Goal: Transaction & Acquisition: Book appointment/travel/reservation

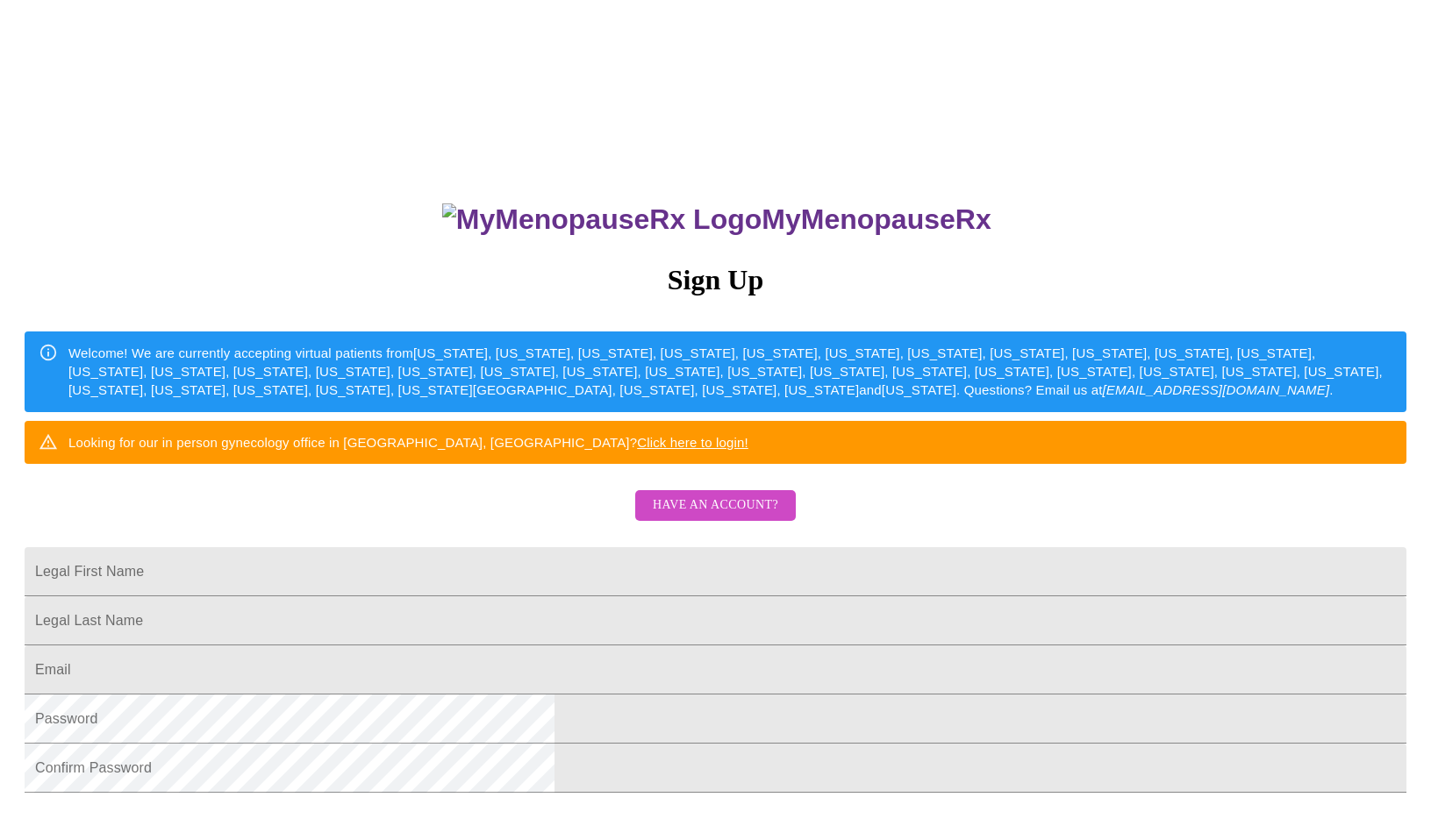
click at [767, 524] on link "Have an account?" at bounding box center [715, 517] width 169 height 15
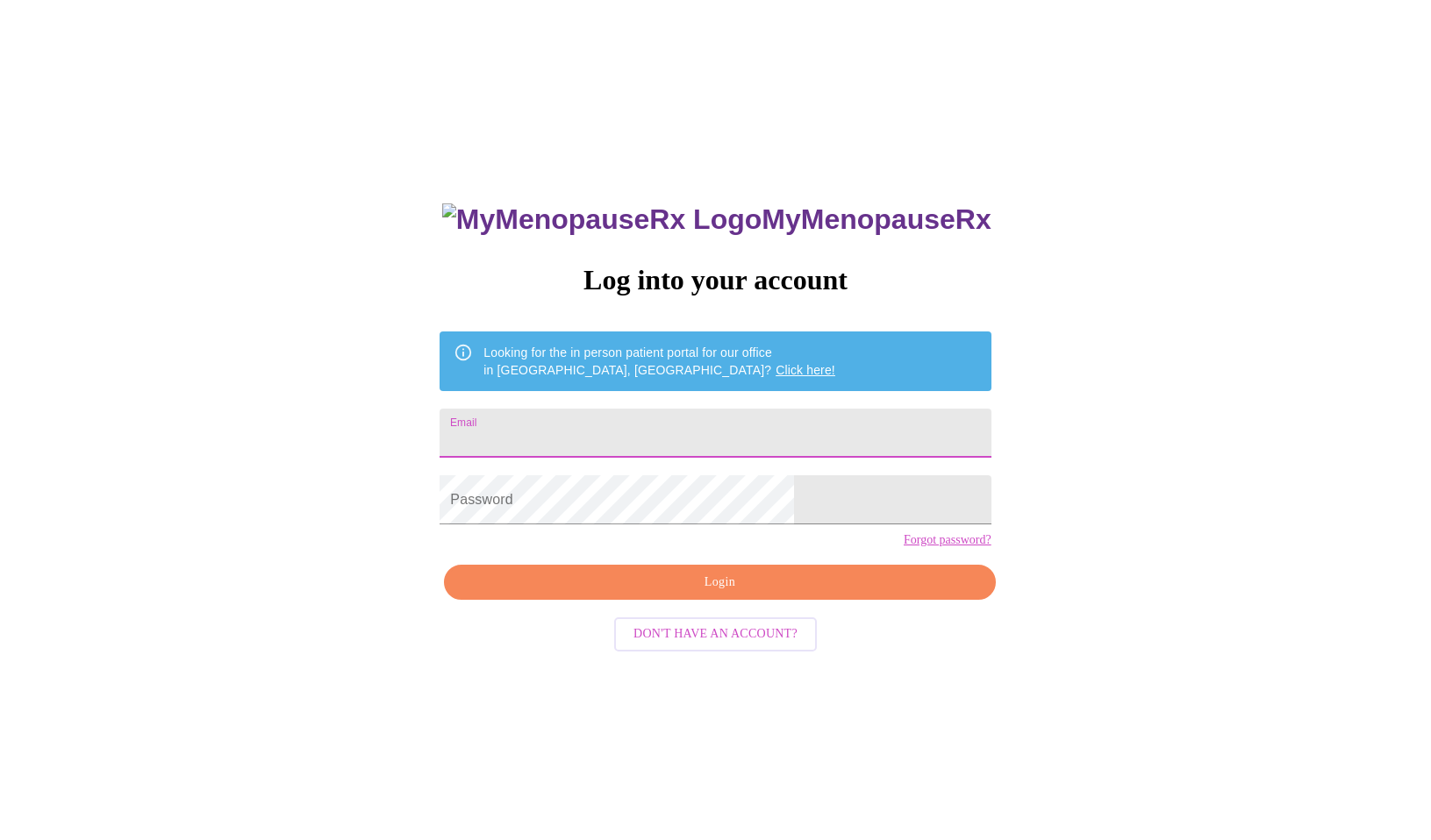
click at [703, 433] on input "Email" at bounding box center [715, 433] width 551 height 49
type input "[EMAIL_ADDRESS][DOMAIN_NAME]"
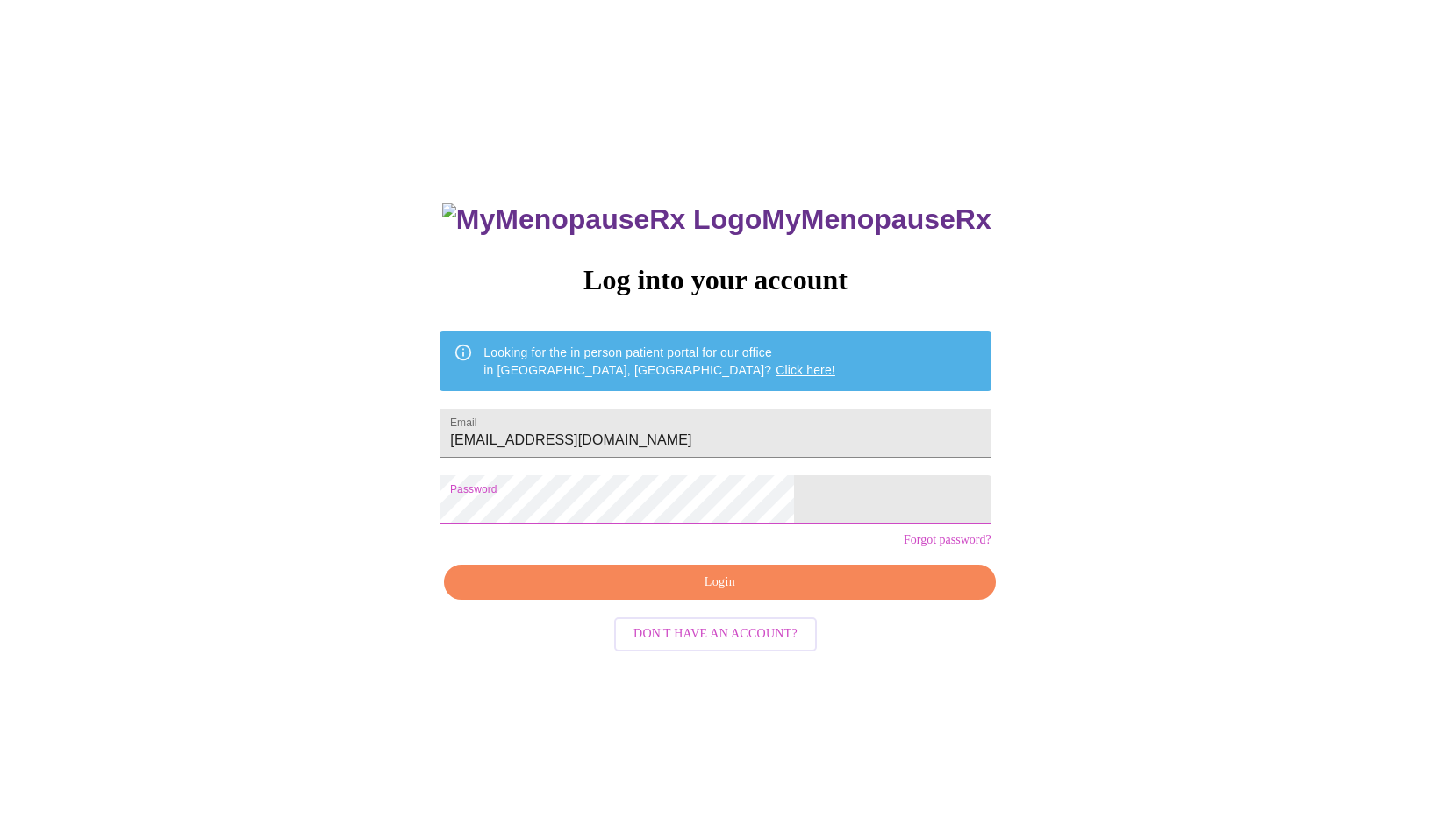
click at [686, 593] on div "MyMenopauseRx Log into your account Looking for the in person patient portal fo…" at bounding box center [715, 595] width 586 height 840
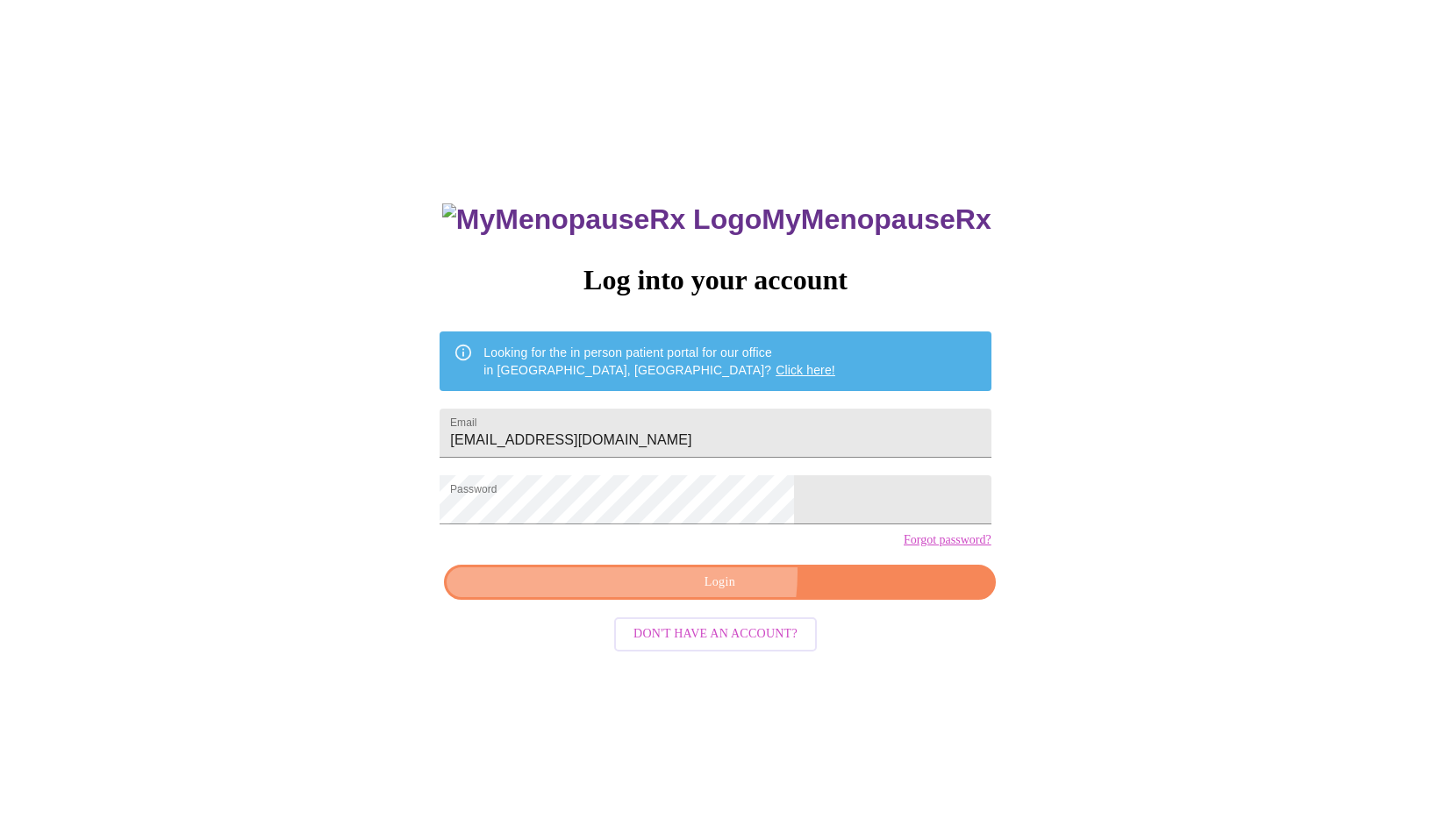
click at [686, 594] on span "Login" at bounding box center [720, 582] width 511 height 22
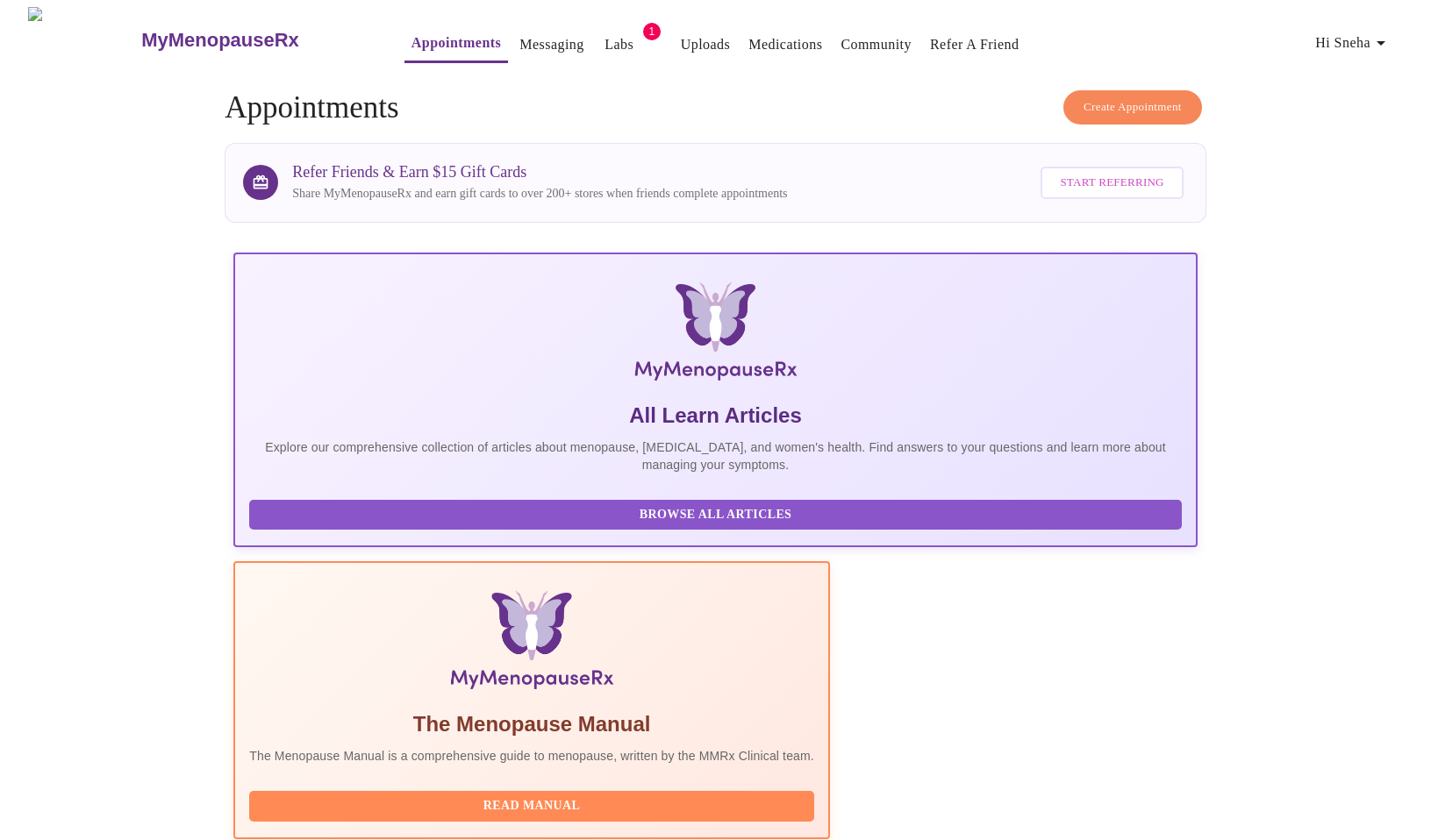
click at [1162, 98] on span "Create Appointment" at bounding box center [1133, 107] width 98 height 21
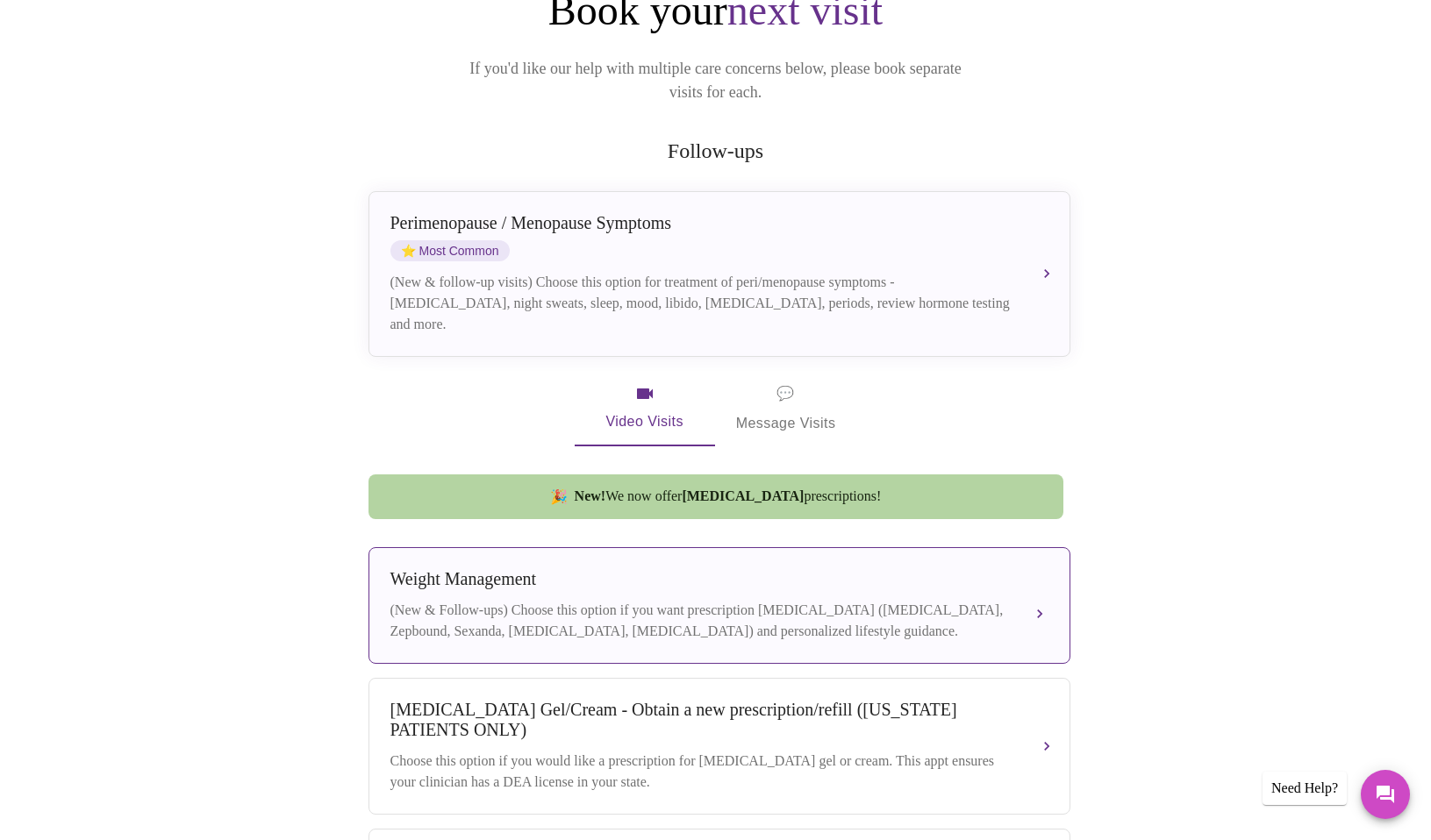
scroll to position [263, 0]
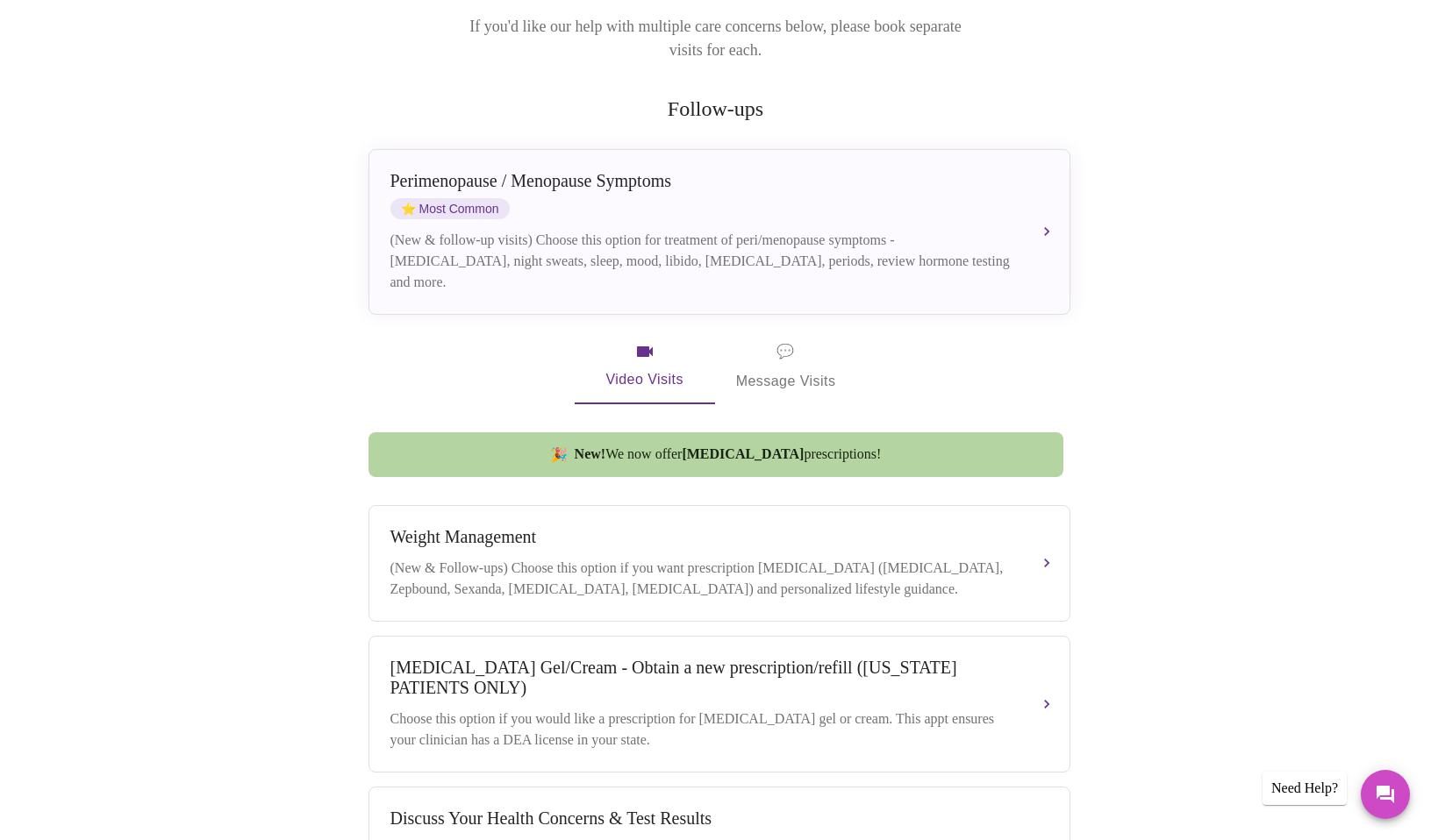
click at [800, 446] on span "New! We now offer [MEDICAL_DATA] prescriptions!" at bounding box center [728, 454] width 307 height 16
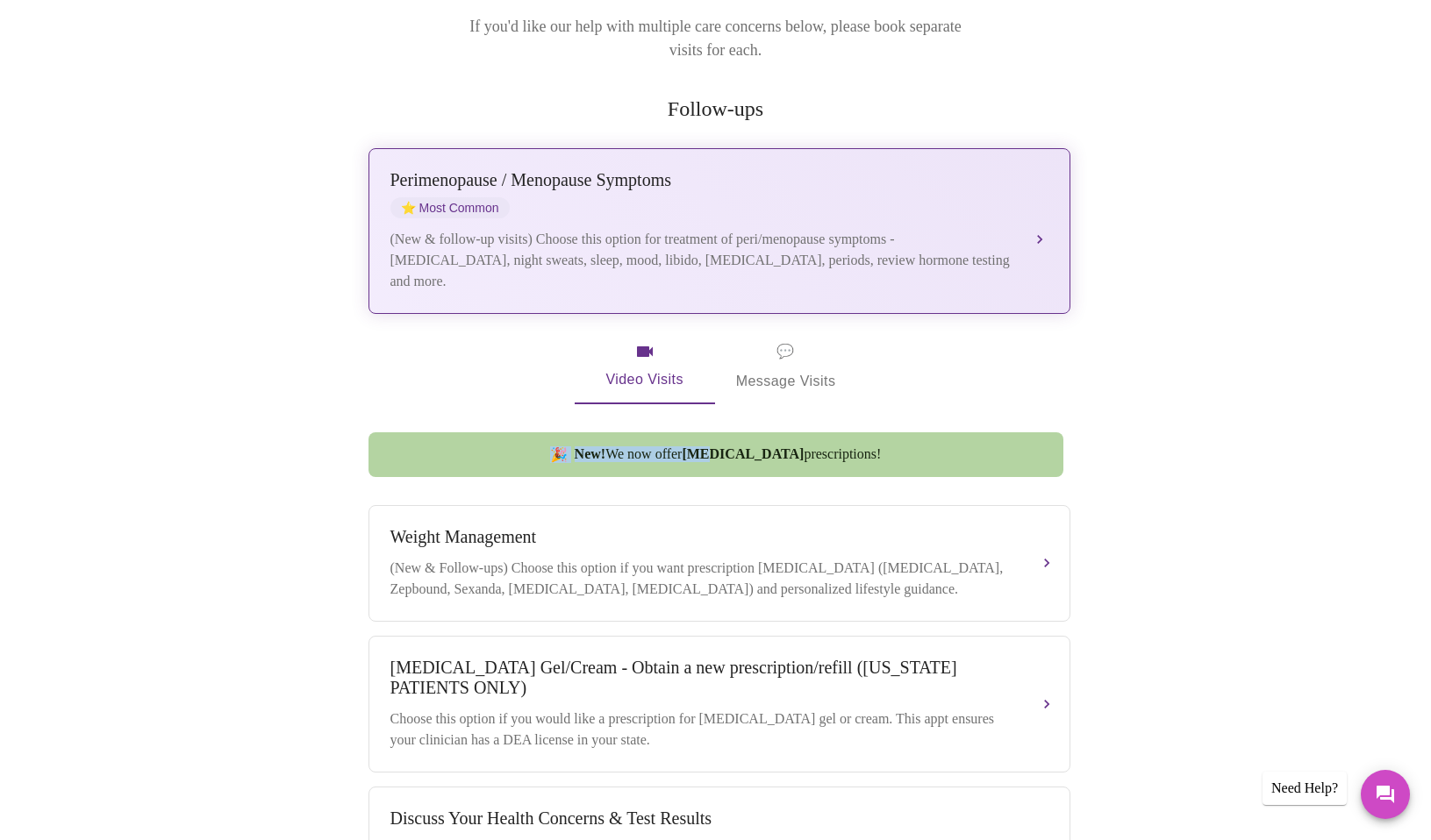
drag, startPoint x: 715, startPoint y: 440, endPoint x: 550, endPoint y: 268, distance: 238.3
click at [550, 274] on div "Book your next visit If you'd like our help with multiple care concerns below, …" at bounding box center [716, 488] width 703 height 1091
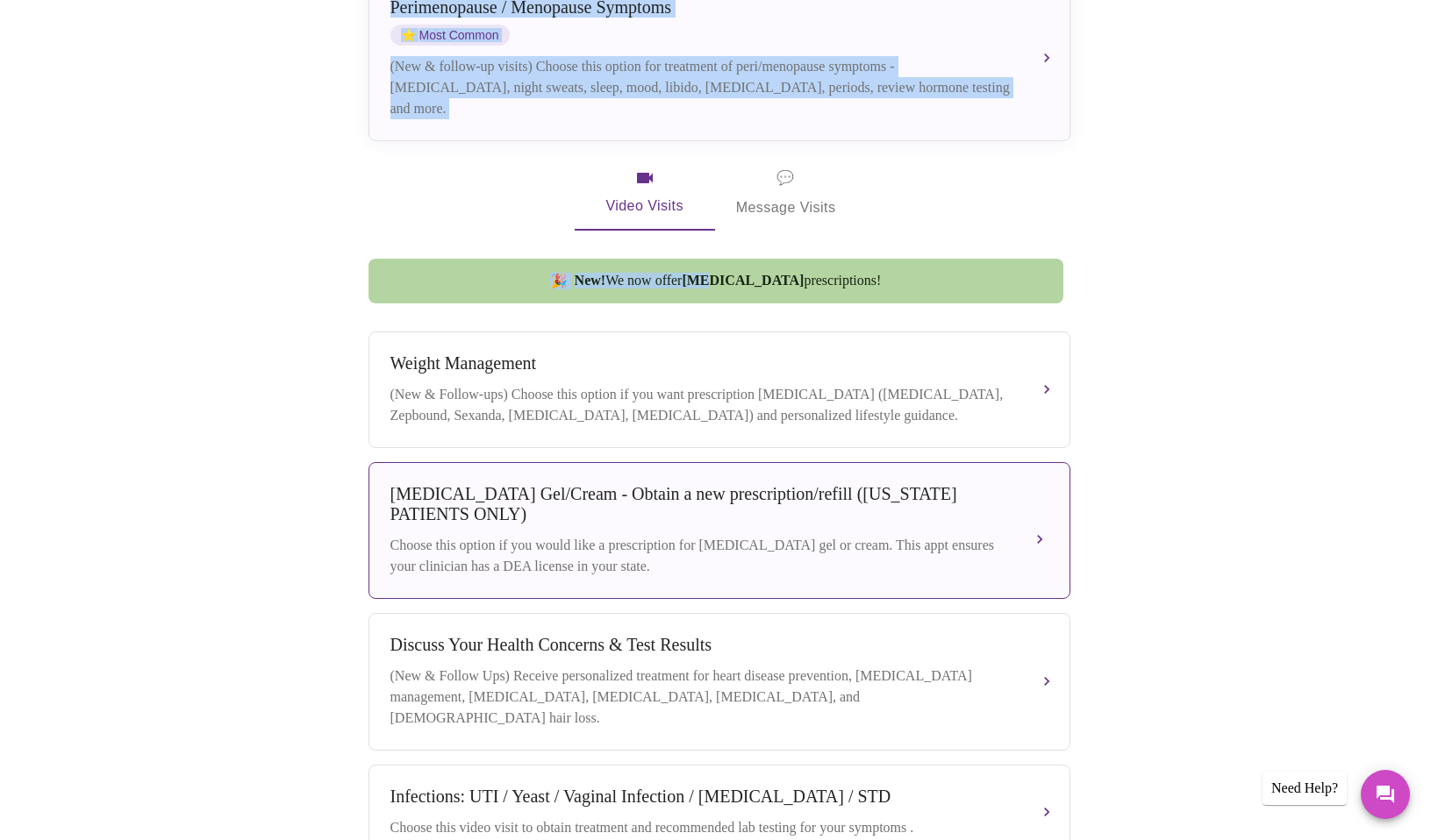
scroll to position [438, 0]
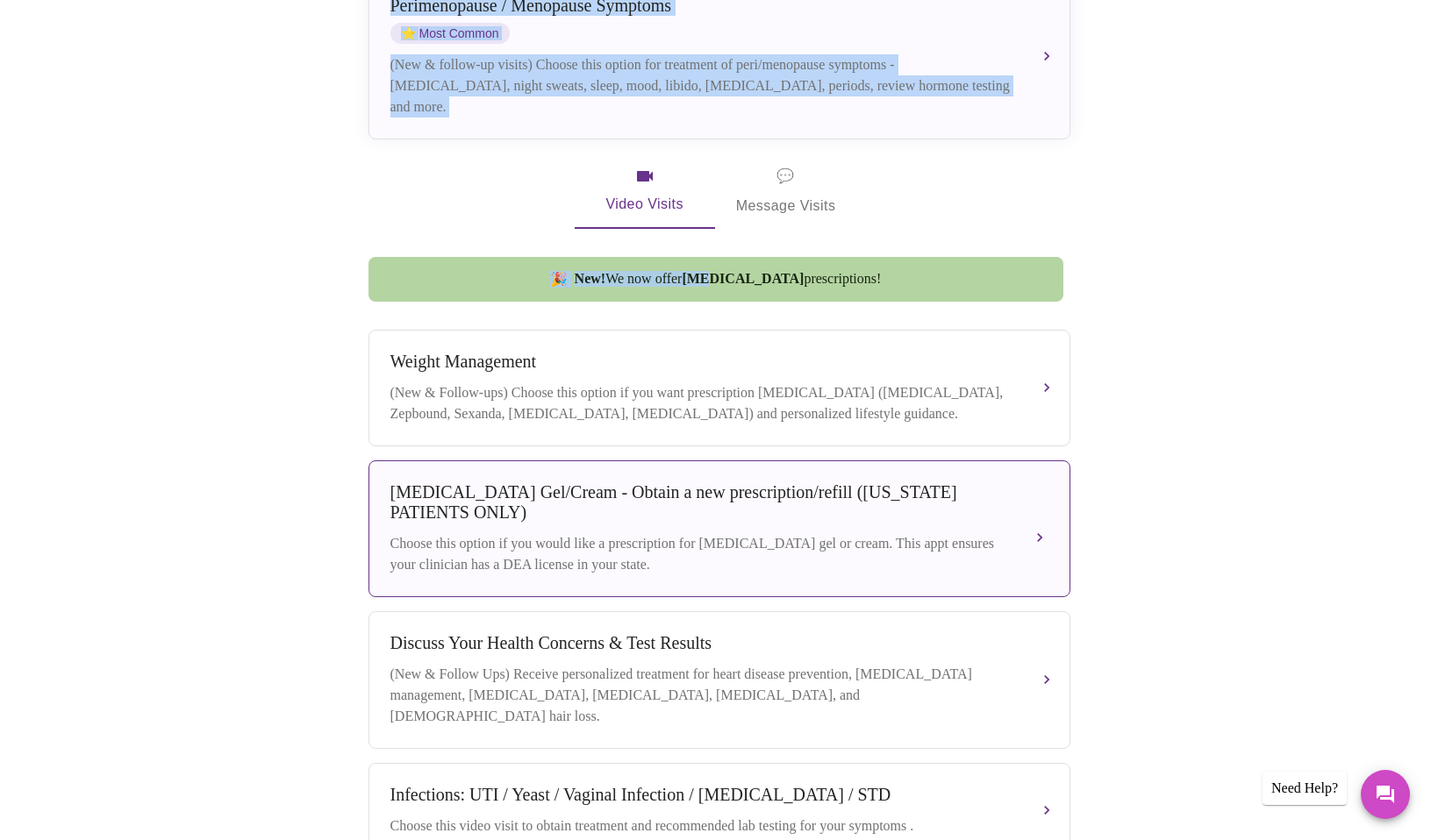
click at [580, 525] on div "[MEDICAL_DATA] Gel/Cream - Obtain a new prescription/refill ([US_STATE] PATIENT…" at bounding box center [719, 529] width 658 height 93
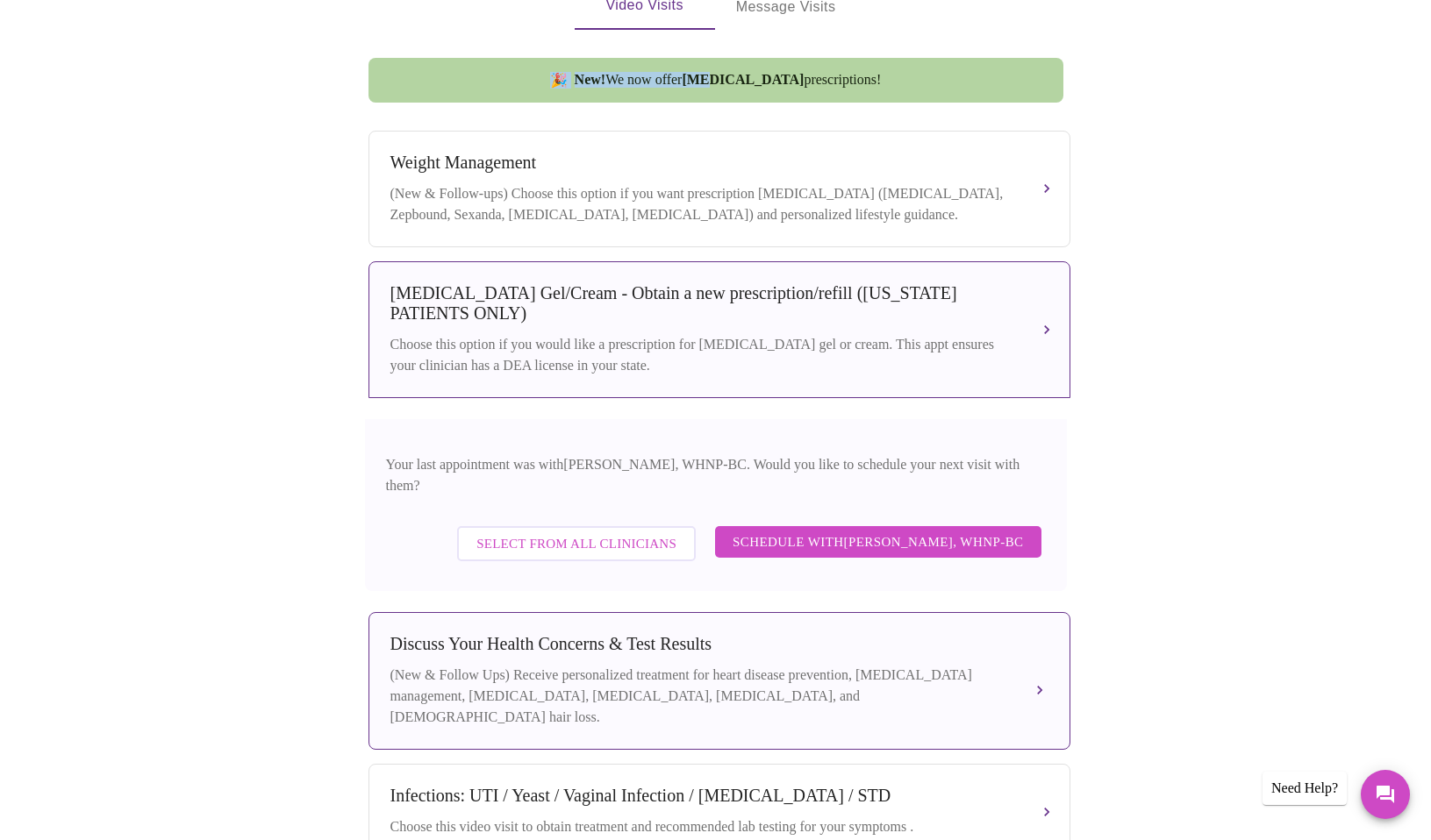
scroll to position [287, 0]
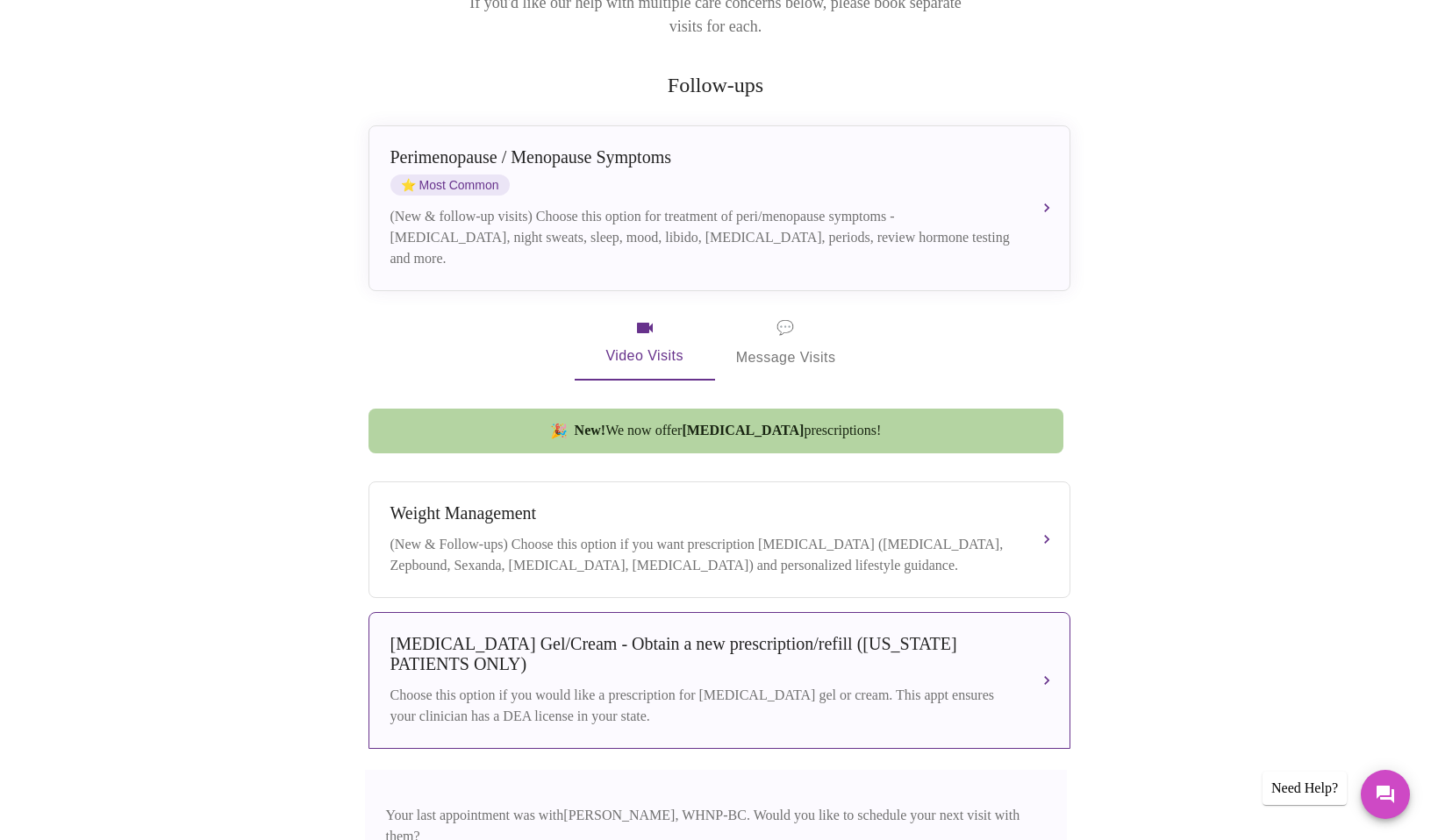
click at [731, 423] on strong "[MEDICAL_DATA]" at bounding box center [743, 430] width 122 height 15
click at [729, 423] on strong "[MEDICAL_DATA]" at bounding box center [743, 430] width 122 height 15
click at [829, 328] on span "💬 Message Visits" at bounding box center [787, 343] width 100 height 55
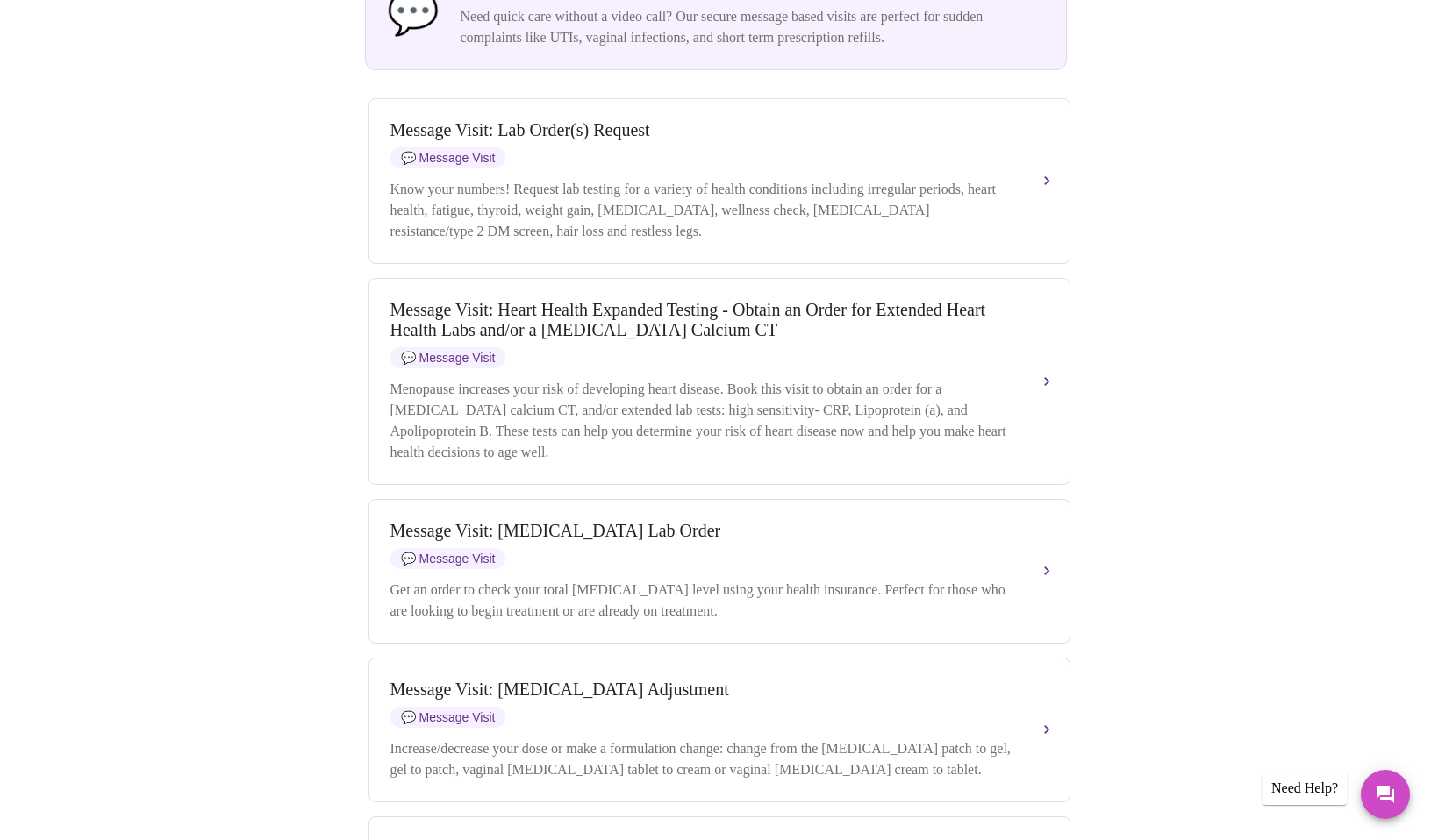
scroll to position [375, 0]
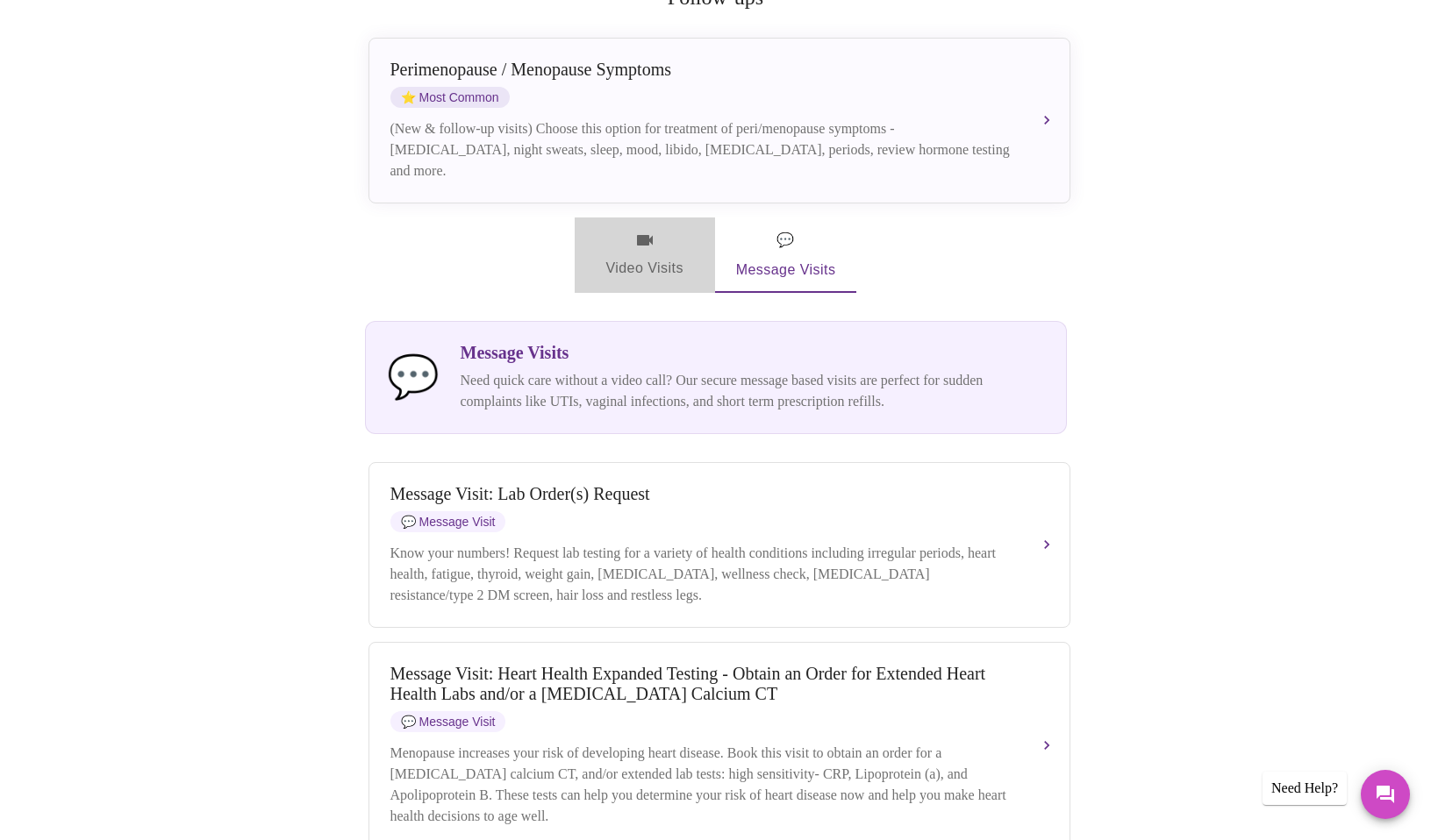
click at [632, 230] on span "Video Visits" at bounding box center [645, 255] width 98 height 51
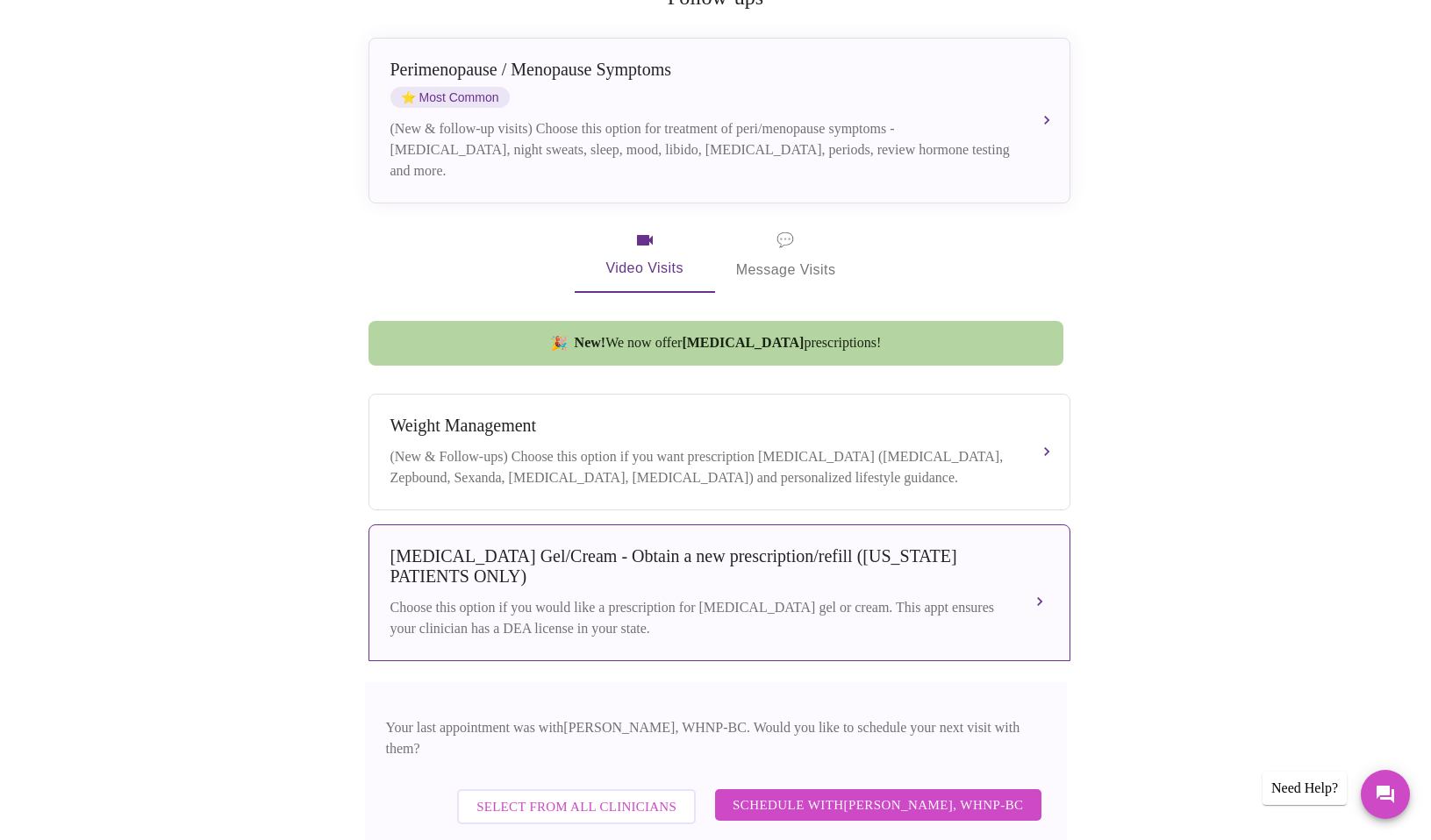
click at [1037, 600] on button "[MEDICAL_DATA] Gel/Cream - Obtain a new prescription/refill ([US_STATE] PATIENT…" at bounding box center [720, 592] width 703 height 137
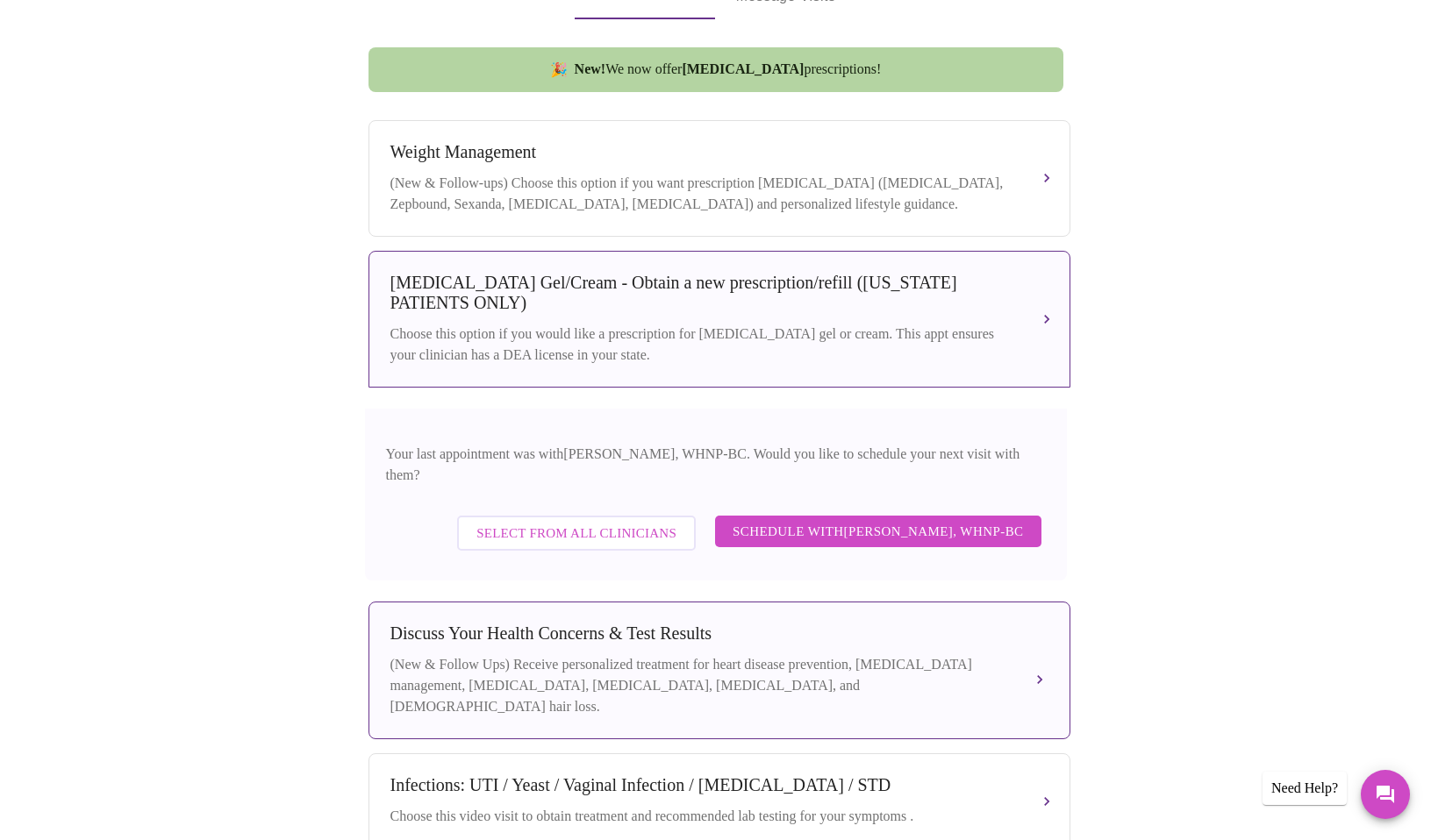
scroll to position [725, 0]
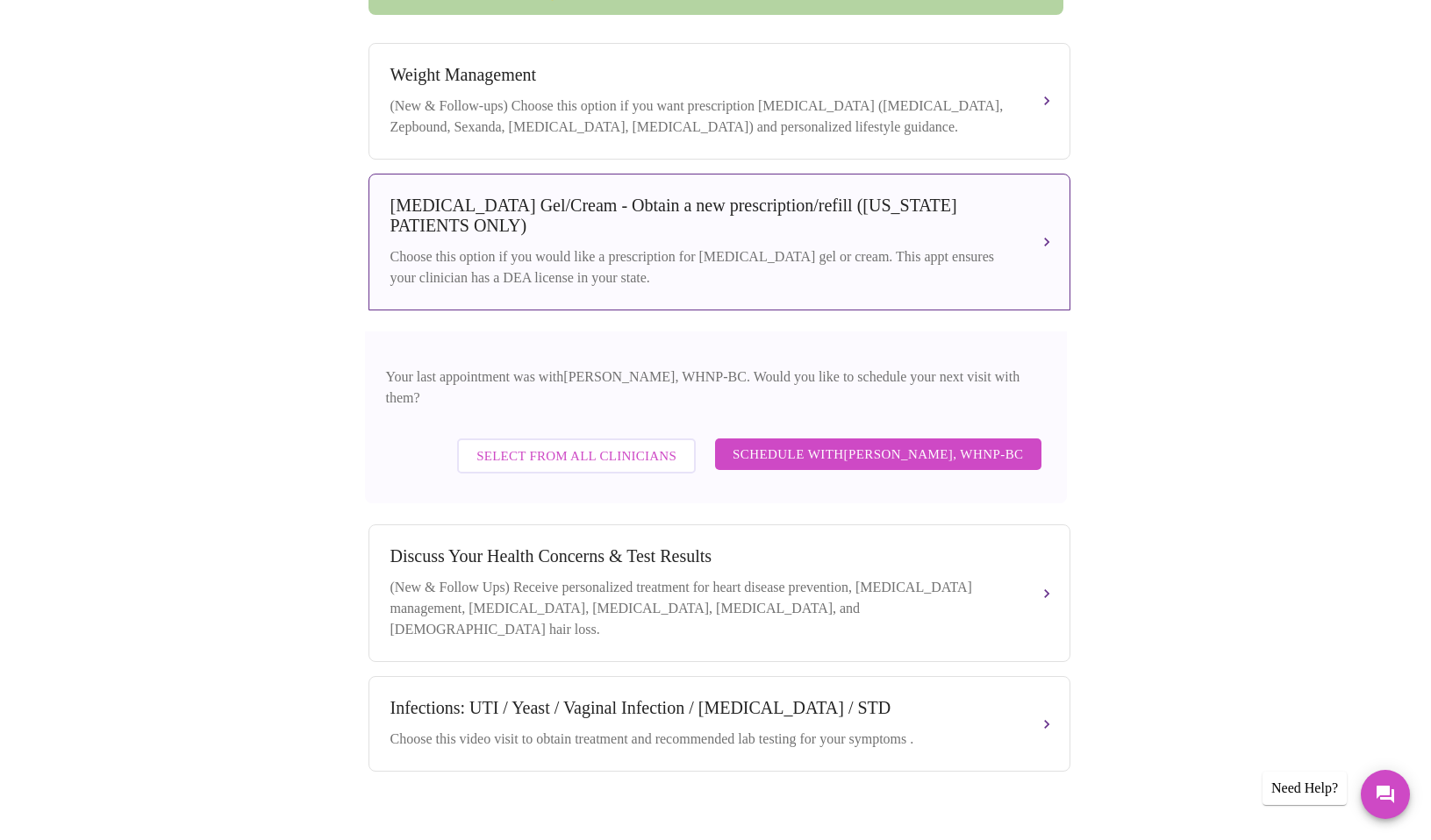
click at [940, 453] on button "Schedule with [PERSON_NAME], WHNP-BC" at bounding box center [878, 454] width 327 height 31
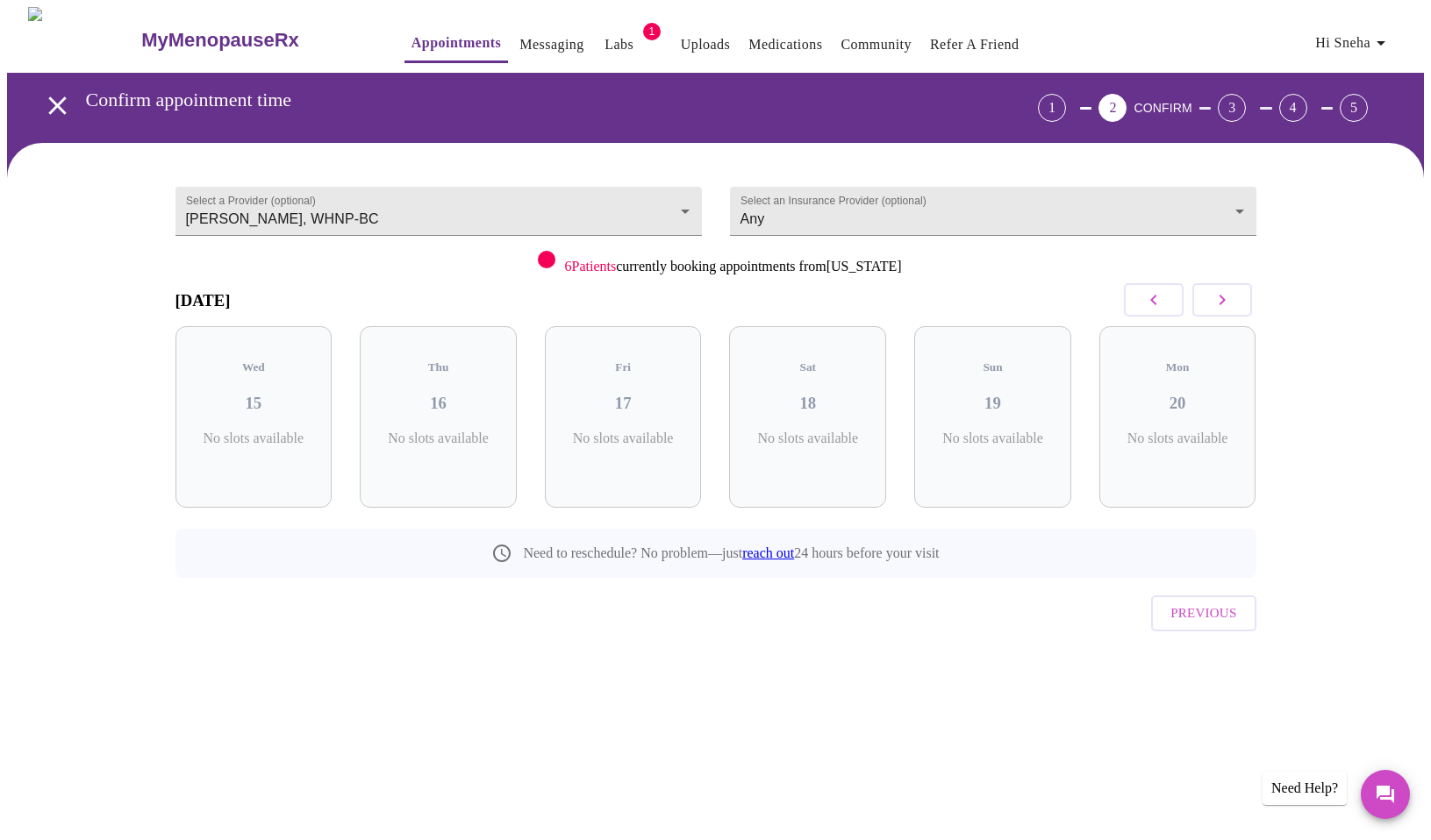
scroll to position [0, 0]
click at [1240, 302] on button "button" at bounding box center [1229, 300] width 60 height 33
click at [517, 377] on div "Tue 21 No slots available" at bounding box center [446, 417] width 158 height 182
drag, startPoint x: 992, startPoint y: 561, endPoint x: 961, endPoint y: 562, distance: 31.0
click at [994, 578] on div "Previous" at bounding box center [722, 608] width 1081 height 62
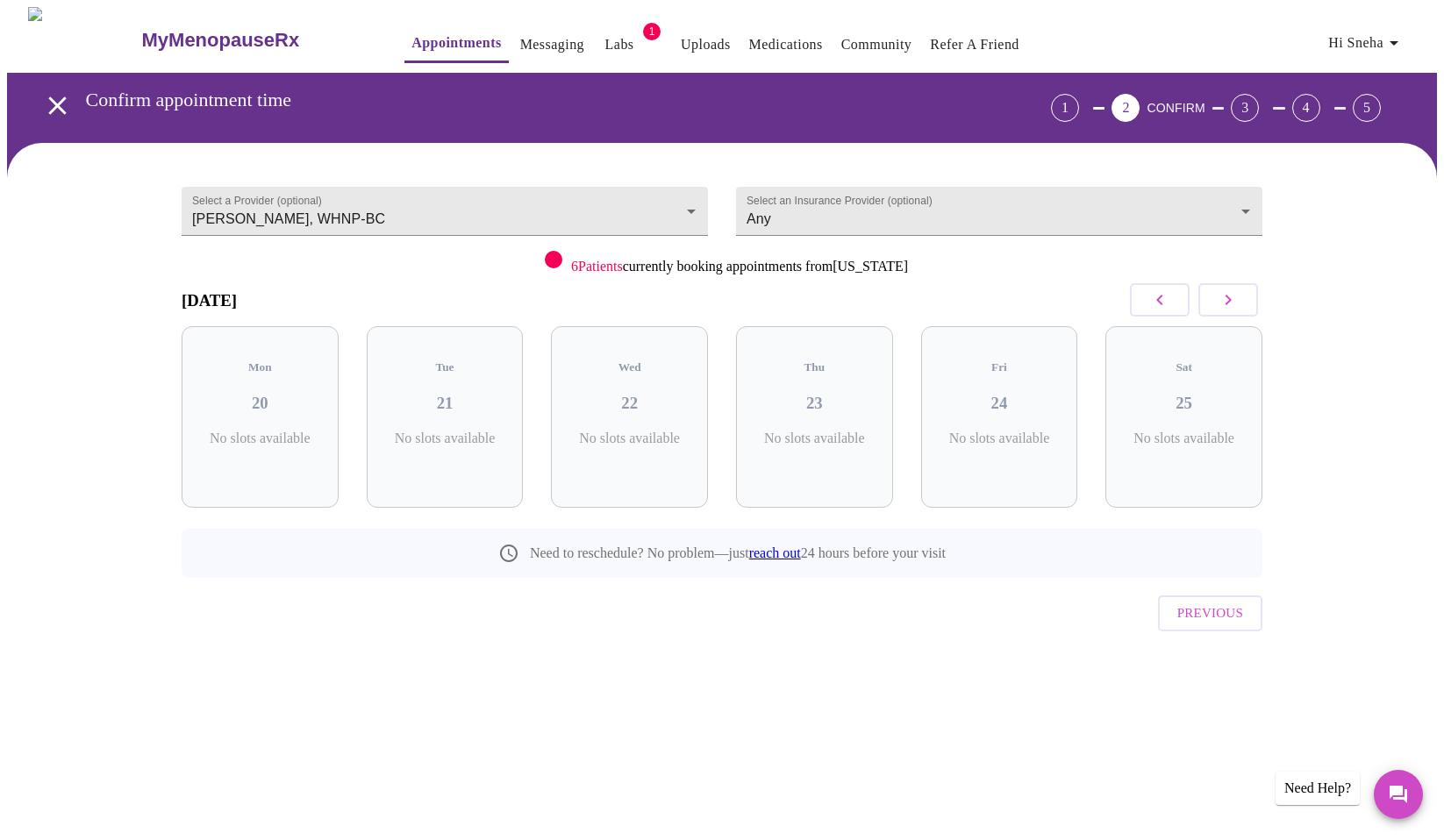
click at [789, 546] on link "reach out" at bounding box center [775, 553] width 52 height 15
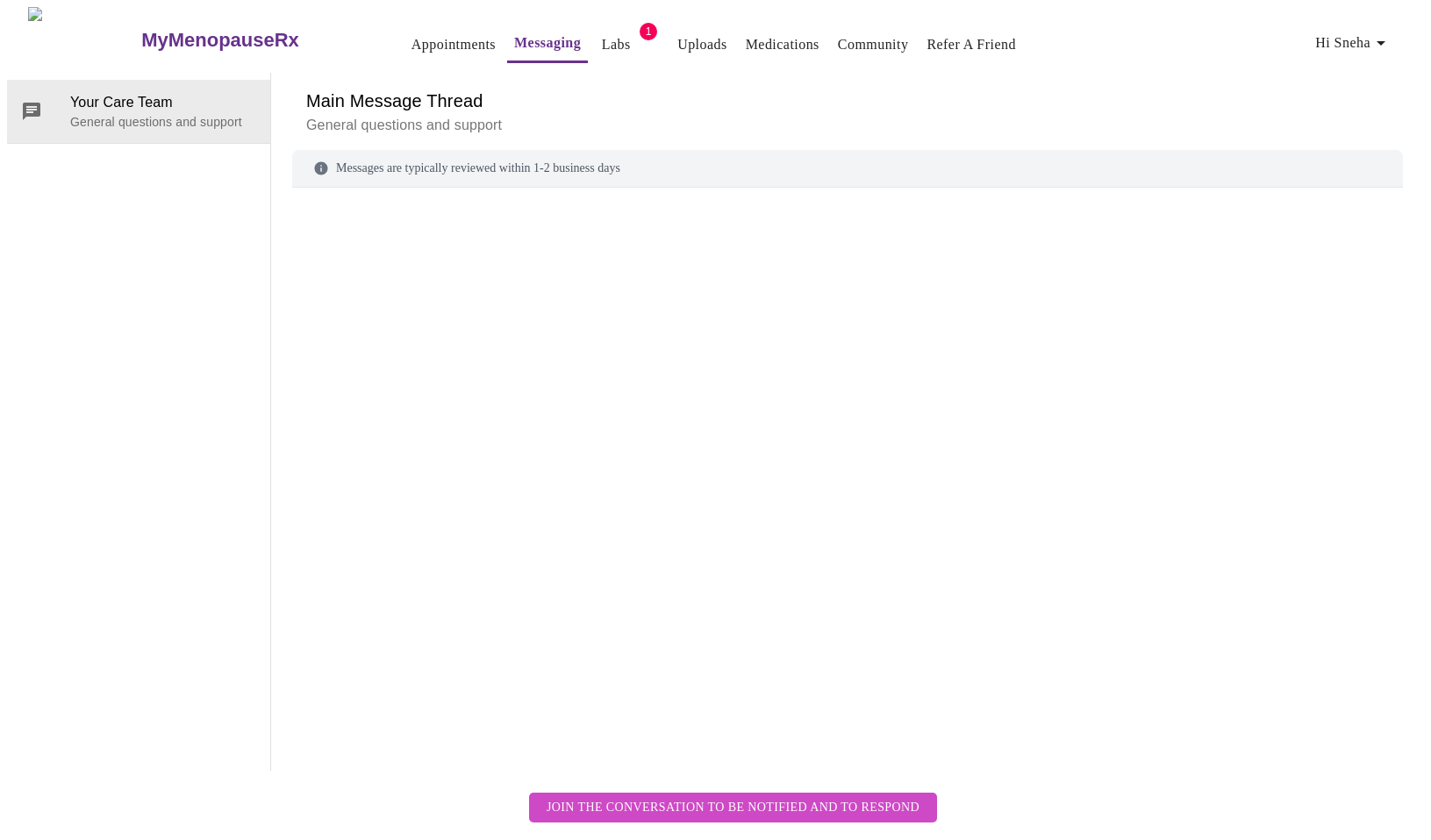
scroll to position [66, 0]
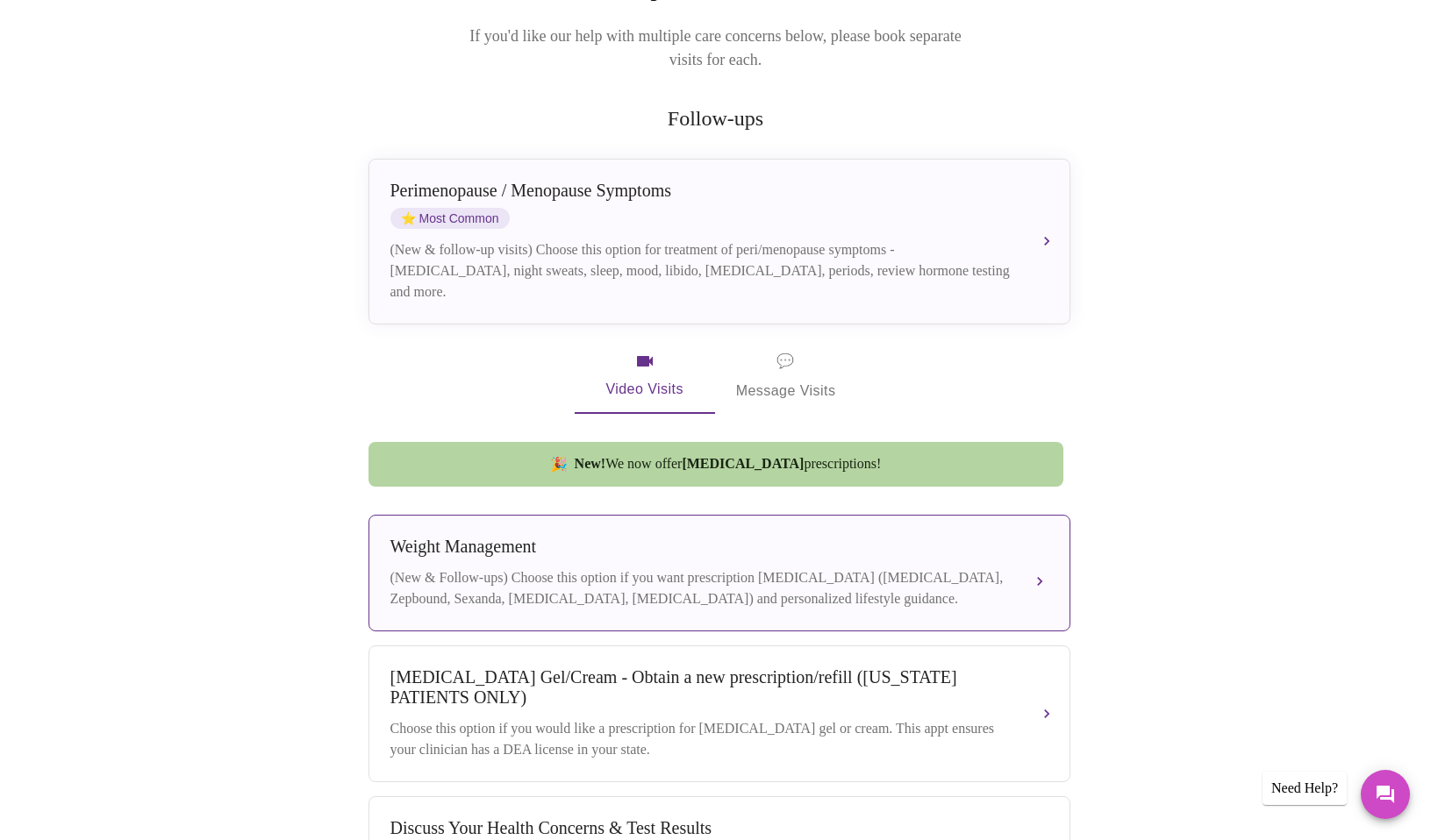
scroll to position [263, 0]
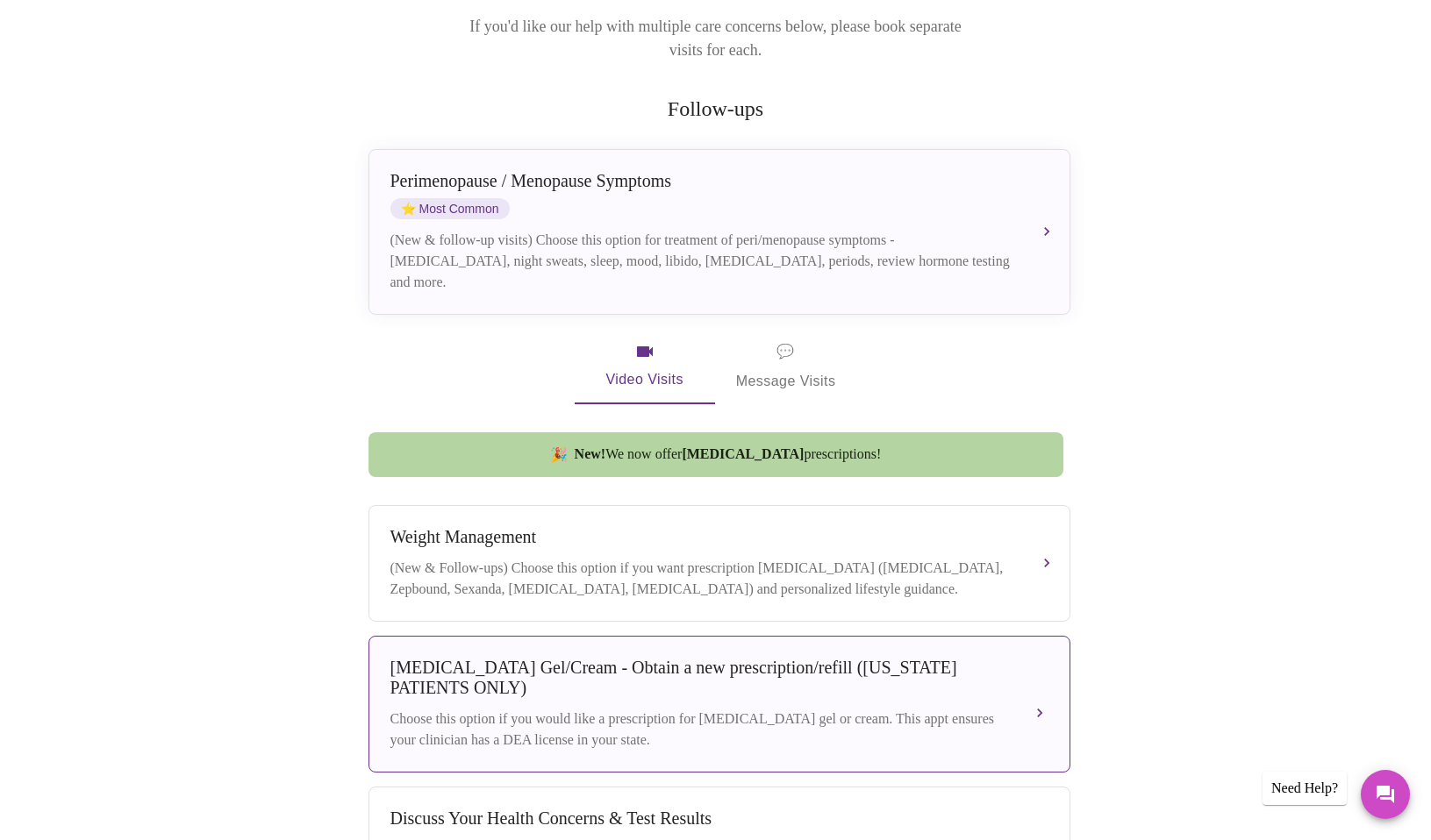
click at [677, 694] on div "[MEDICAL_DATA] Gel/Cream - Obtain a new prescription/refill ([US_STATE] PATIENT…" at bounding box center [702, 677] width 623 height 40
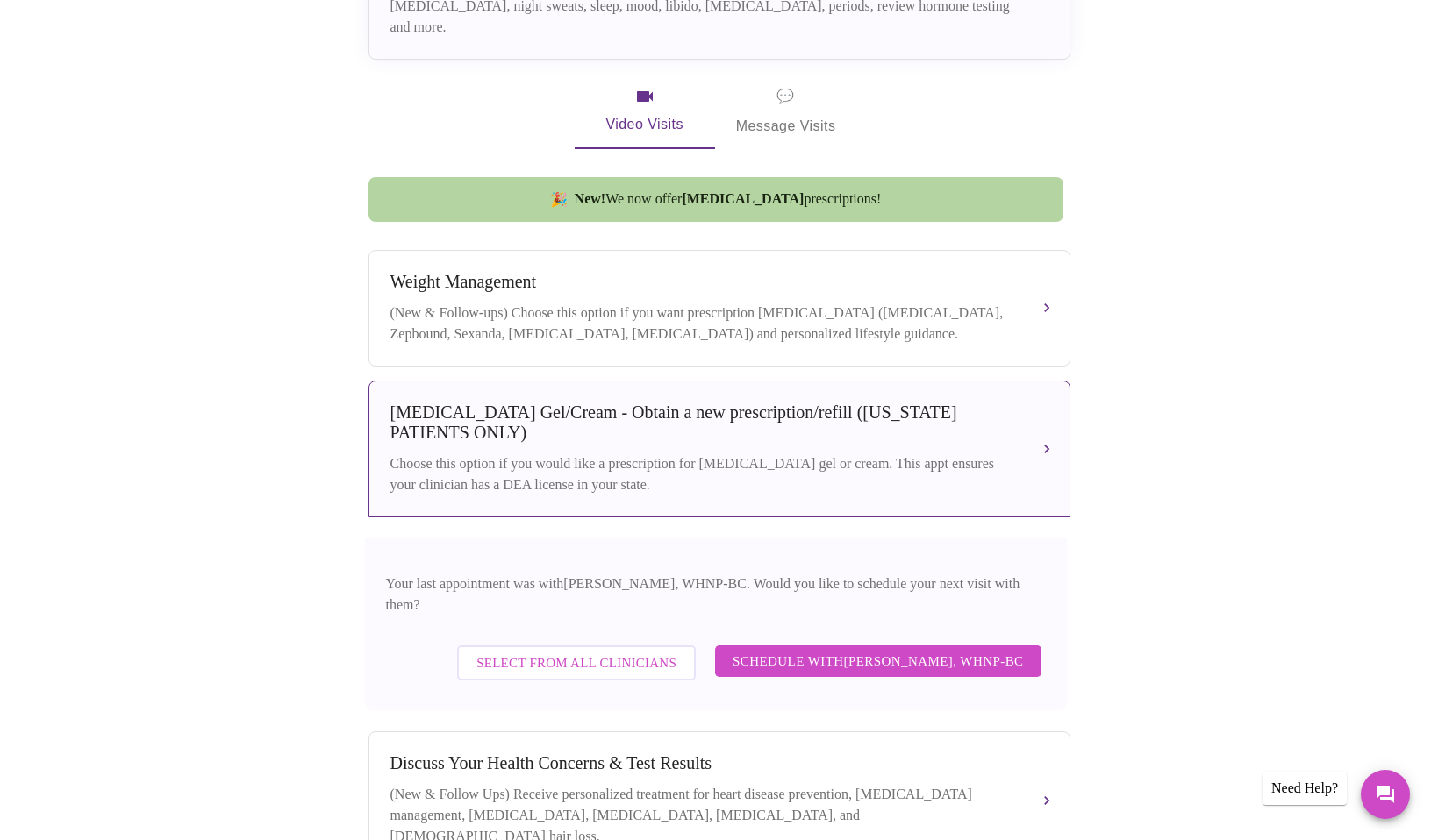
scroll to position [526, 0]
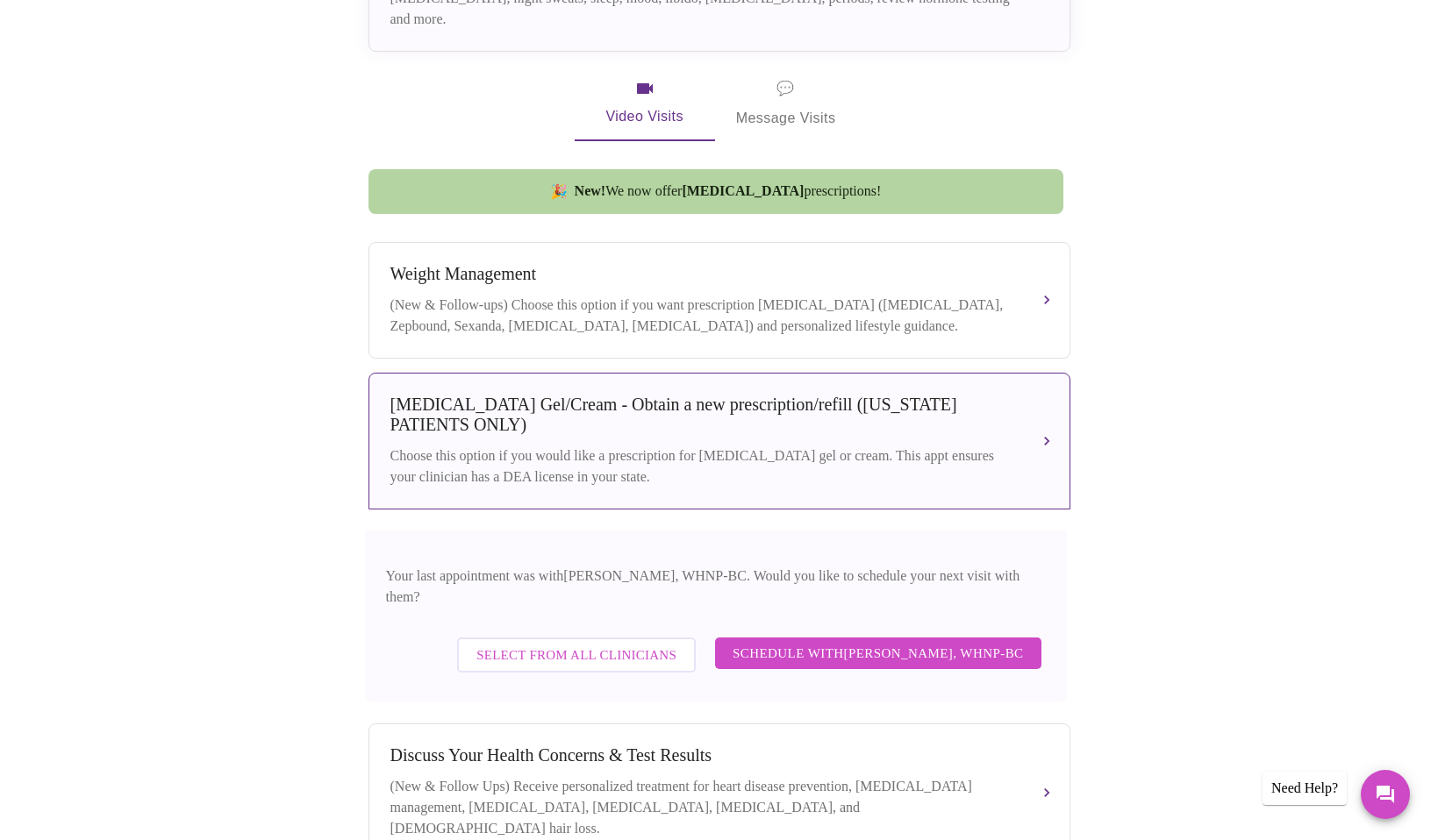
click at [813, 642] on span "Schedule with [PERSON_NAME], WHNP-BC" at bounding box center [879, 653] width 292 height 22
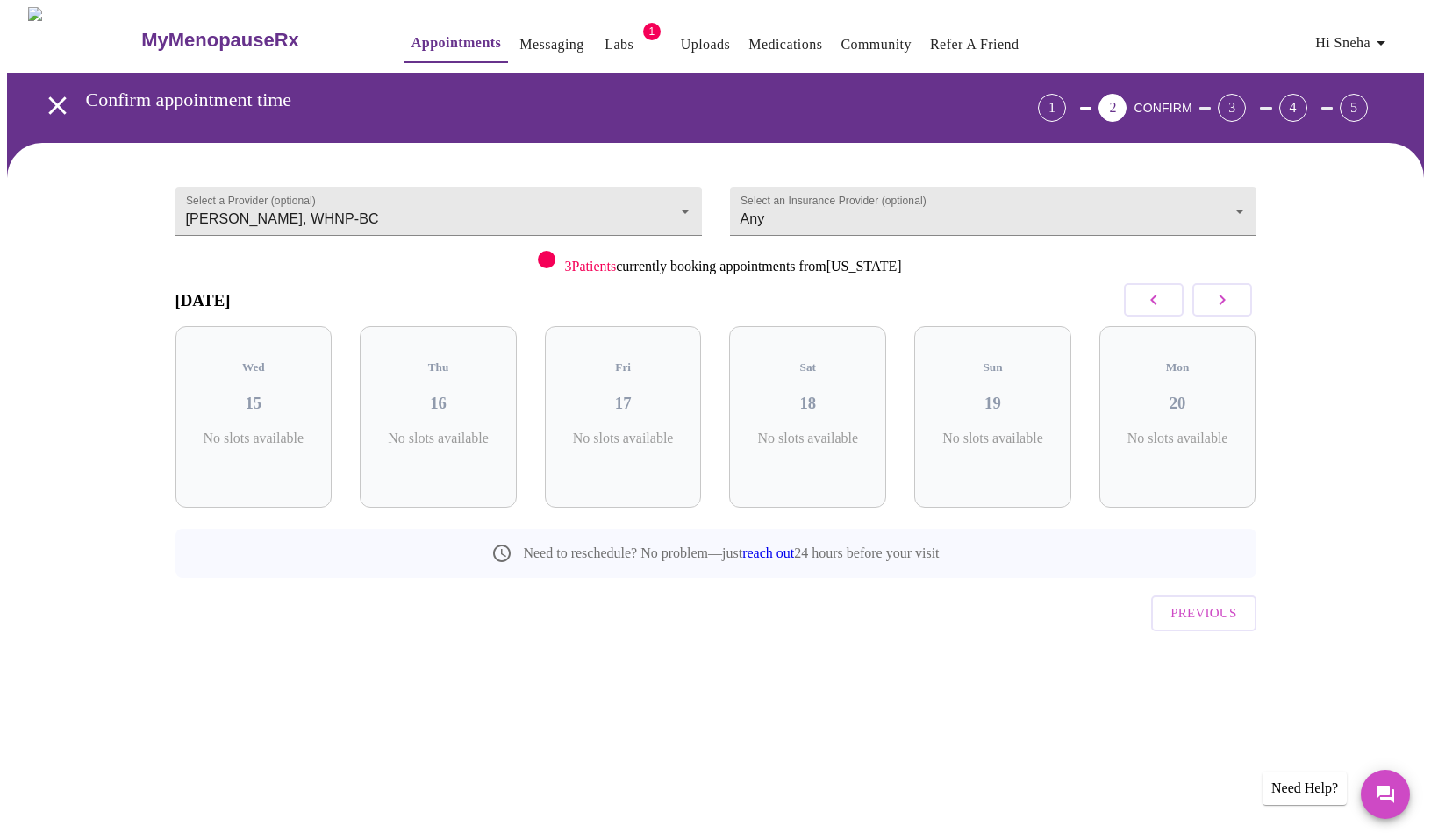
scroll to position [0, 0]
click at [1222, 602] on span "Previous" at bounding box center [1211, 613] width 66 height 22
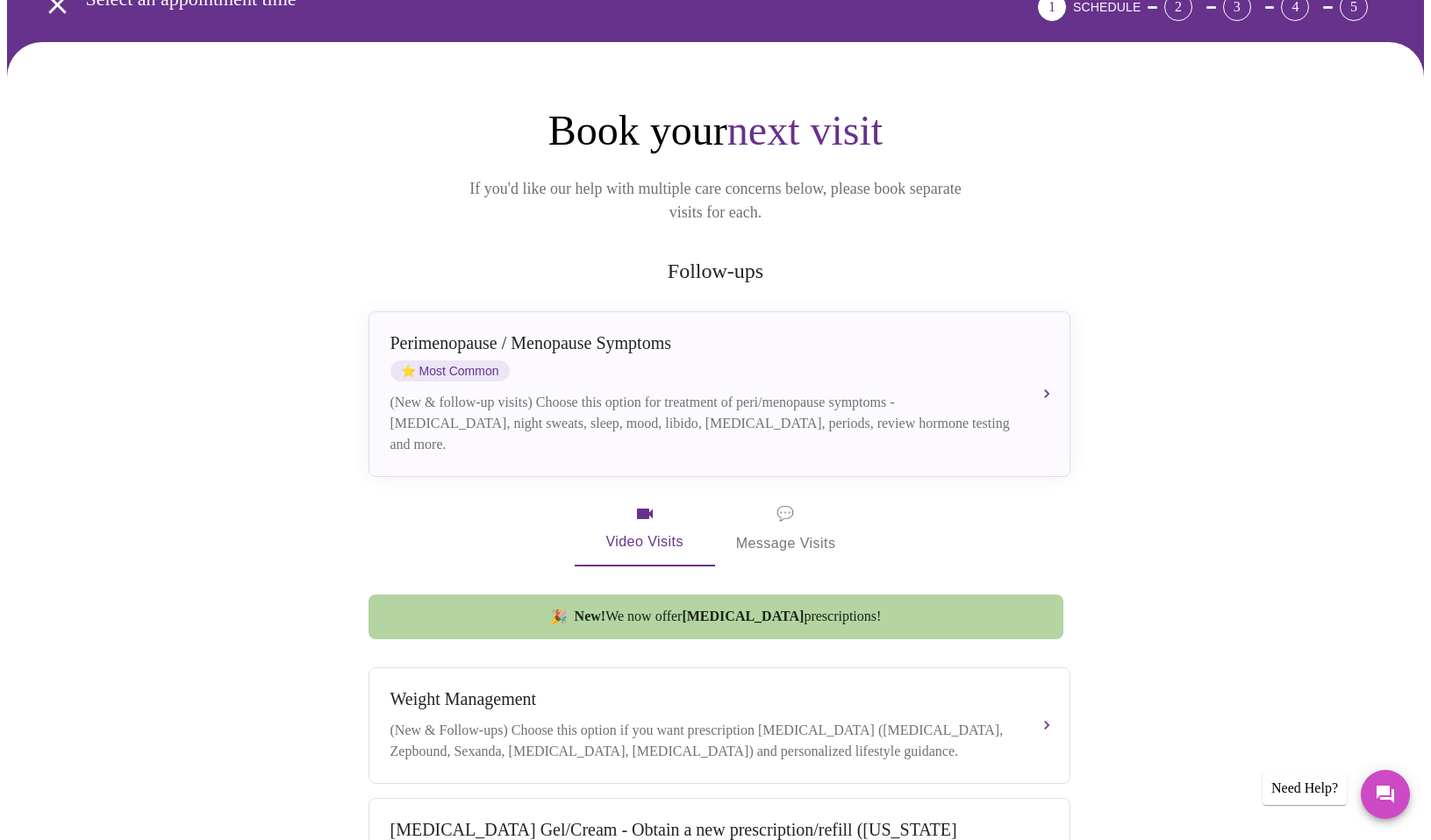
scroll to position [438, 0]
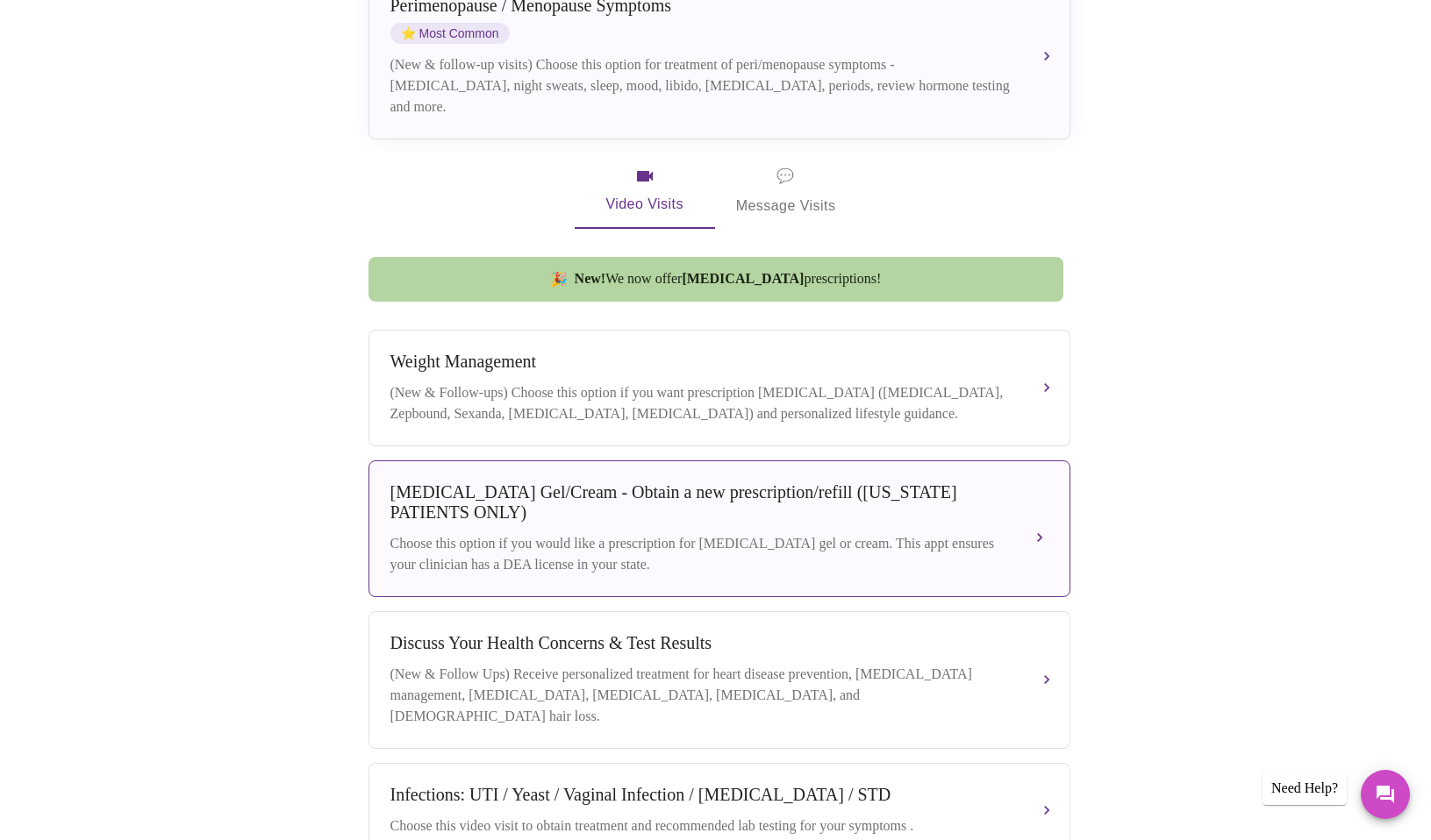
click at [572, 568] on div "Choose this option if you would like a prescription for [MEDICAL_DATA] gel or c…" at bounding box center [702, 554] width 623 height 42
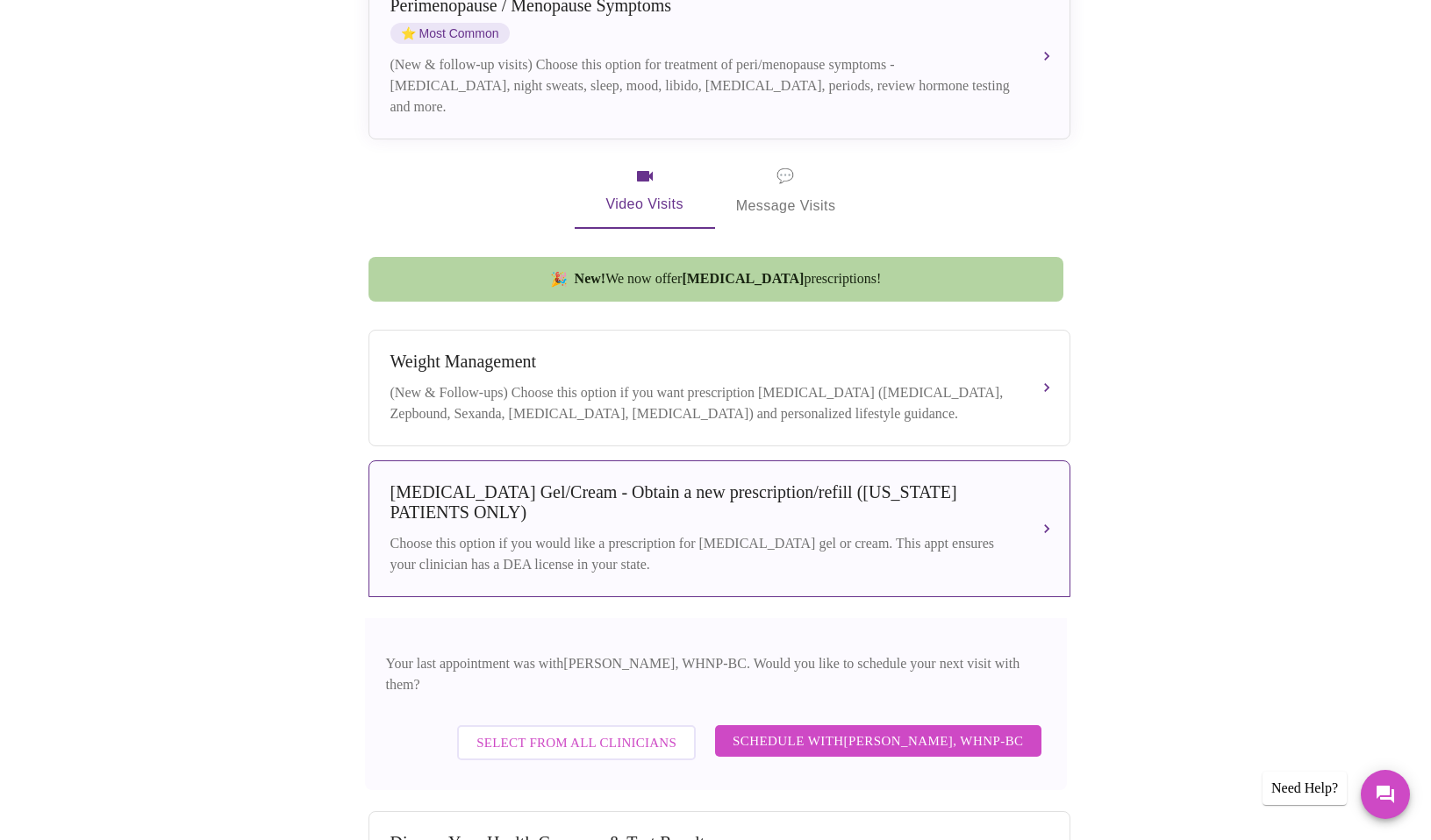
click at [542, 717] on div "Select from All Clinicians" at bounding box center [576, 742] width 248 height 53
click at [546, 732] on span "Select from All Clinicians" at bounding box center [577, 742] width 200 height 22
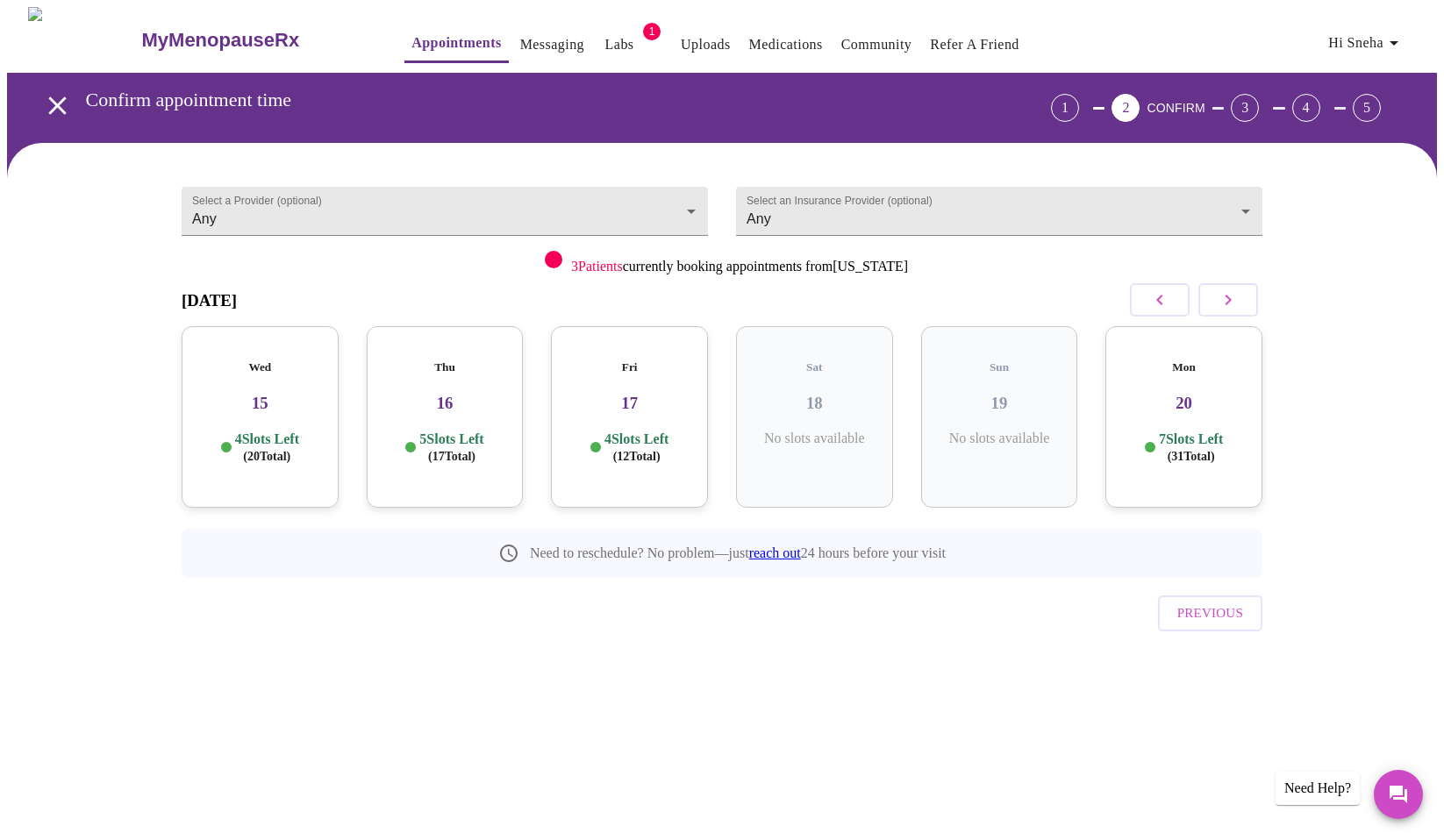
drag, startPoint x: 678, startPoint y: 333, endPoint x: 733, endPoint y: 283, distance: 74.3
click at [728, 284] on div "[DATE] Wed 15 4 Slots Left ( 20 Total) Thu 16 5 Slots Left ( 17 Total) Fri 17 4…" at bounding box center [722, 426] width 1081 height 303
click at [386, 578] on div "Previous" at bounding box center [722, 608] width 1081 height 62
click at [455, 394] on h3 "16" at bounding box center [446, 403] width 129 height 20
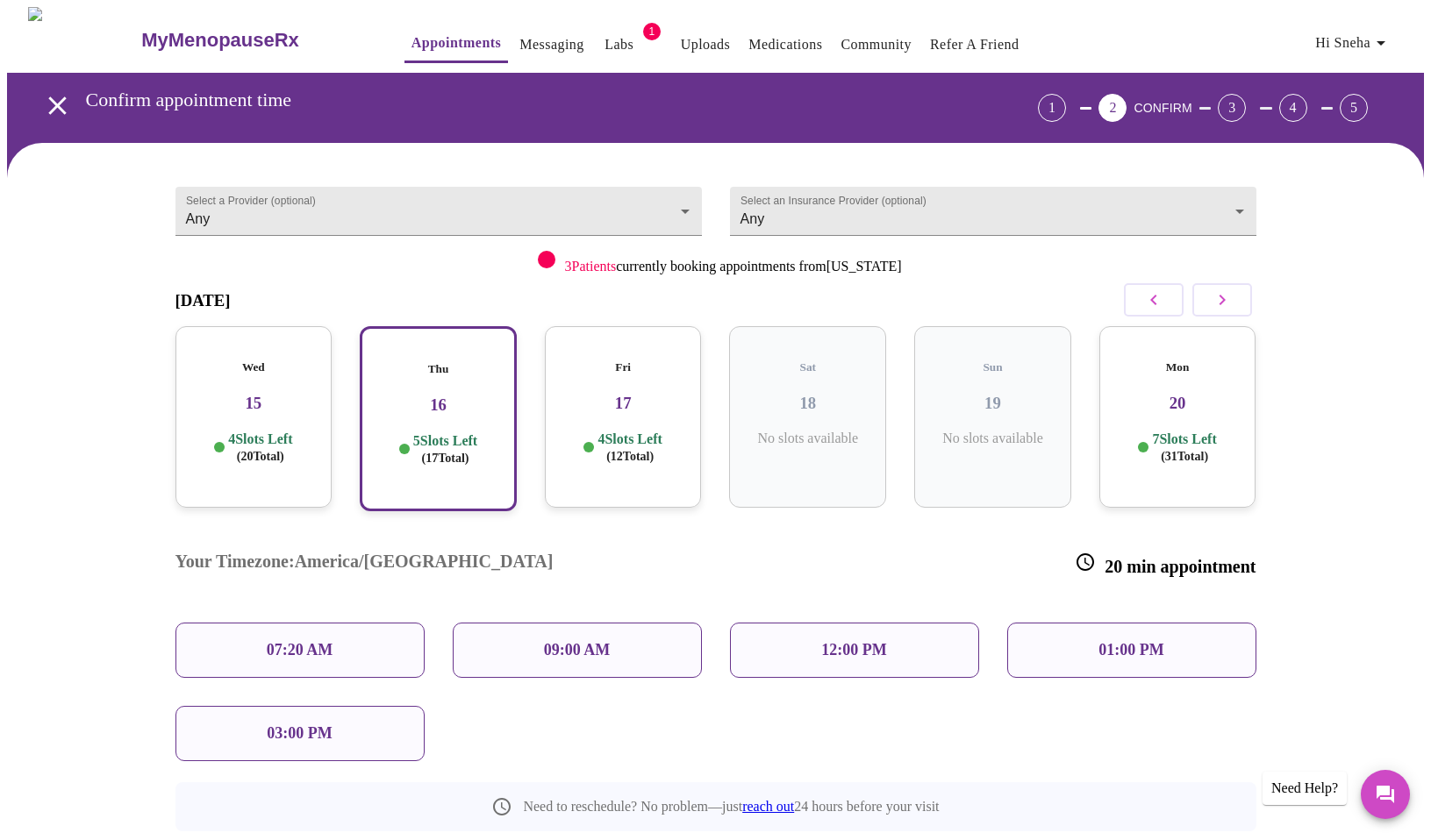
click at [652, 394] on h3 "17" at bounding box center [624, 403] width 129 height 20
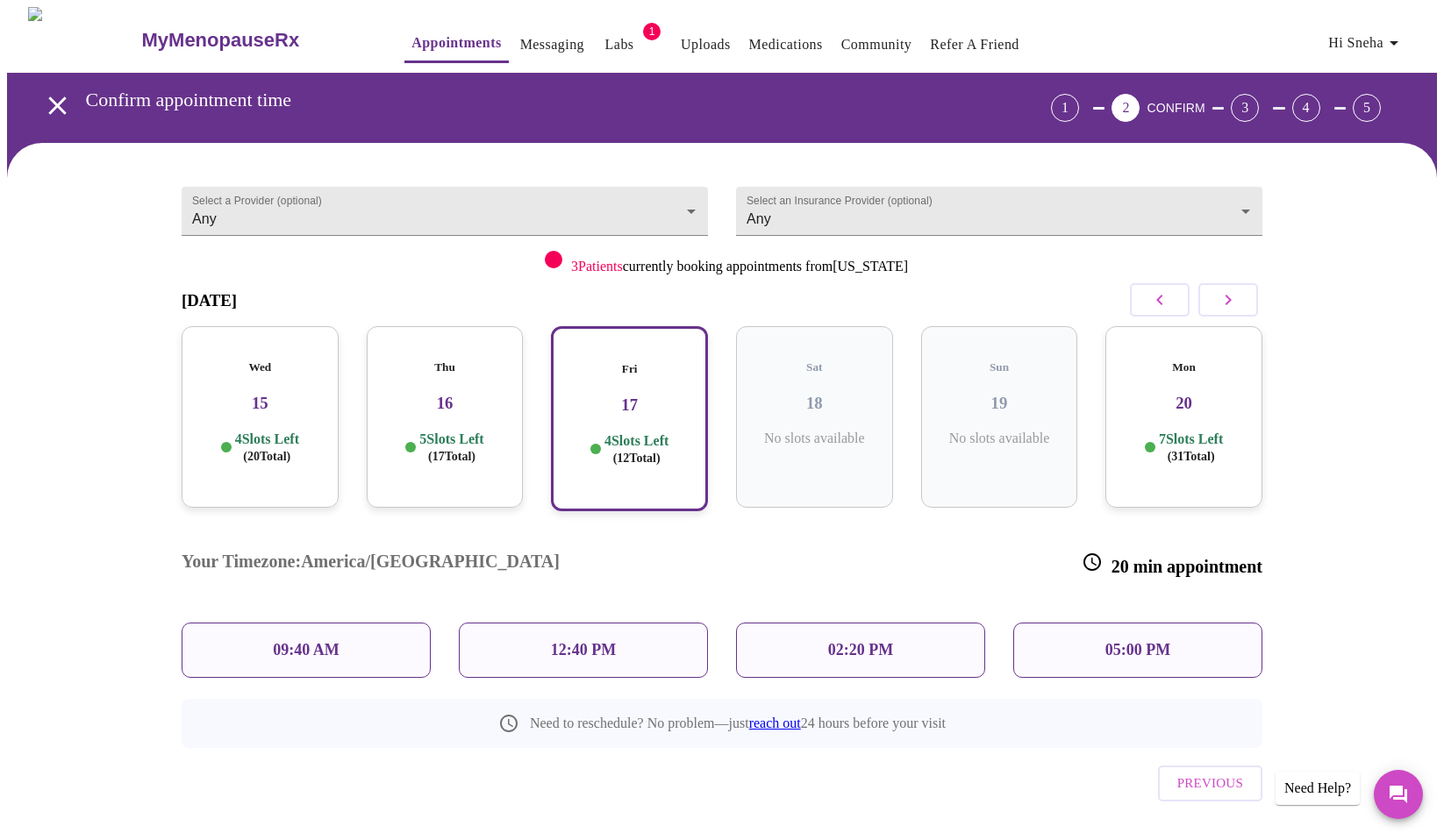
click at [1311, 454] on div "Select a Provider (optional) Any Any Select an Insurance Provider (optional) An…" at bounding box center [722, 516] width 1430 height 747
click at [285, 641] on p "09:40 AM" at bounding box center [306, 650] width 67 height 19
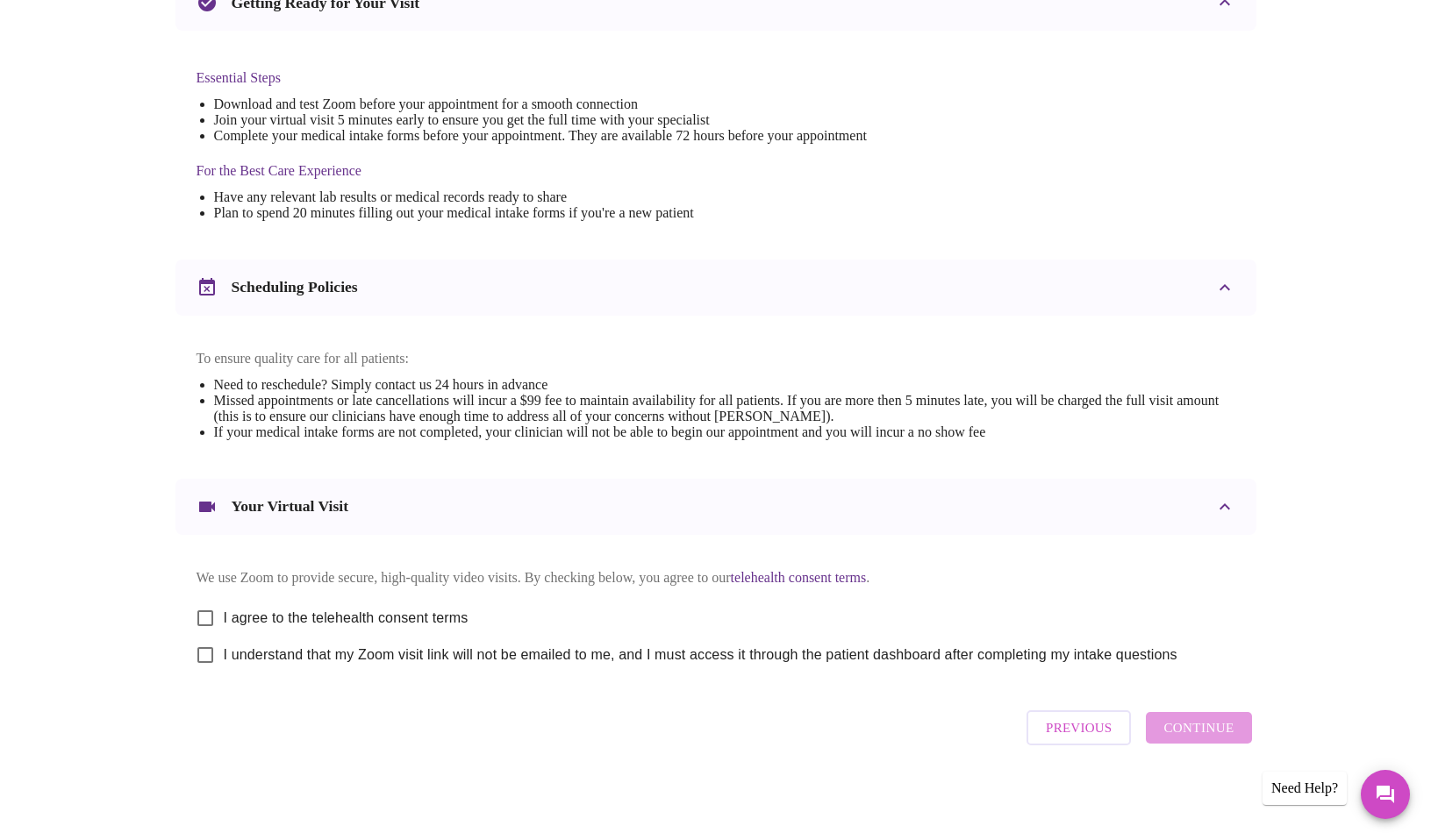
scroll to position [431, 0]
drag, startPoint x: 373, startPoint y: 609, endPoint x: 371, endPoint y: 621, distance: 12.2
click at [372, 609] on span "I agree to the telehealth consent terms" at bounding box center [346, 619] width 245 height 21
click at [224, 609] on input "I agree to the telehealth consent terms" at bounding box center [205, 618] width 37 height 37
checkbox input "true"
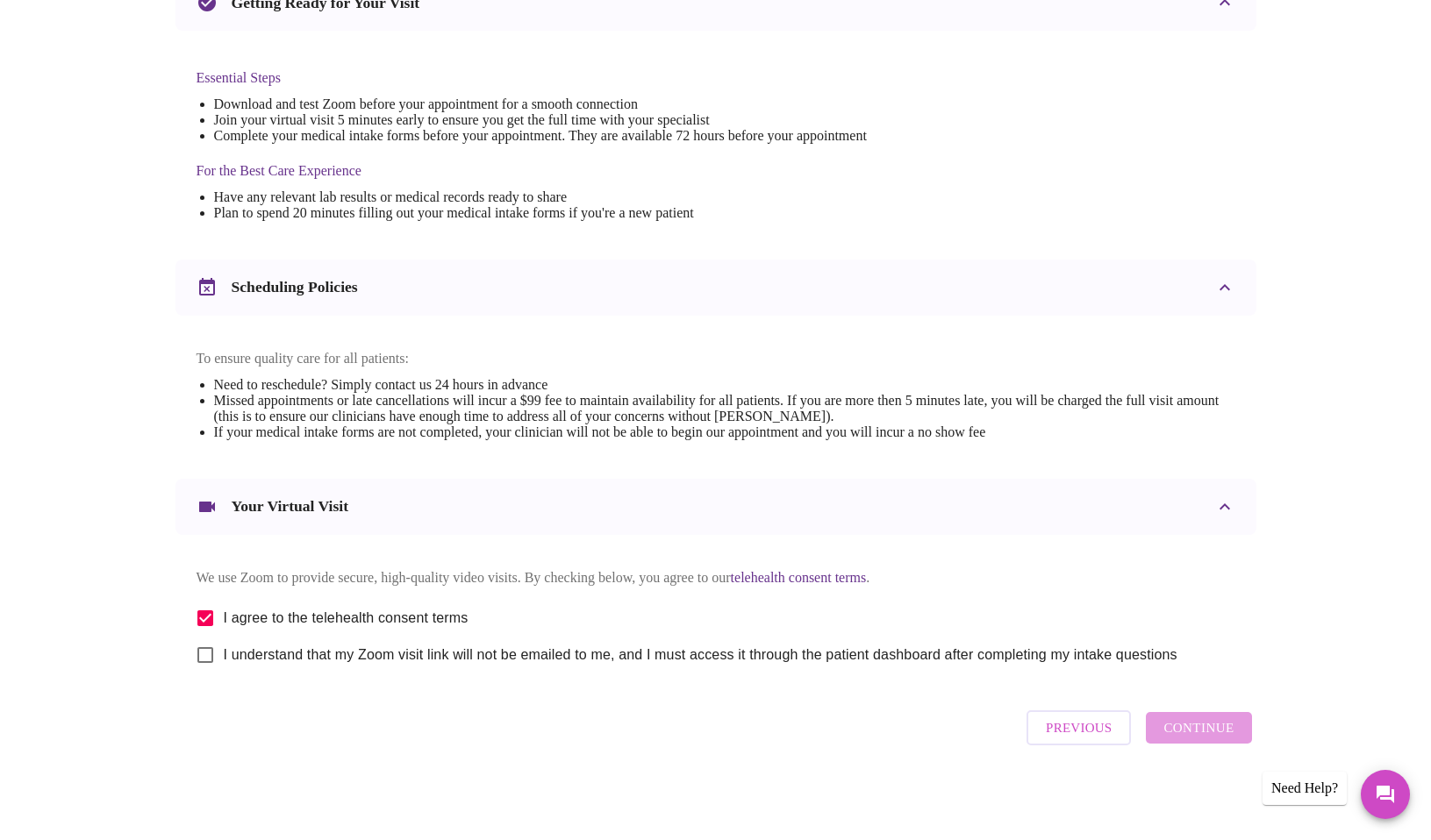
click at [365, 662] on span "I understand that my Zoom visit link will not be emailed to me, and I must acce…" at bounding box center [701, 656] width 954 height 21
click at [224, 662] on input "I understand that my Zoom visit link will not be emailed to me, and I must acce…" at bounding box center [205, 655] width 37 height 37
checkbox input "true"
click at [1185, 725] on span "Continue" at bounding box center [1198, 727] width 70 height 22
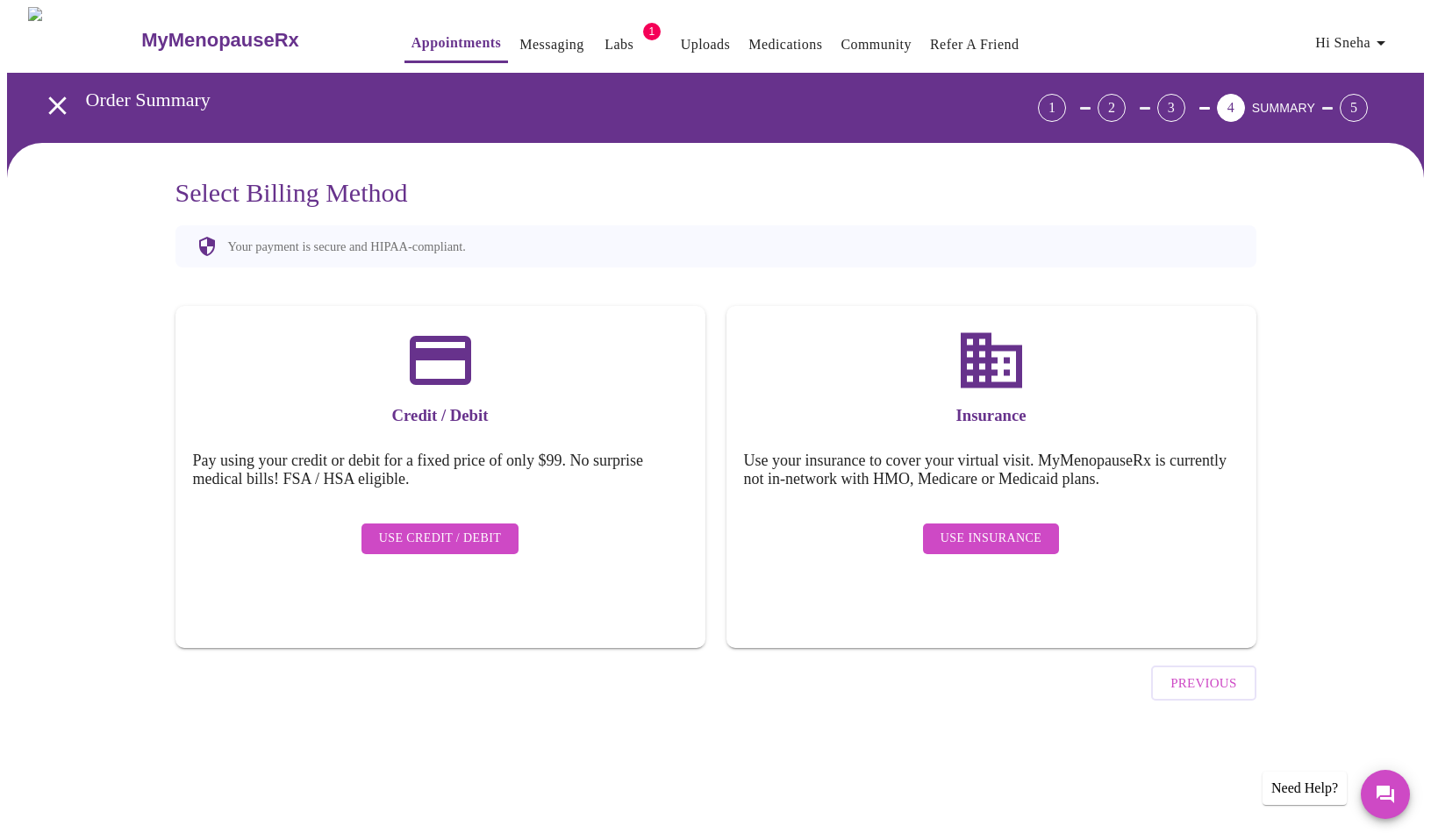
scroll to position [0, 0]
click at [1027, 528] on span "Use Insurance" at bounding box center [997, 539] width 101 height 22
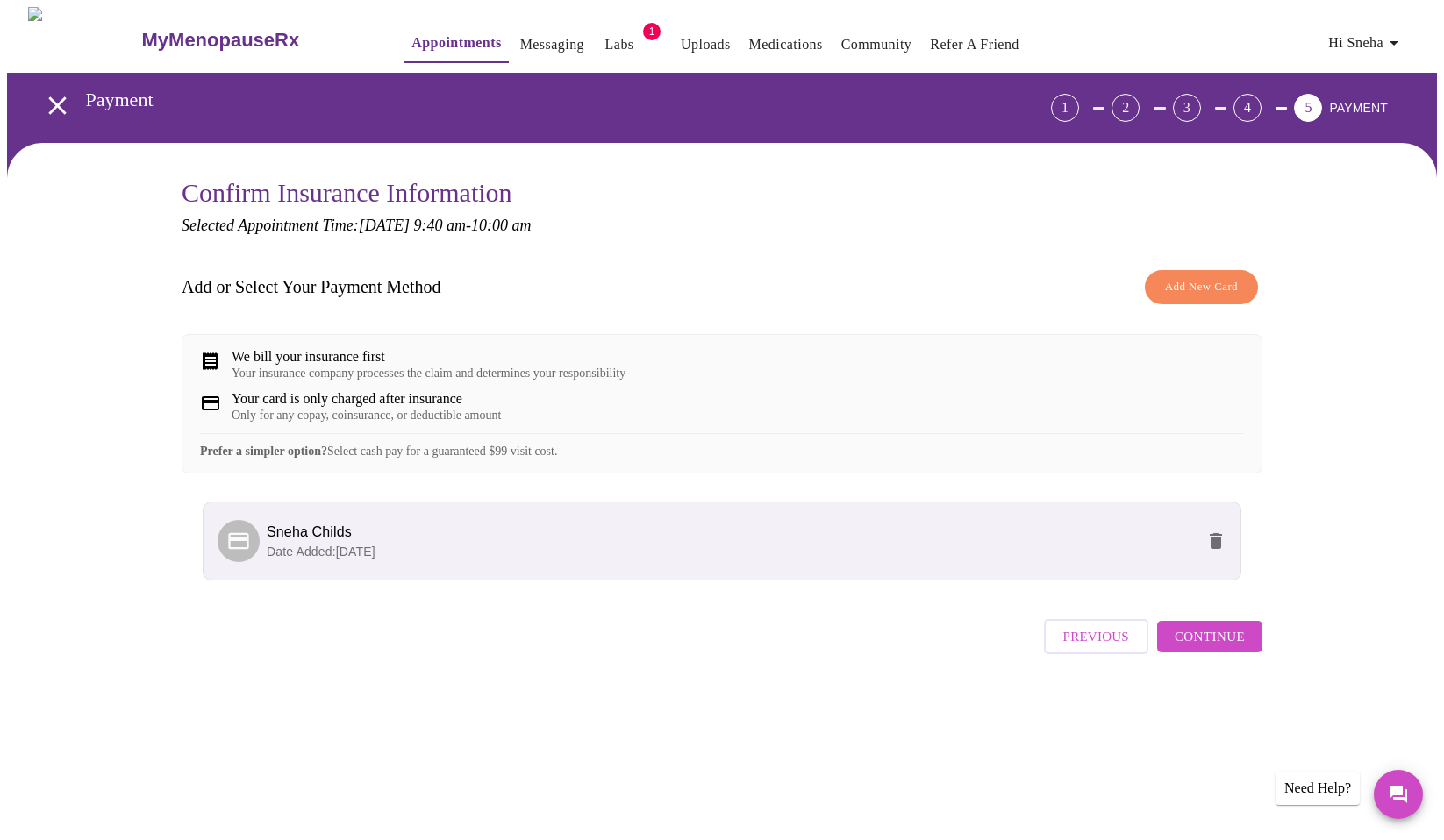
click at [1223, 649] on span "Continue" at bounding box center [1210, 636] width 70 height 22
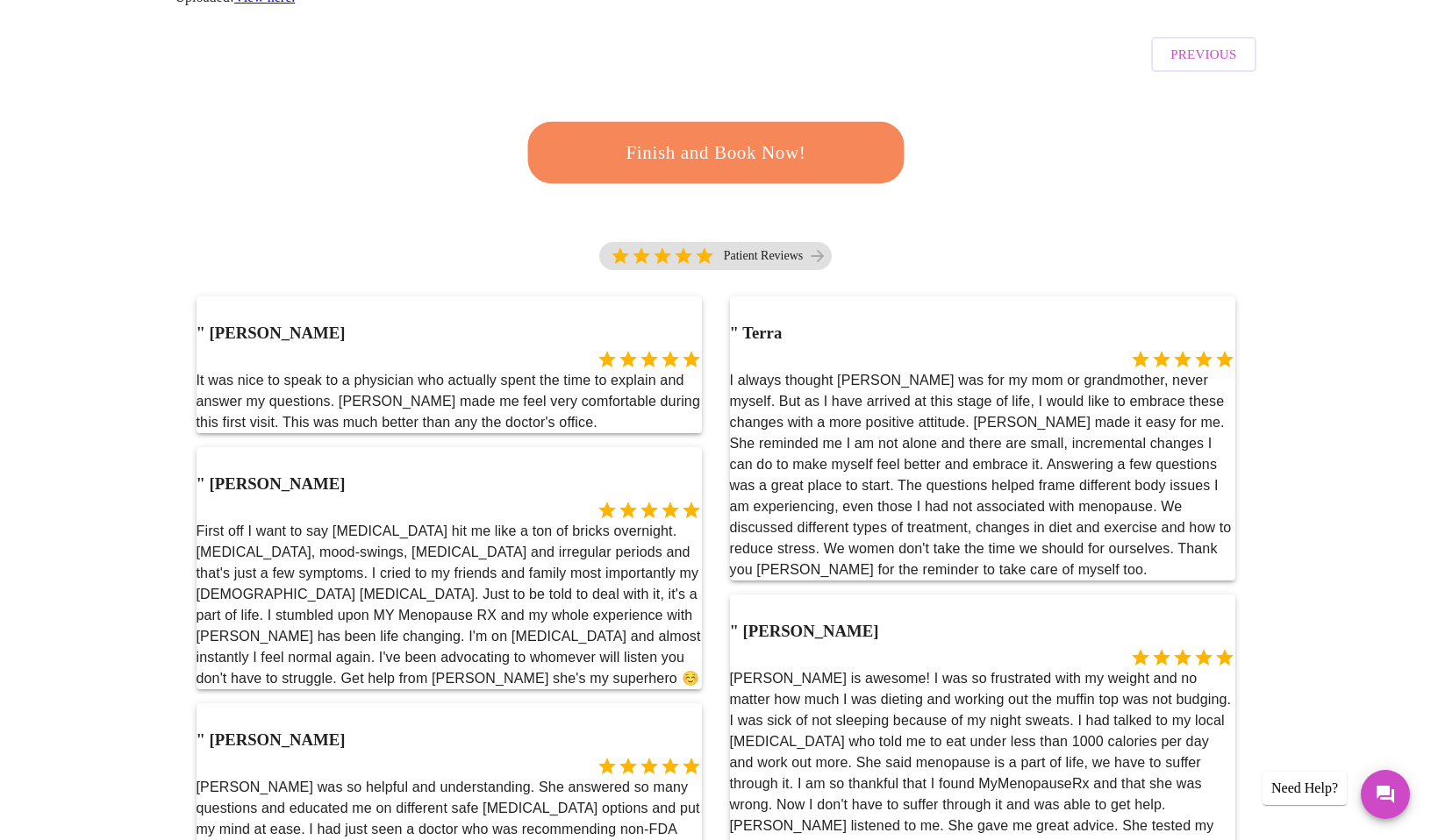
scroll to position [351, 0]
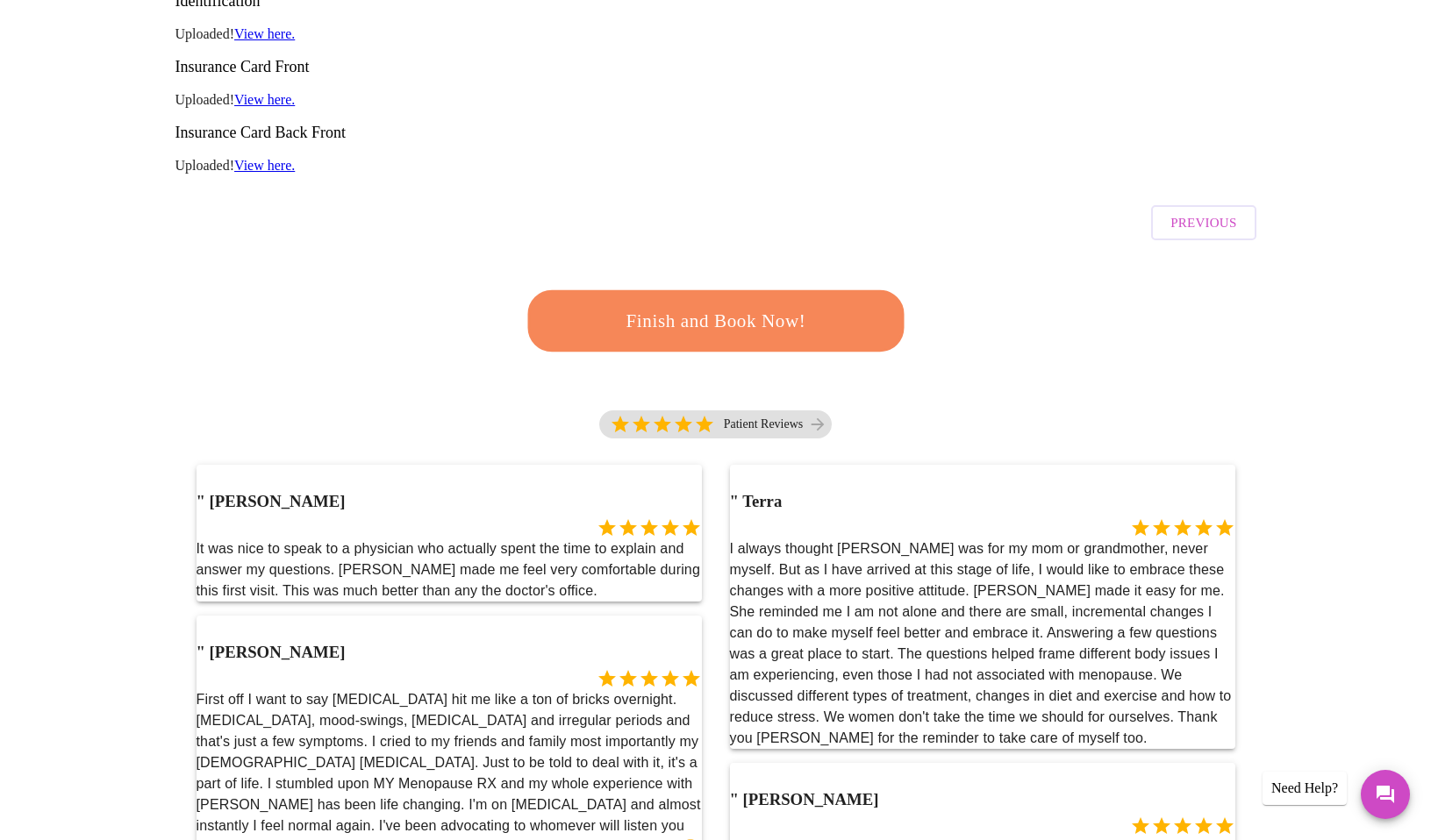
click at [653, 304] on span "Finish and Book Now!" at bounding box center [716, 320] width 329 height 32
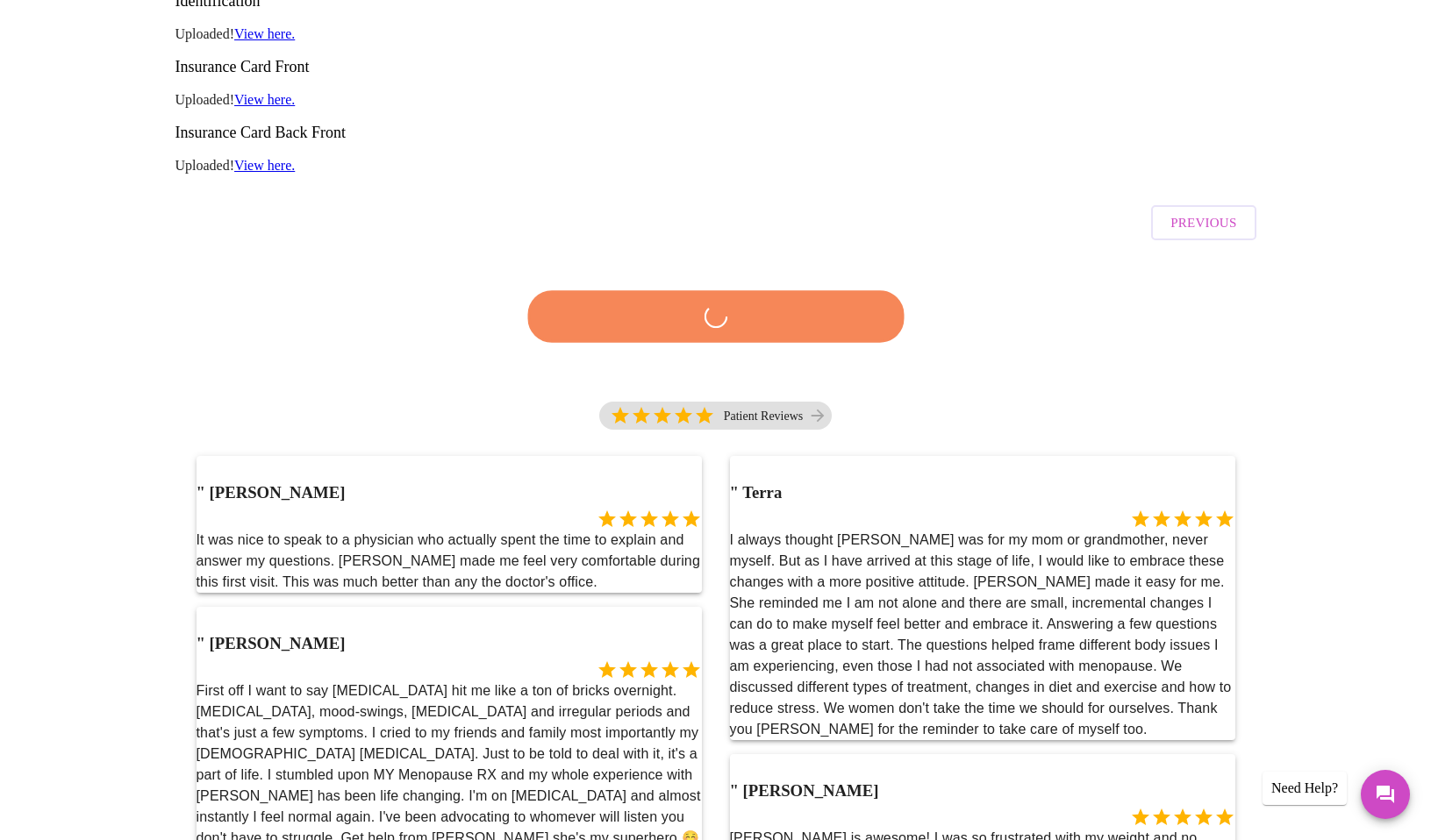
scroll to position [263, 0]
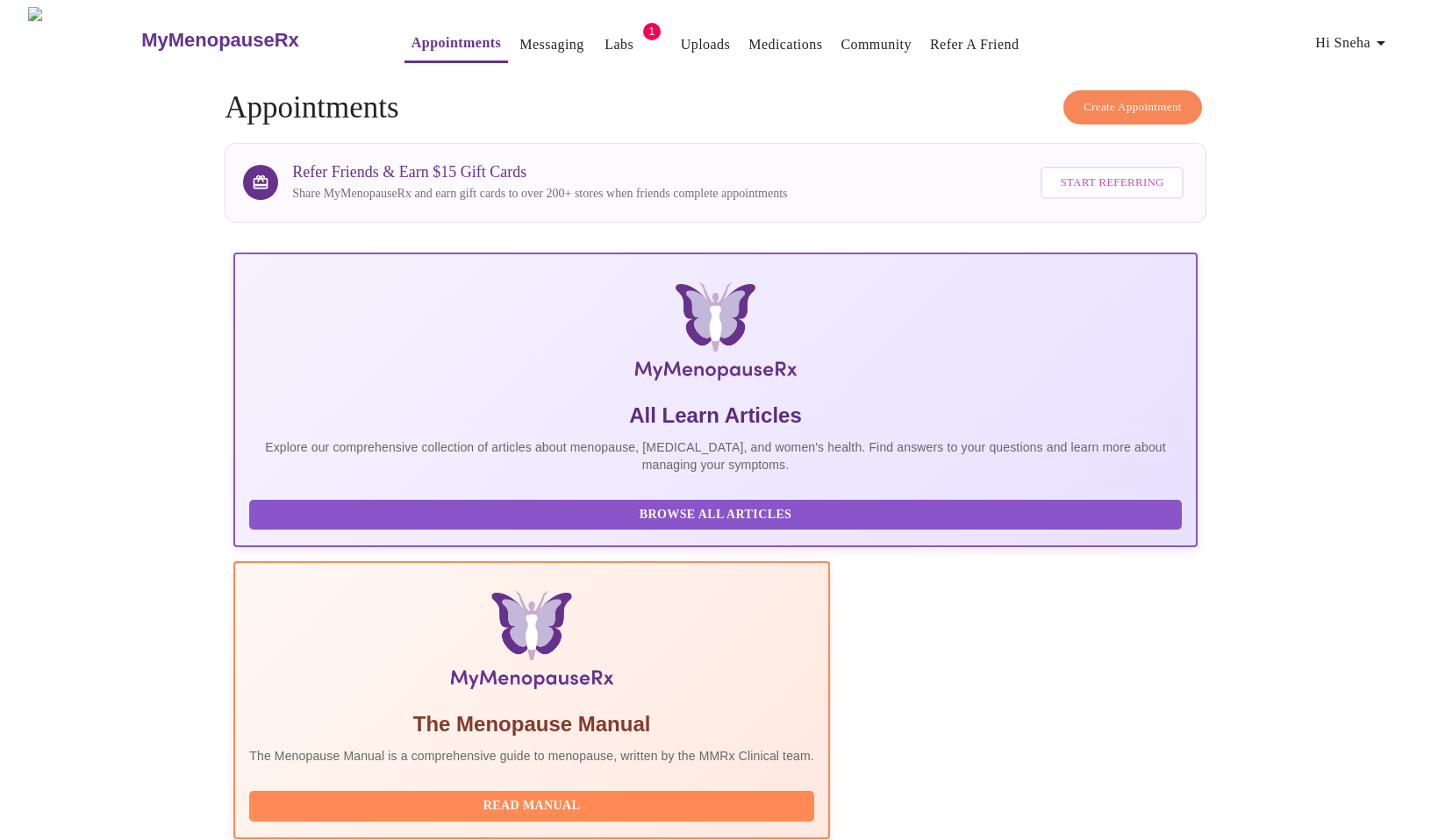
click at [605, 32] on link "Labs" at bounding box center [619, 44] width 29 height 24
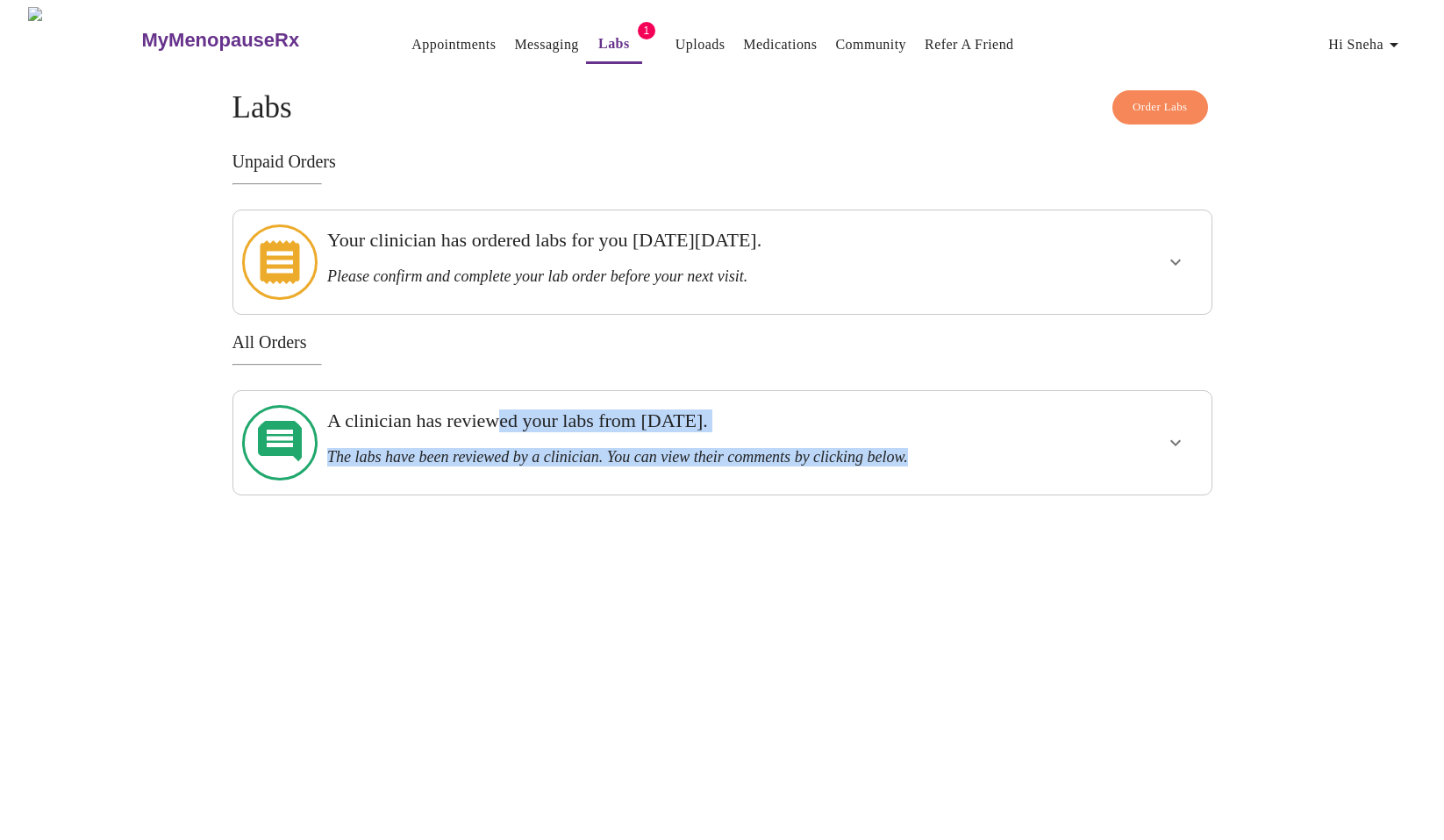
drag, startPoint x: 505, startPoint y: 404, endPoint x: 998, endPoint y: 425, distance: 493.4
click at [998, 425] on div "A clinician has reviewed your labs from [DATE]. The labs have been reviewed by …" at bounding box center [675, 438] width 695 height 57
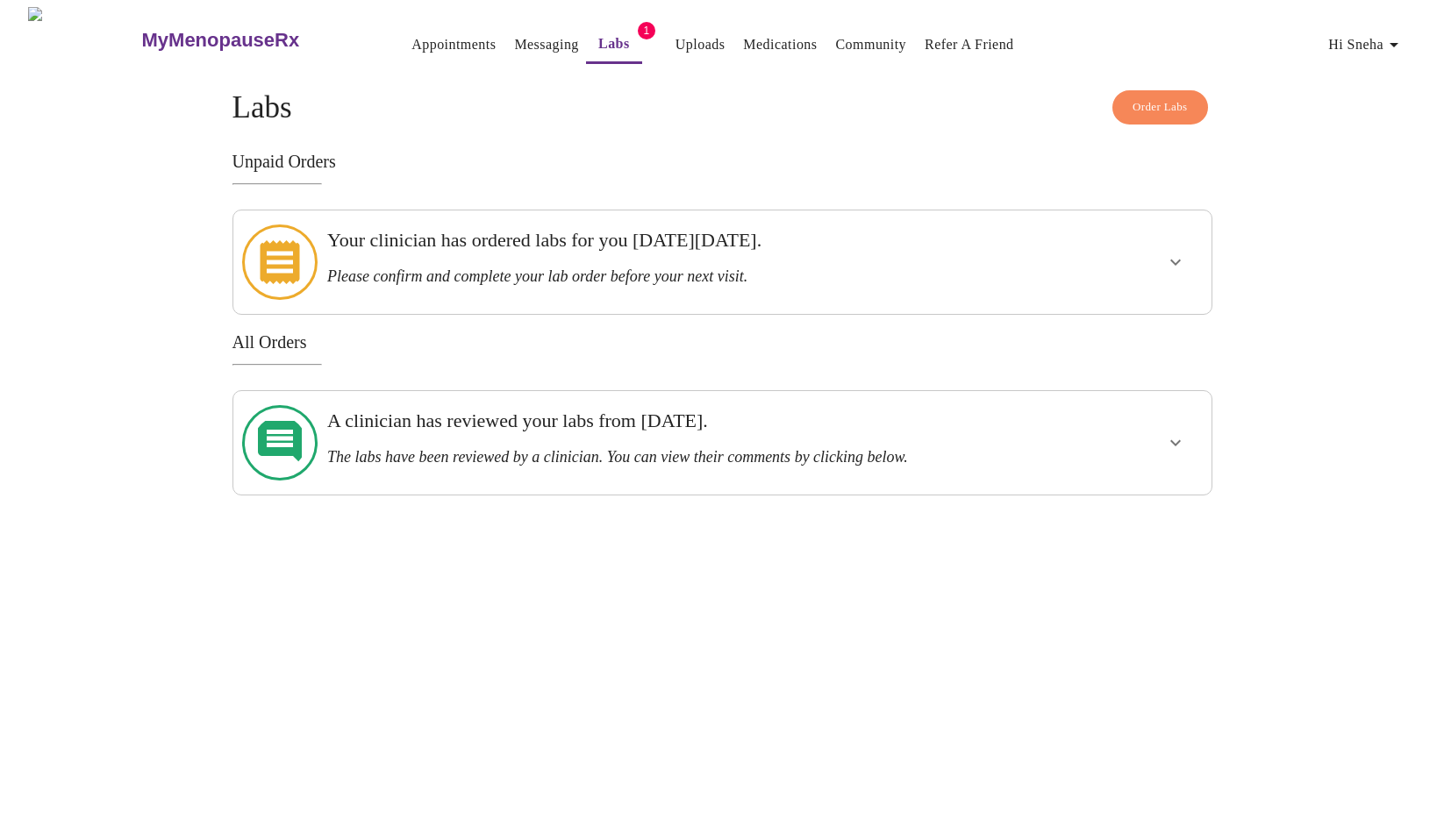
click at [726, 267] on h3 "Please confirm and complete your lab order before your next visit." at bounding box center [675, 276] width 695 height 19
drag, startPoint x: 634, startPoint y: 235, endPoint x: 701, endPoint y: 233, distance: 67.0
click at [701, 233] on h3 "Your clinician has ordered labs for you [DATE][DATE]." at bounding box center [675, 240] width 695 height 22
click at [1173, 251] on icon "show more" at bounding box center [1176, 262] width 21 height 21
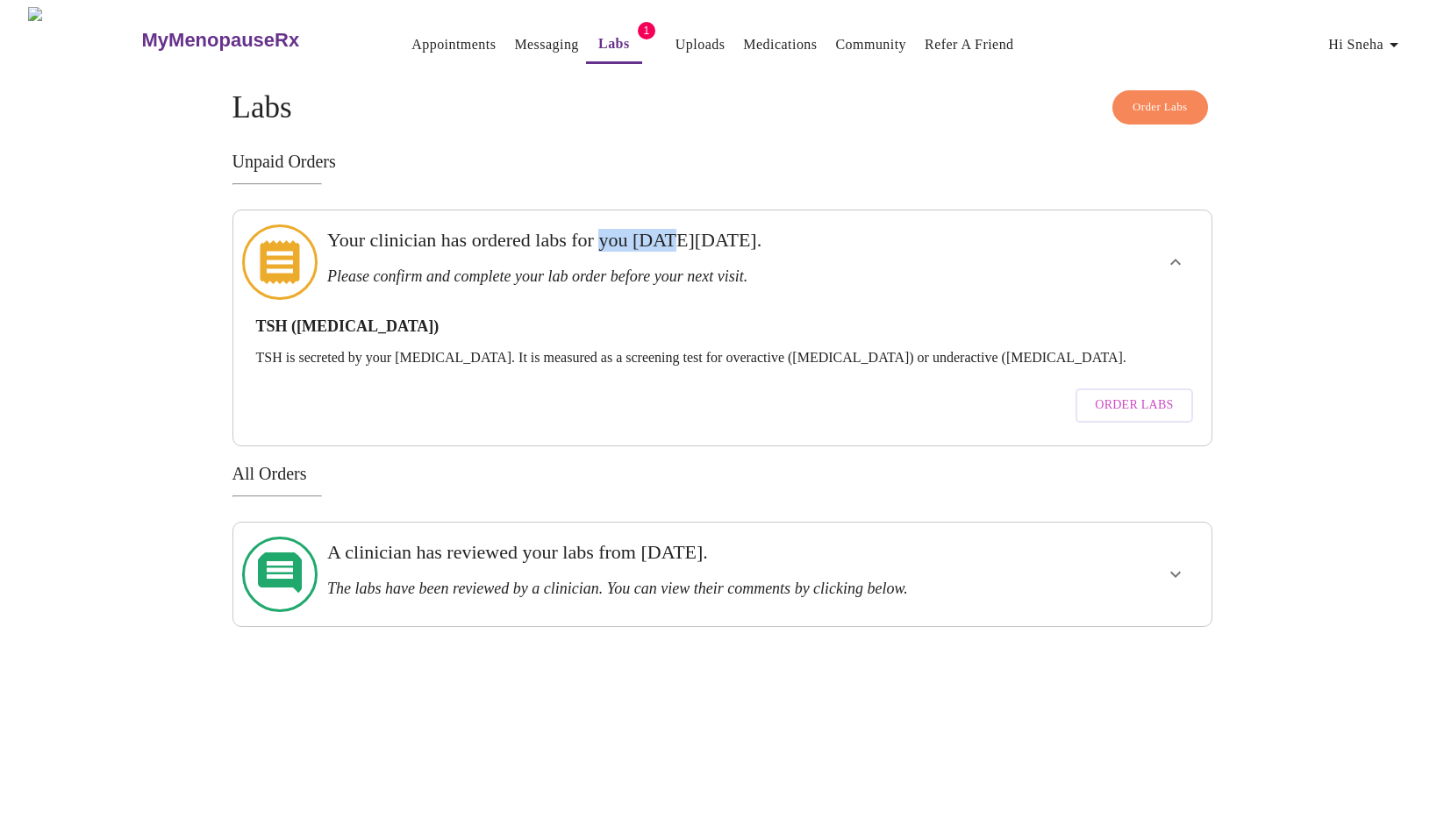
drag, startPoint x: 489, startPoint y: 317, endPoint x: 1000, endPoint y: 336, distance: 511.4
click at [1000, 336] on div "TSH ([MEDICAL_DATA]) TSH is secreted by your [MEDICAL_DATA]. It is measured as …" at bounding box center [722, 342] width 932 height 48
click at [488, 380] on div "Order Labs" at bounding box center [723, 406] width 950 height 52
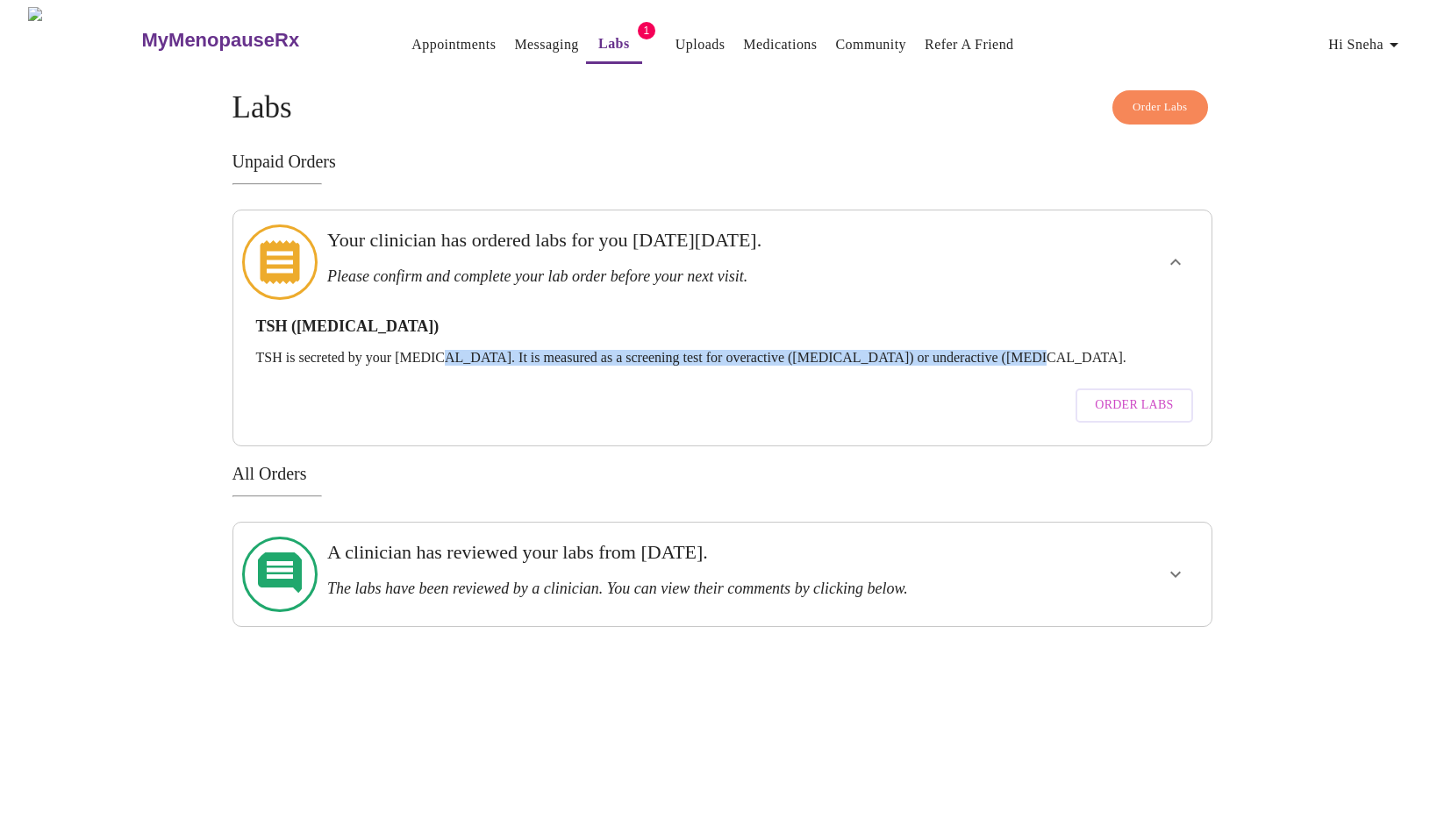
click at [1035, 350] on p "TSH is secreted by your [MEDICAL_DATA]. It is measured as a screening test for …" at bounding box center [722, 358] width 932 height 16
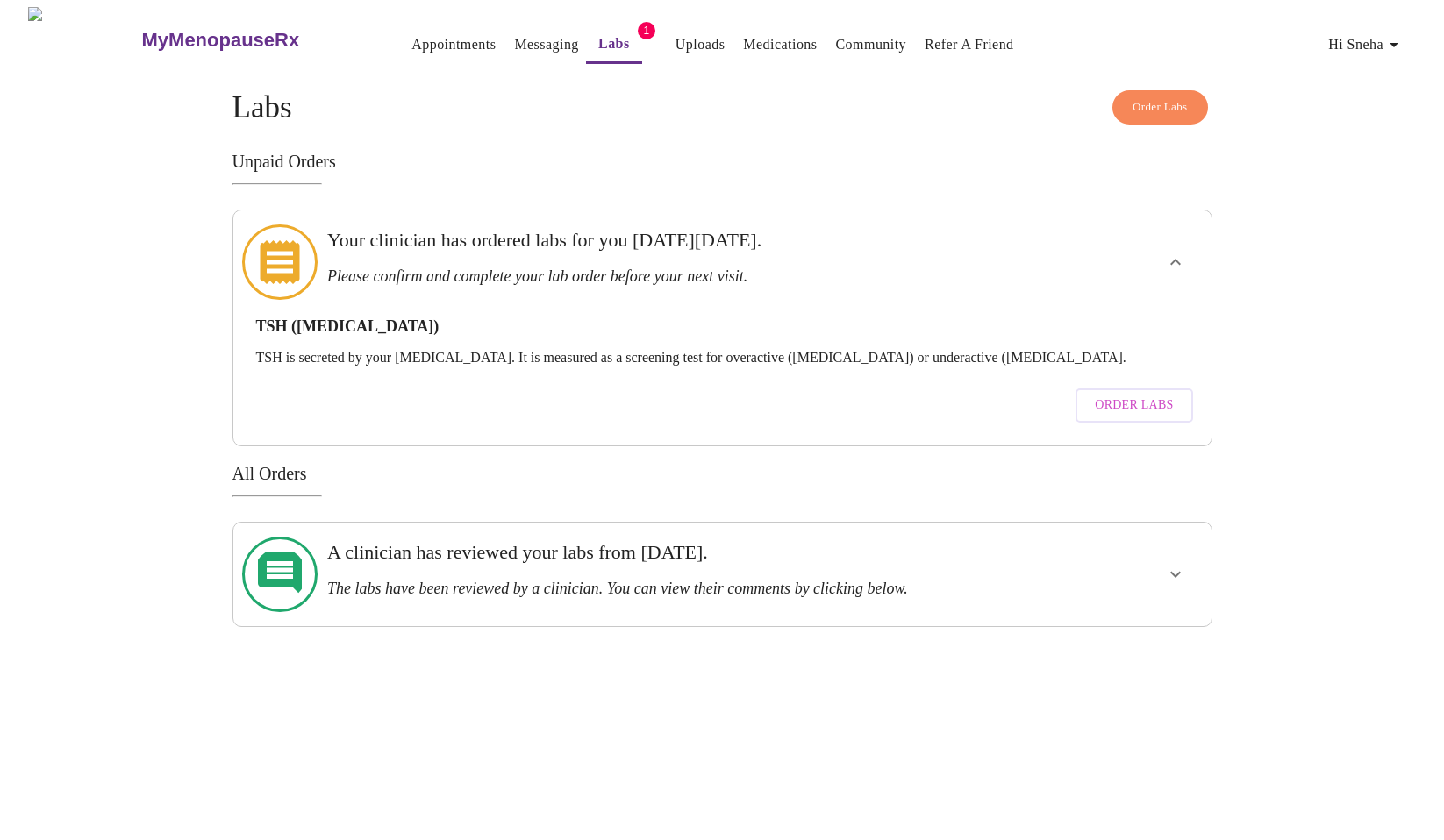
click at [1095, 388] on button "Order Labs" at bounding box center [1134, 405] width 116 height 34
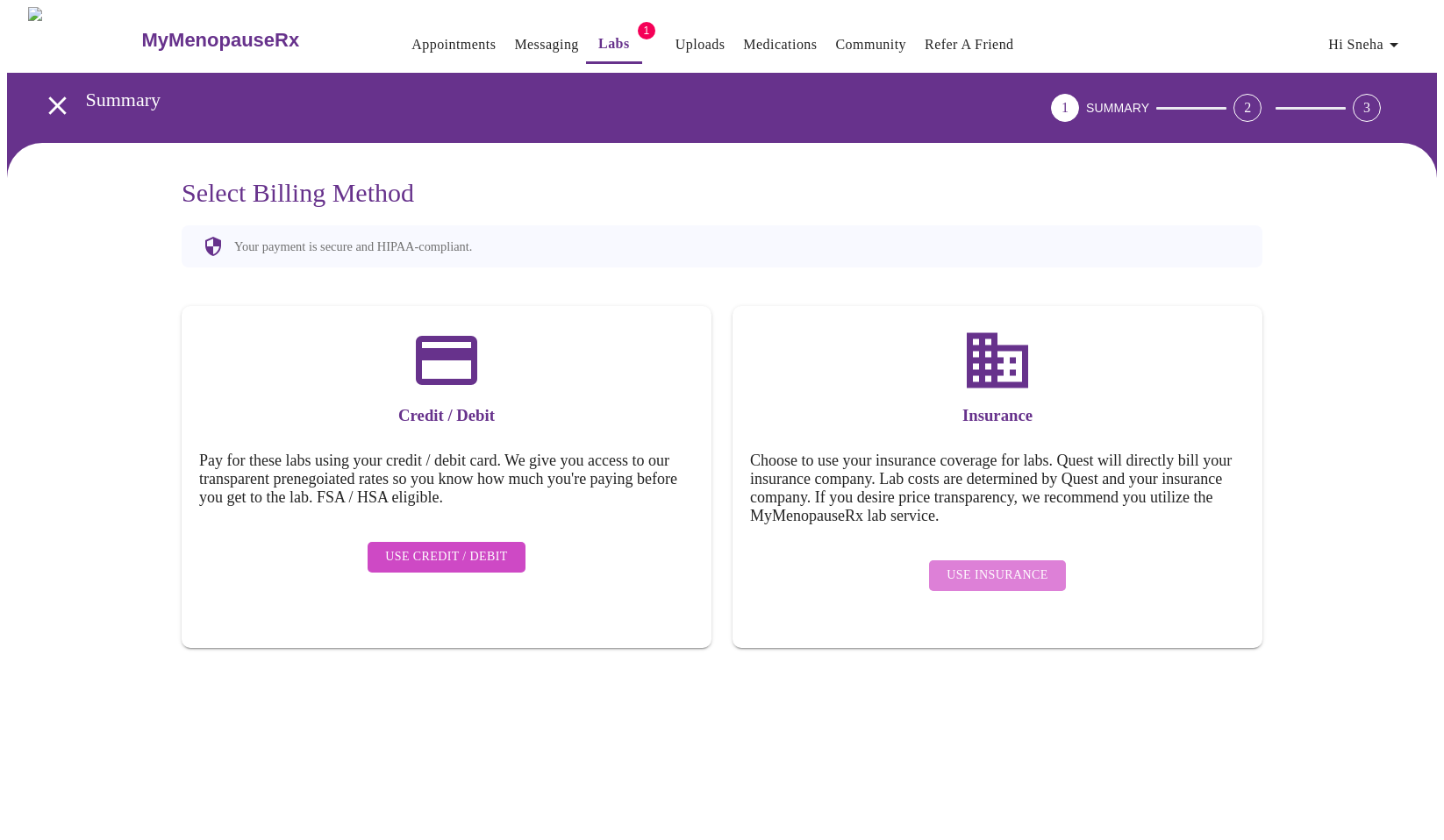
click at [1007, 565] on span "Use Insurance" at bounding box center [997, 576] width 101 height 22
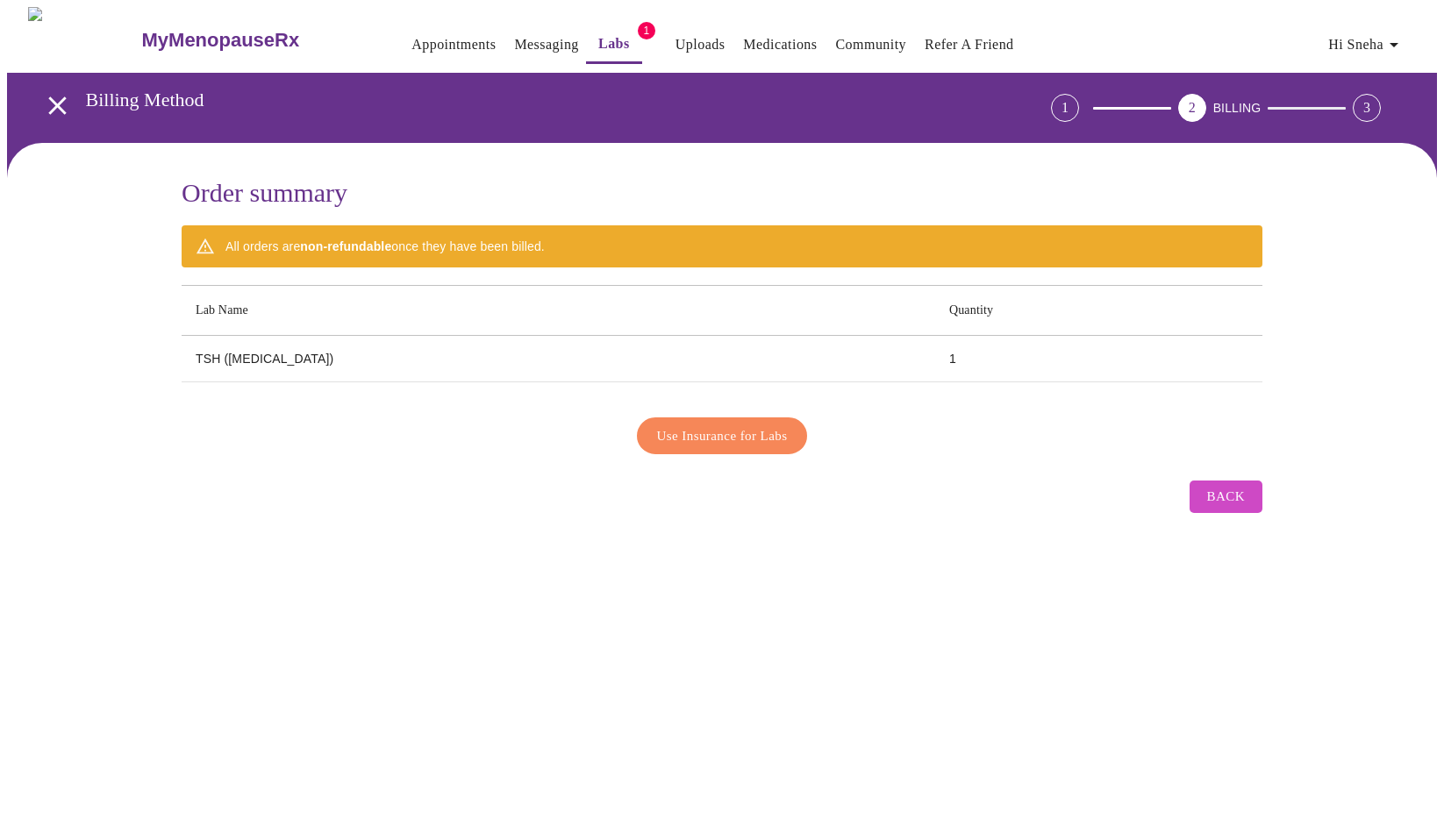
click at [703, 432] on span "Use Insurance for Labs" at bounding box center [723, 436] width 131 height 22
click at [1233, 502] on button "Back" at bounding box center [1226, 494] width 72 height 31
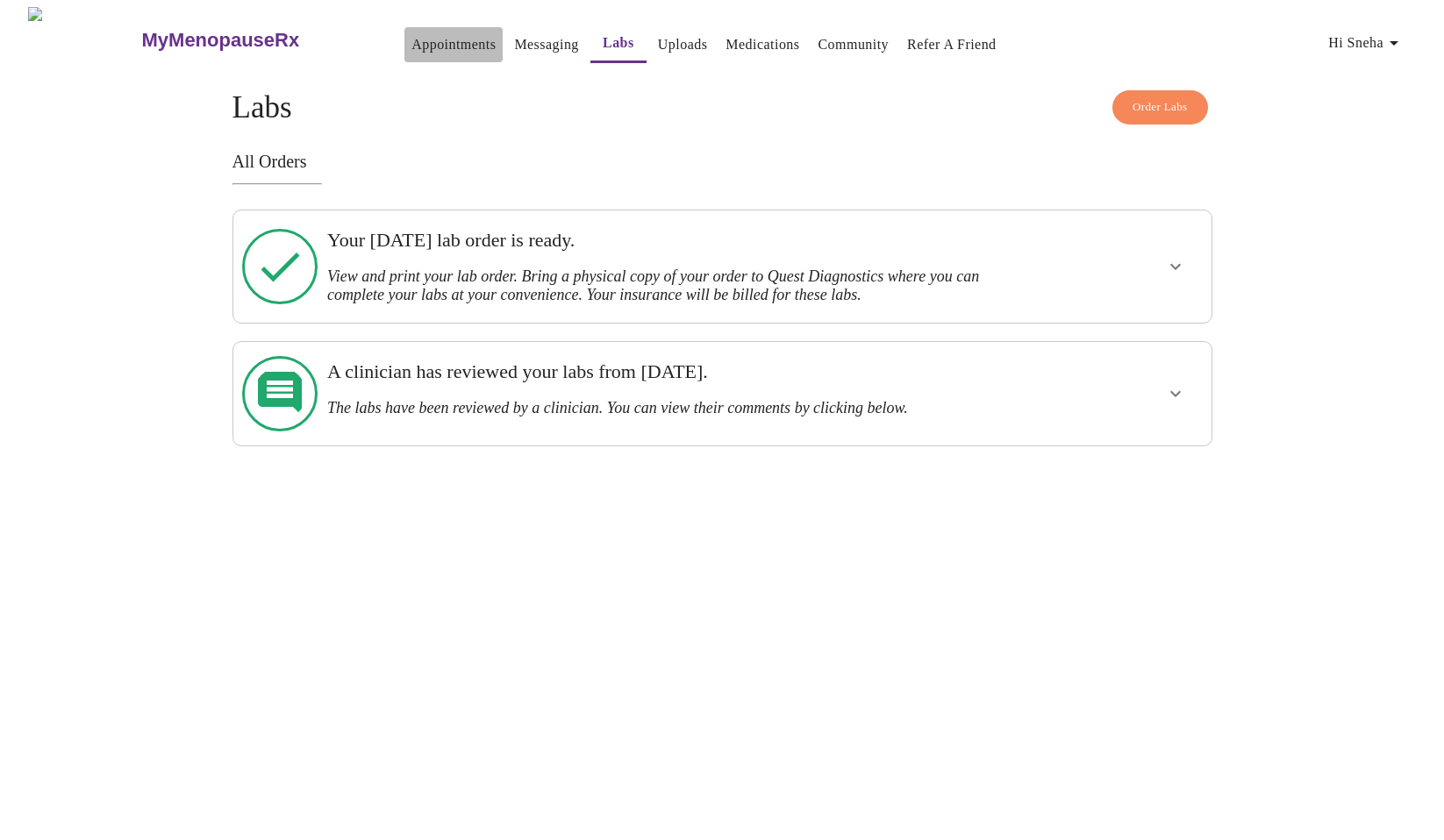
click at [412, 48] on link "Appointments" at bounding box center [454, 44] width 84 height 24
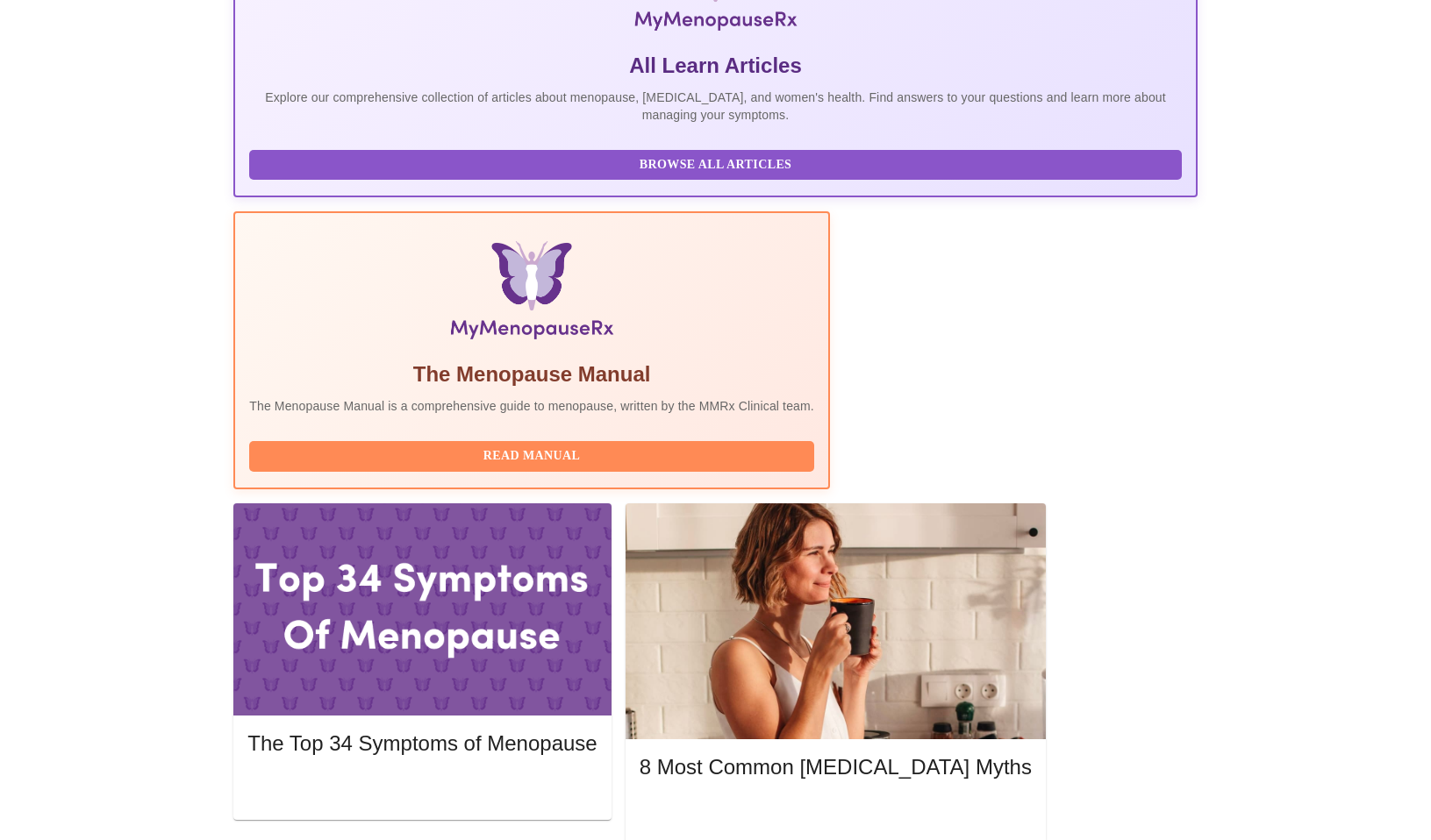
scroll to position [351, 0]
drag, startPoint x: 355, startPoint y: 635, endPoint x: 624, endPoint y: 663, distance: 270.5
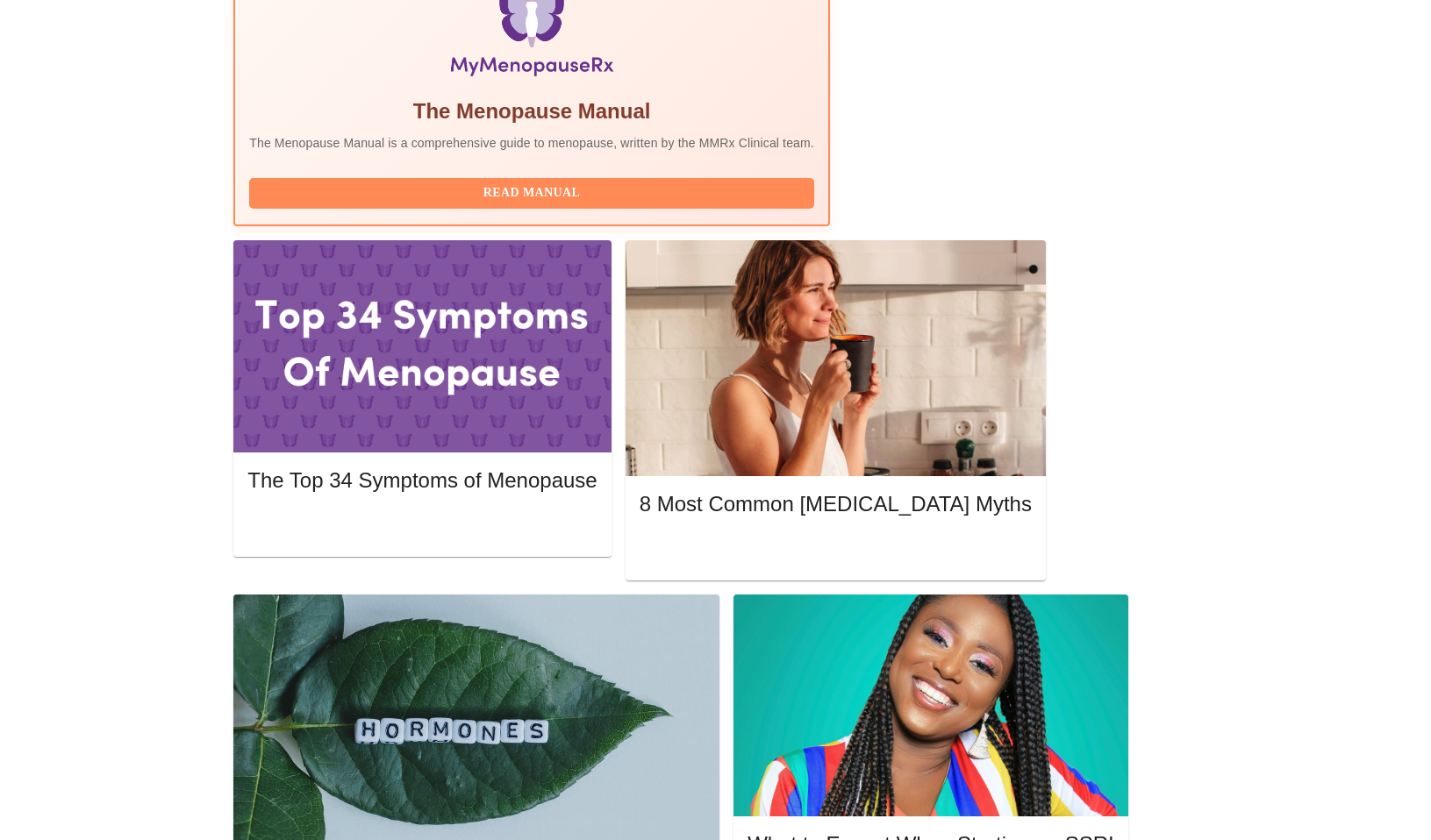
scroll to position [614, 0]
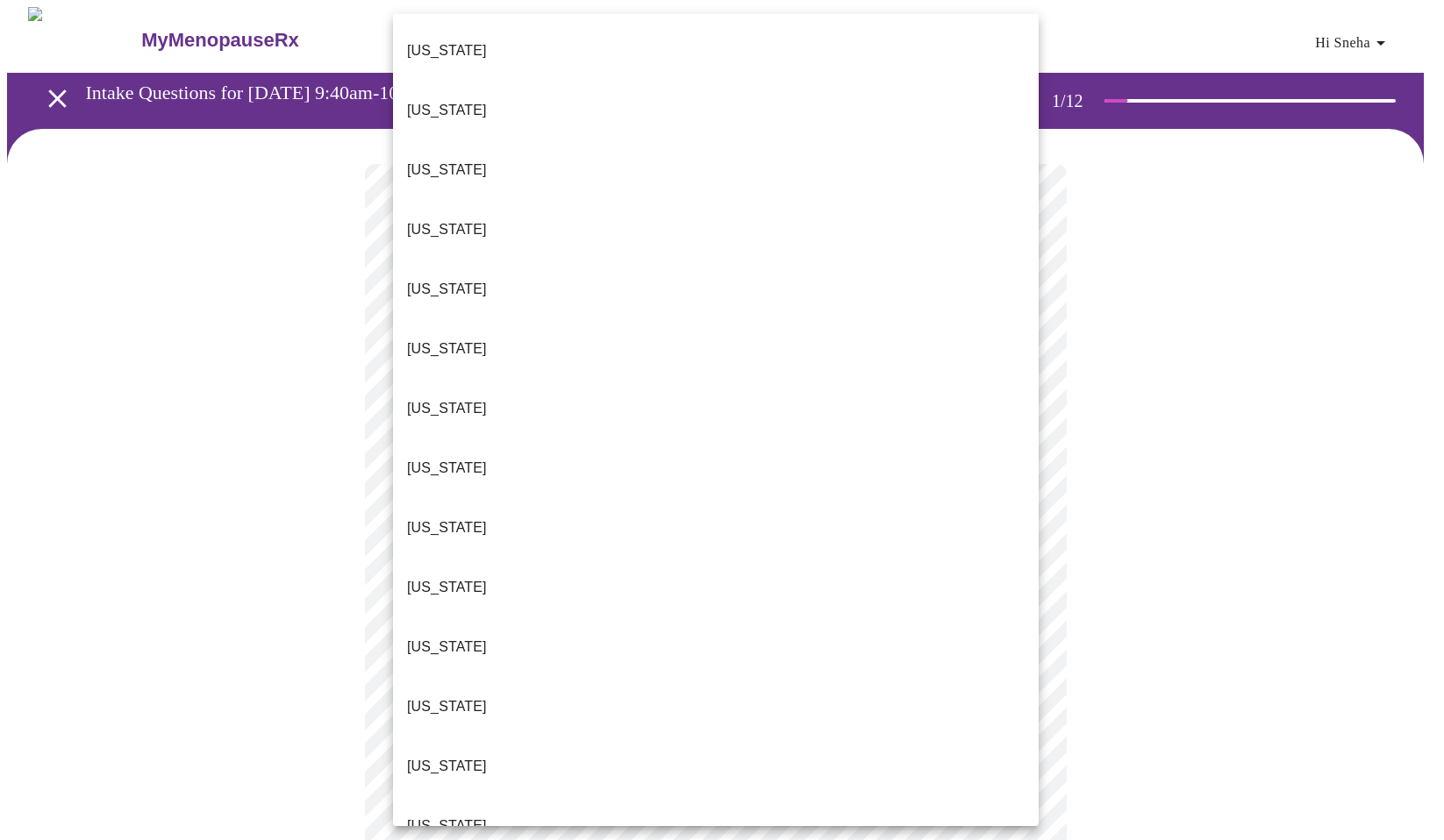
click at [532, 737] on li "[US_STATE]" at bounding box center [716, 767] width 646 height 60
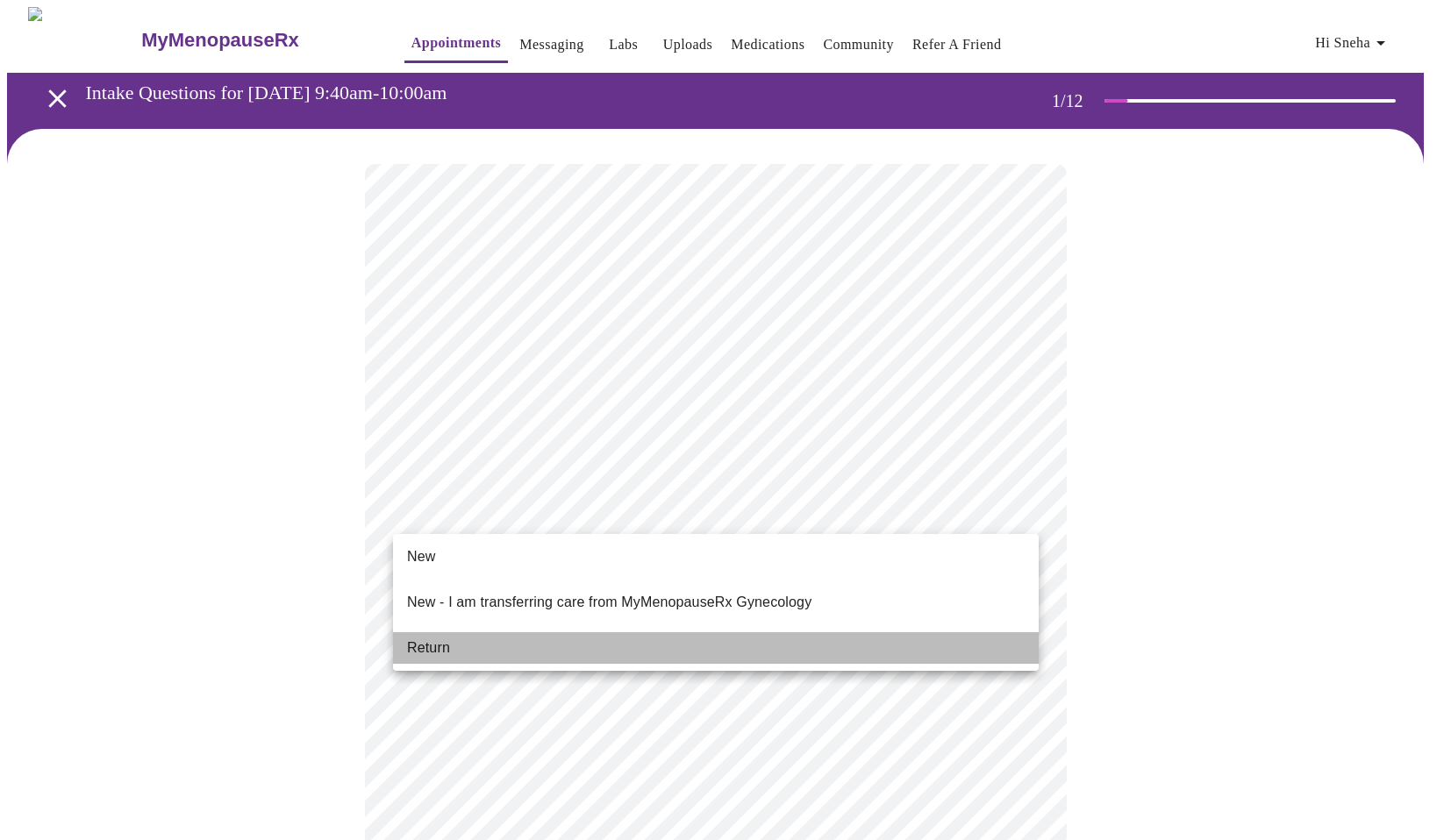
click at [522, 632] on li "Return" at bounding box center [716, 648] width 646 height 31
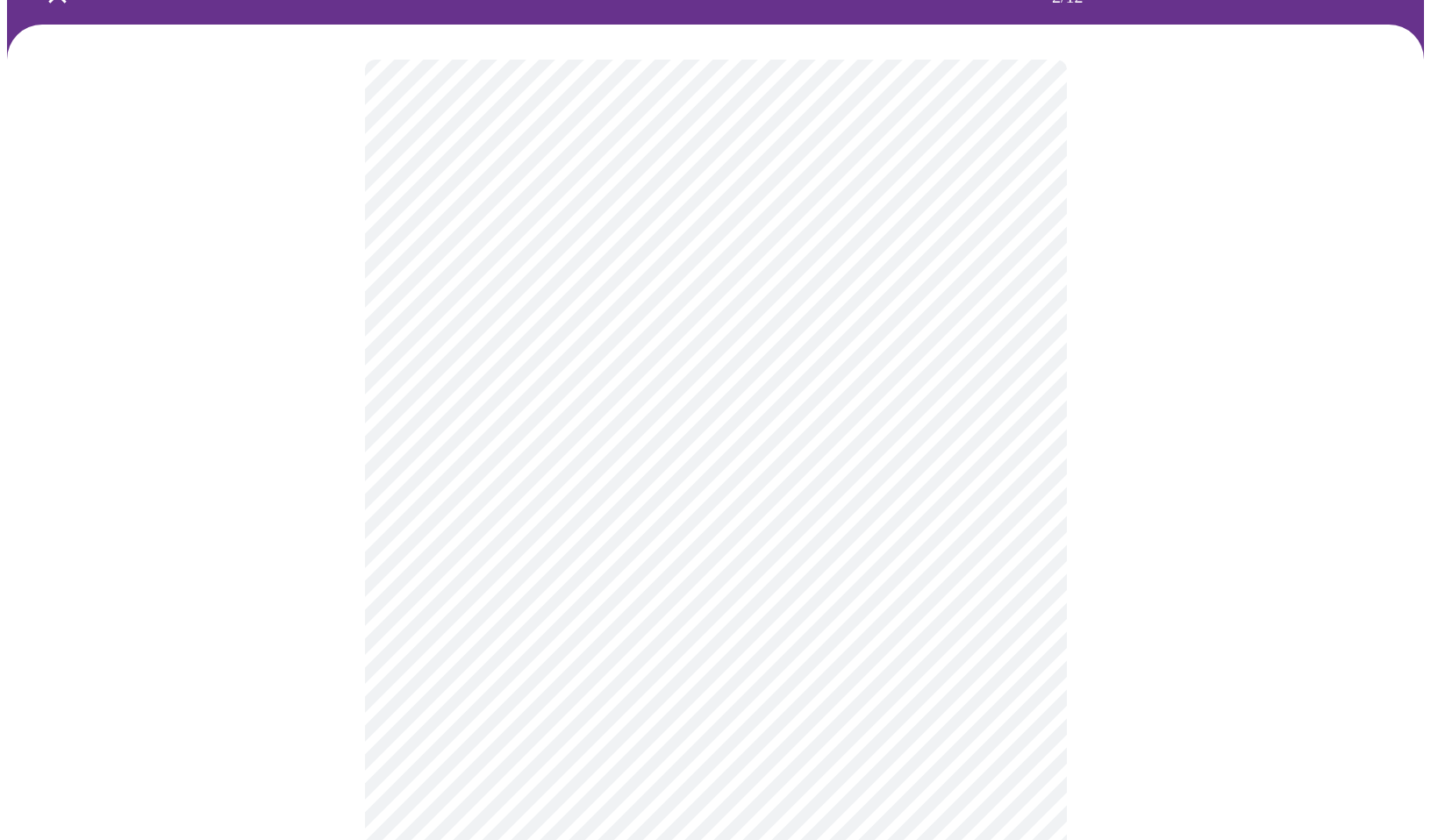
scroll to position [351, 0]
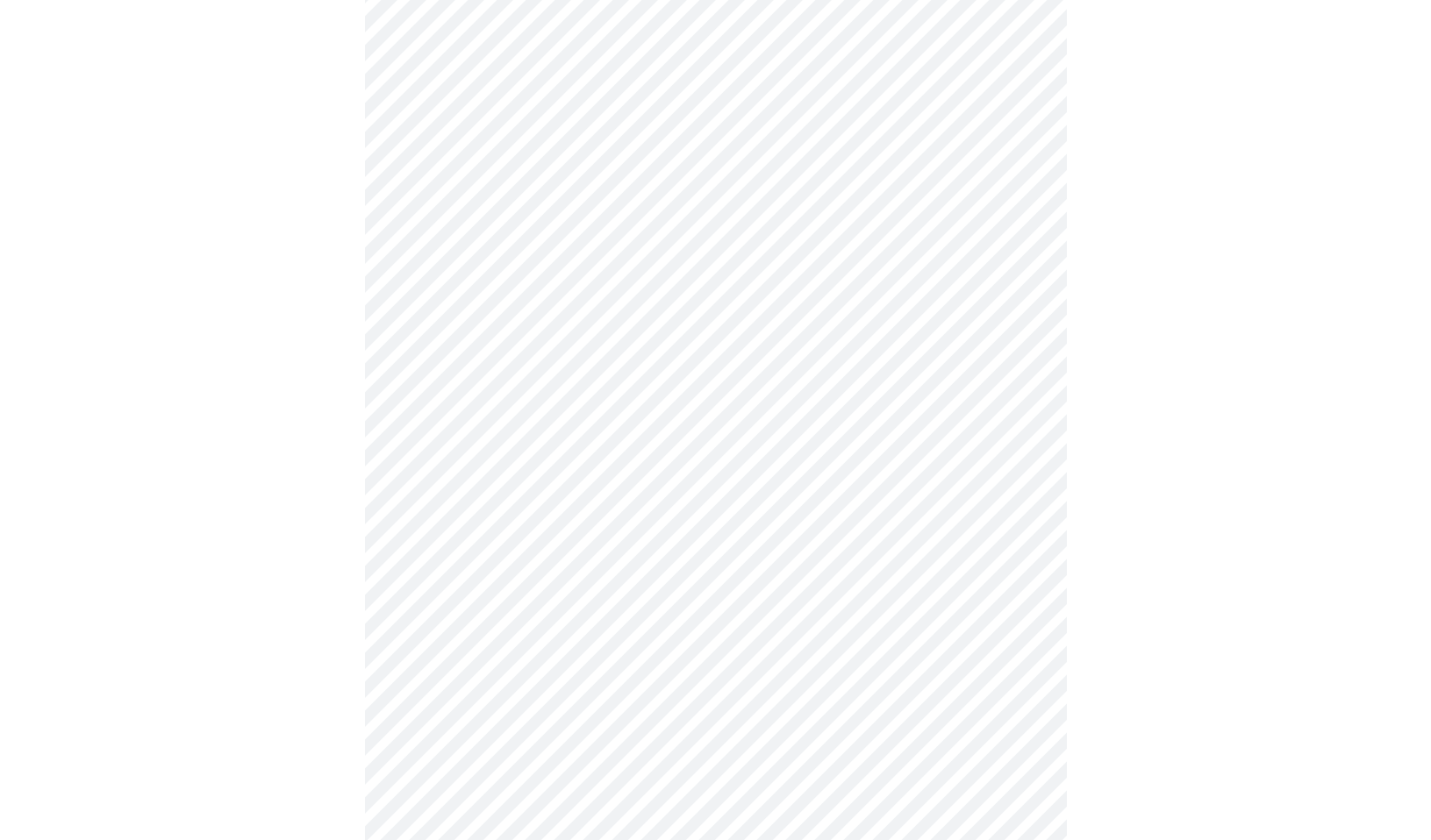
click at [717, 575] on body "MyMenopauseRx Appointments Messaging Labs Uploads Medications Community Refer a…" at bounding box center [716, 738] width 1418 height 2164
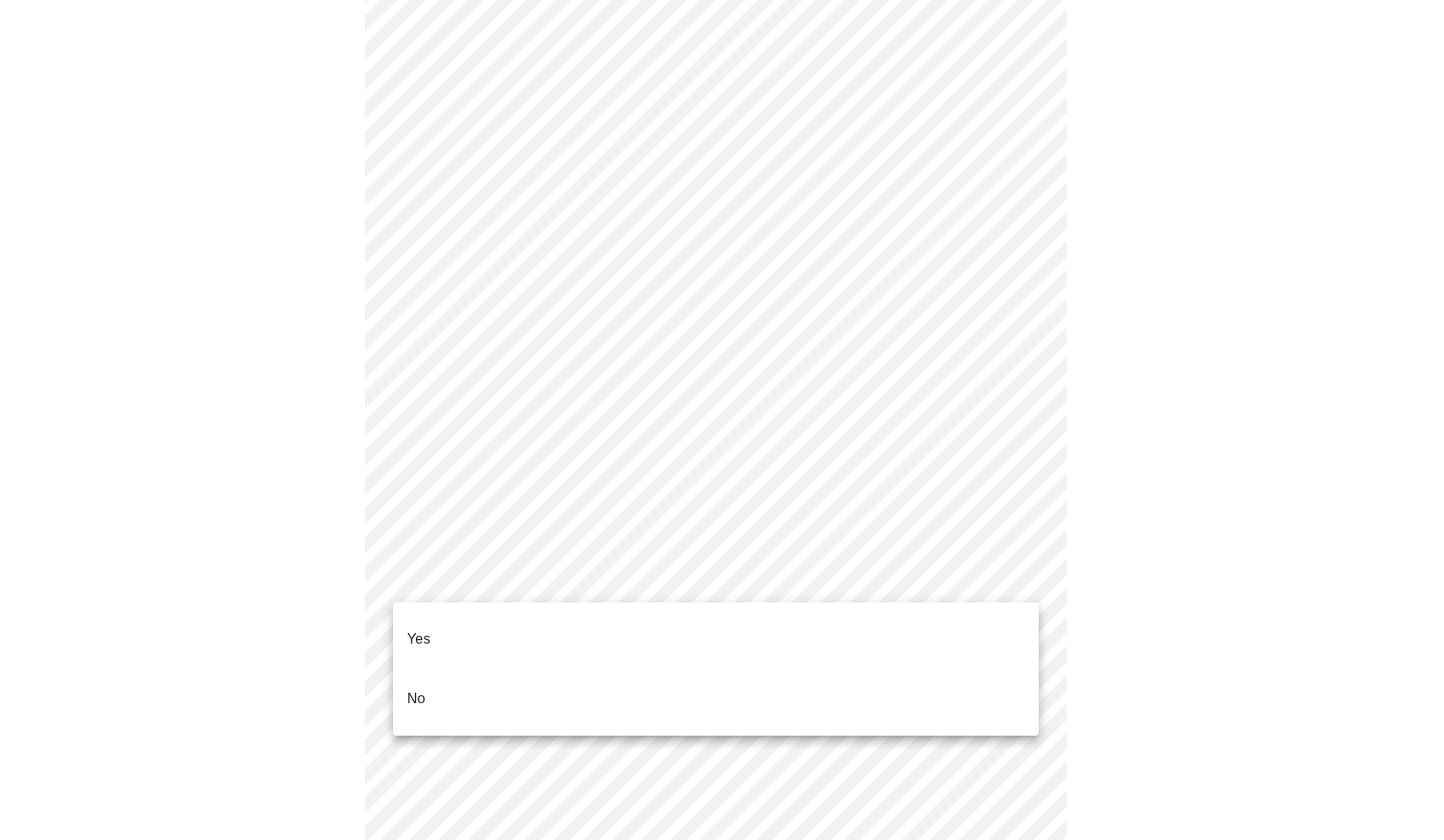
drag, startPoint x: 749, startPoint y: 511, endPoint x: 749, endPoint y: 527, distance: 16.0
click at [750, 509] on div at bounding box center [722, 420] width 1444 height 840
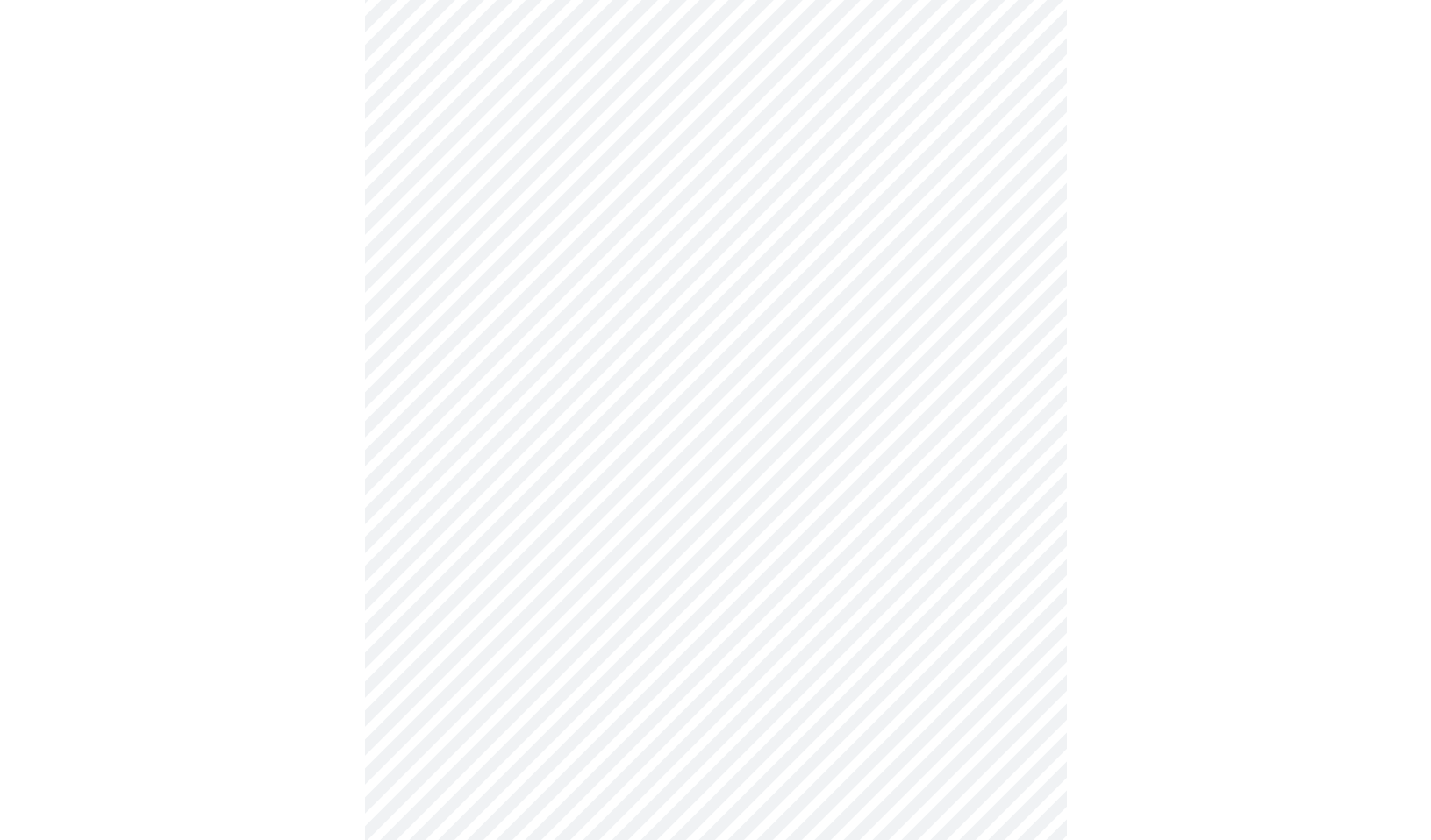
click at [658, 574] on body "MyMenopauseRx Appointments Messaging Labs Uploads Medications Community Refer a…" at bounding box center [716, 738] width 1418 height 2164
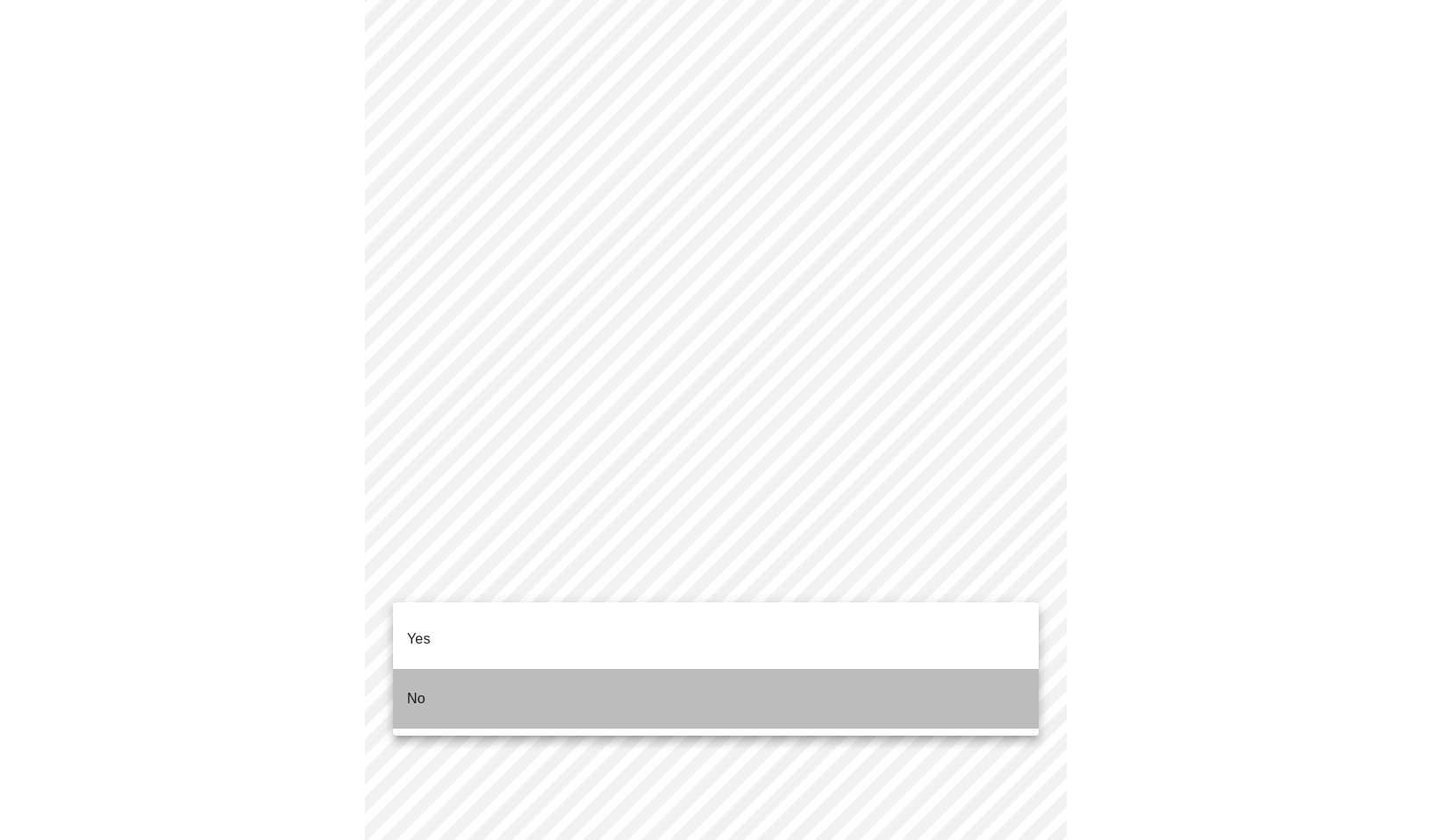
click at [625, 683] on li "No" at bounding box center [716, 699] width 646 height 60
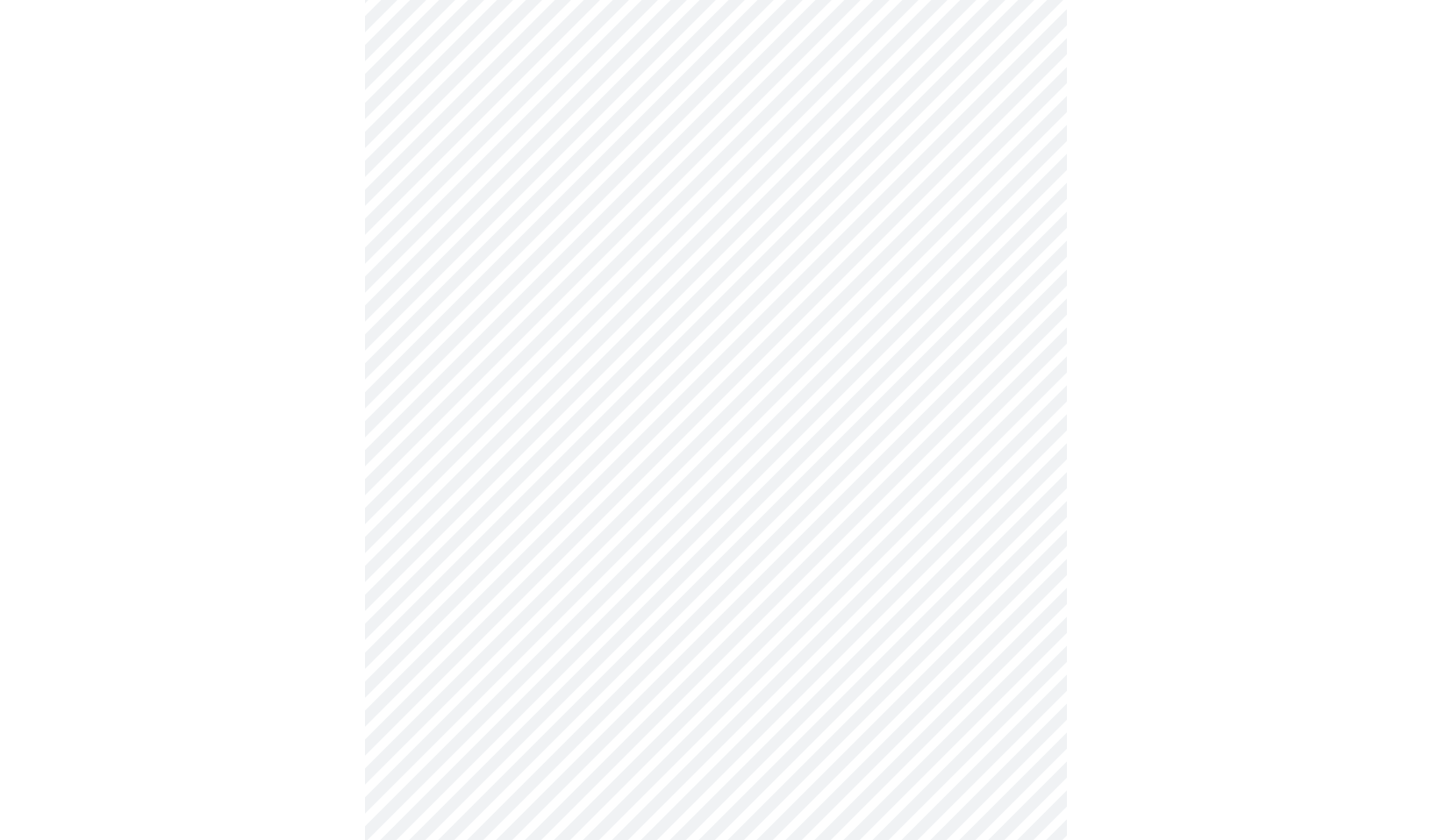
click at [649, 692] on body "MyMenopauseRx Appointments Messaging Labs Uploads Medications Community Refer a…" at bounding box center [716, 734] width 1418 height 2154
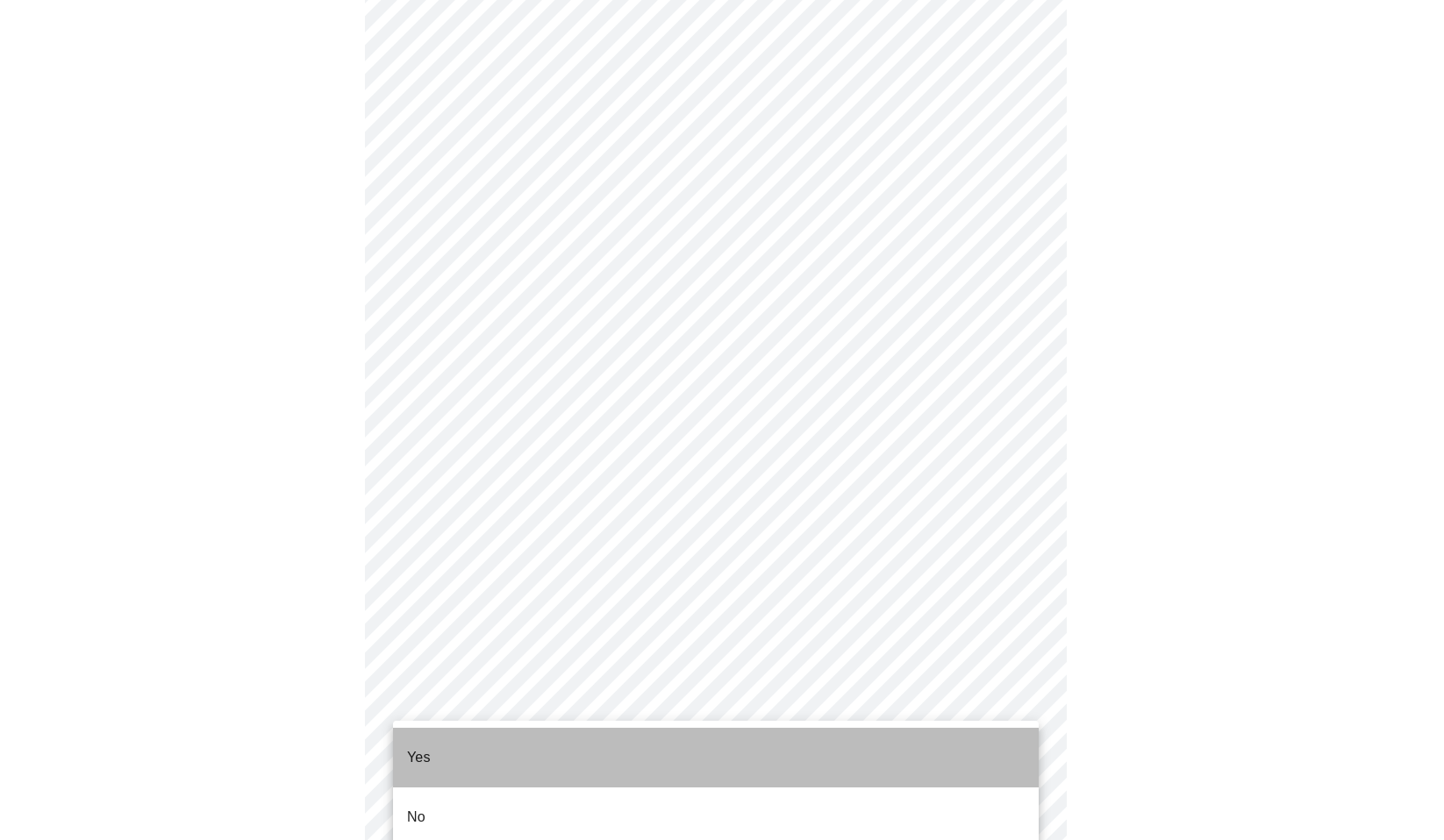
click at [559, 767] on li "Yes" at bounding box center [716, 758] width 646 height 60
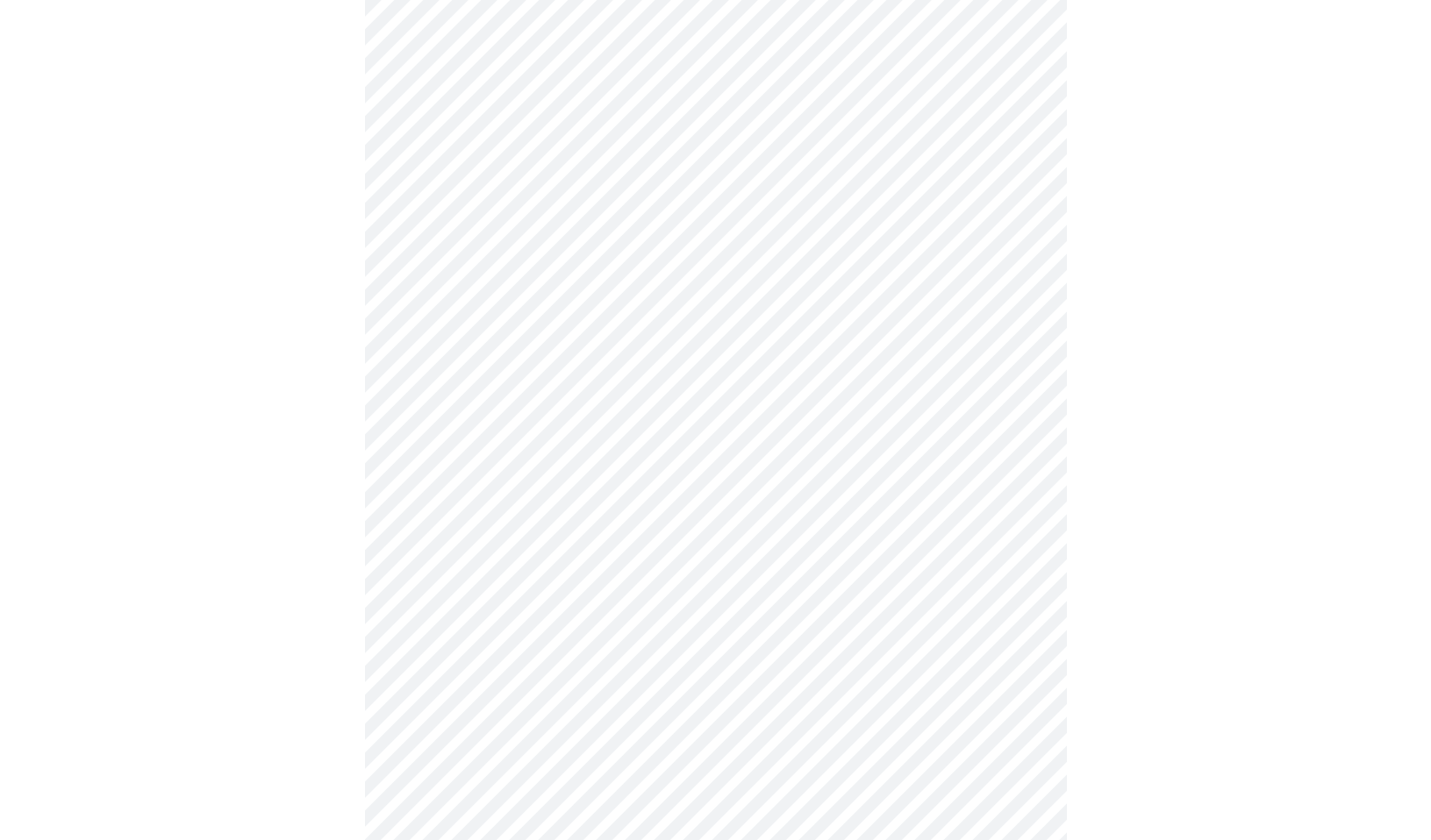
scroll to position [526, 0]
click at [548, 676] on body "MyMenopauseRx Appointments Messaging Labs Uploads Medications Community Refer a…" at bounding box center [716, 552] width 1418 height 2143
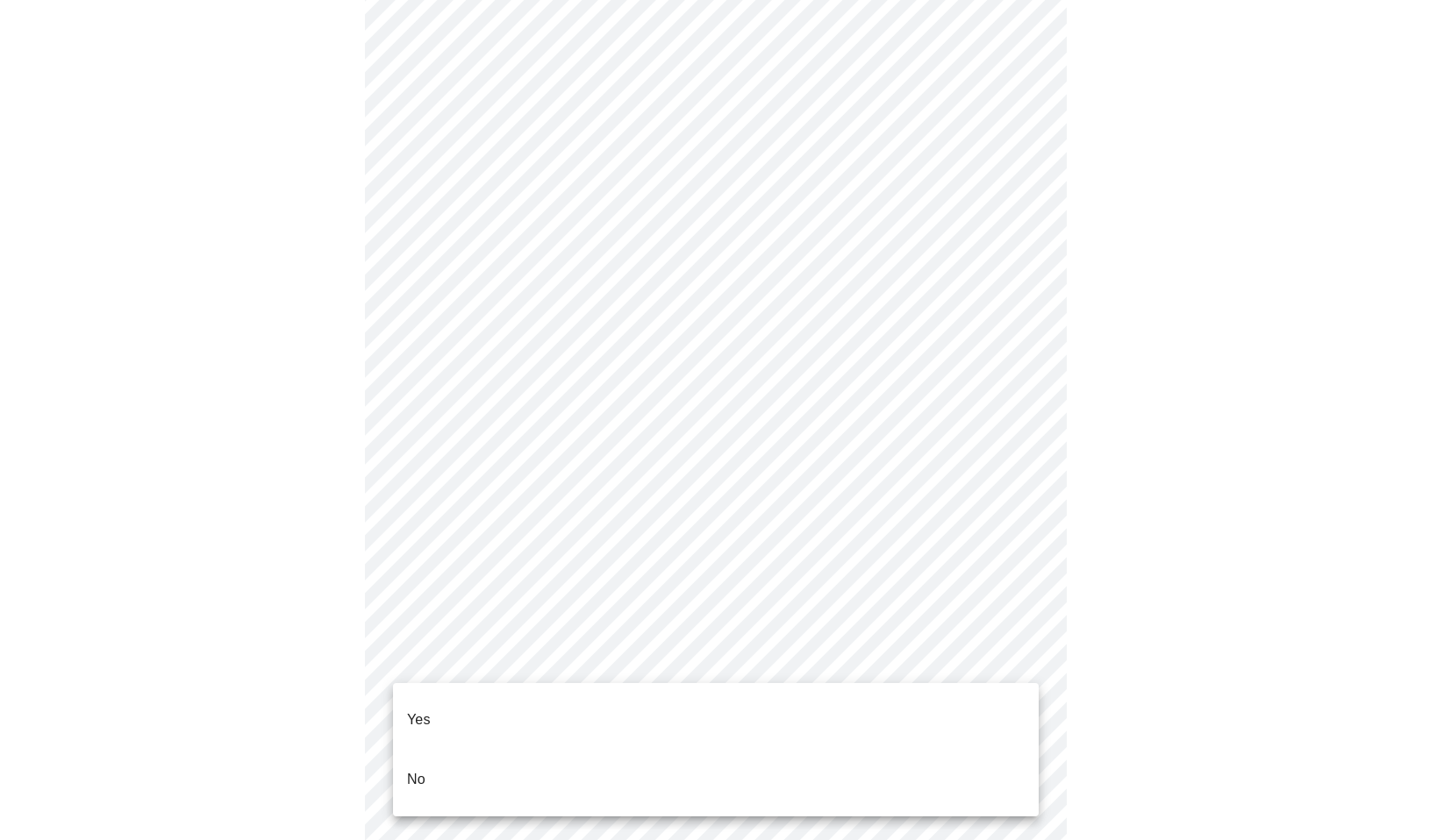
click at [547, 717] on li "Yes" at bounding box center [716, 720] width 646 height 60
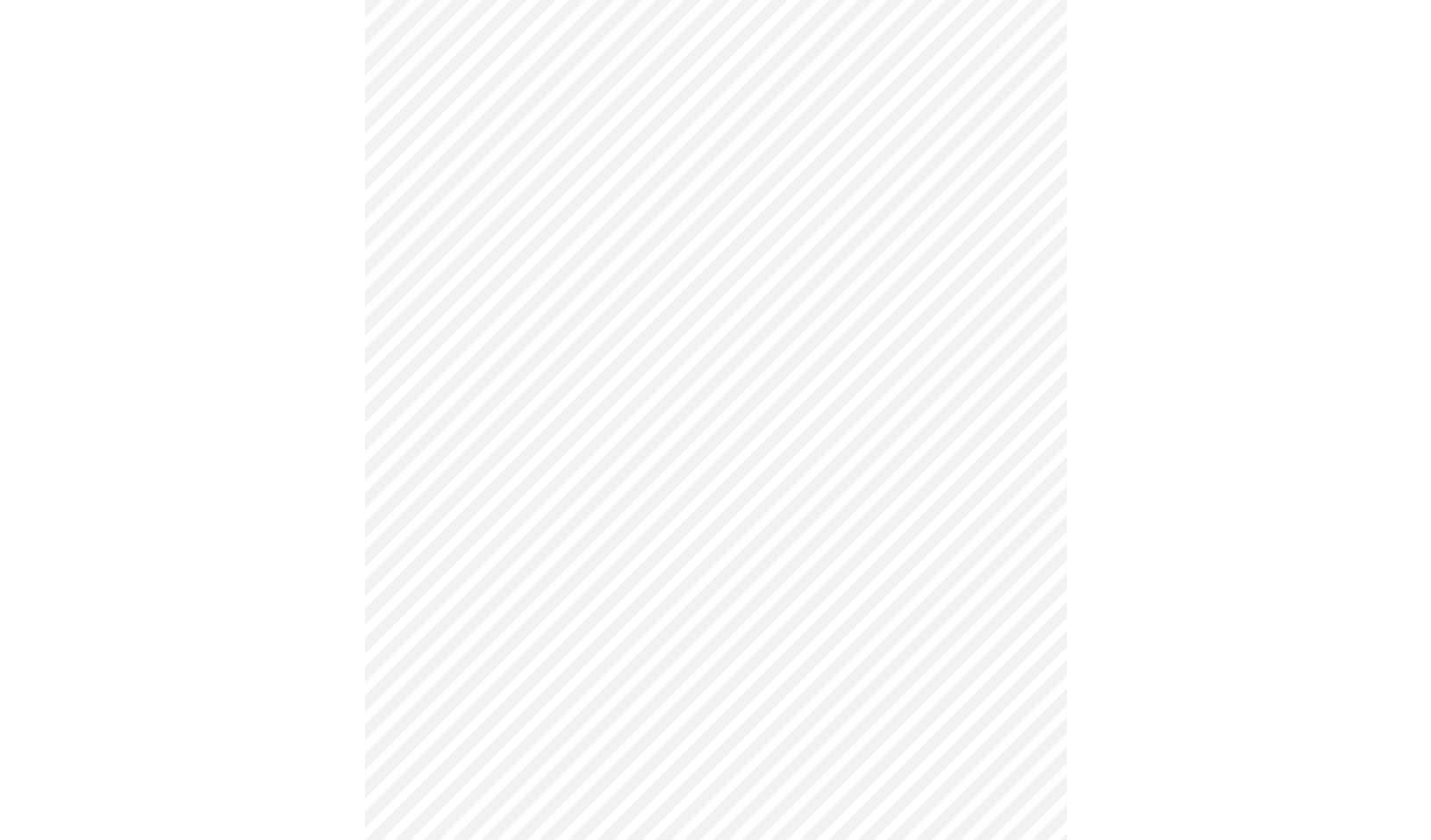
scroll to position [702, 0]
click at [570, 624] on body "MyMenopauseRx Appointments Messaging Labs Uploads Medications Community Refer a…" at bounding box center [716, 371] width 1418 height 2133
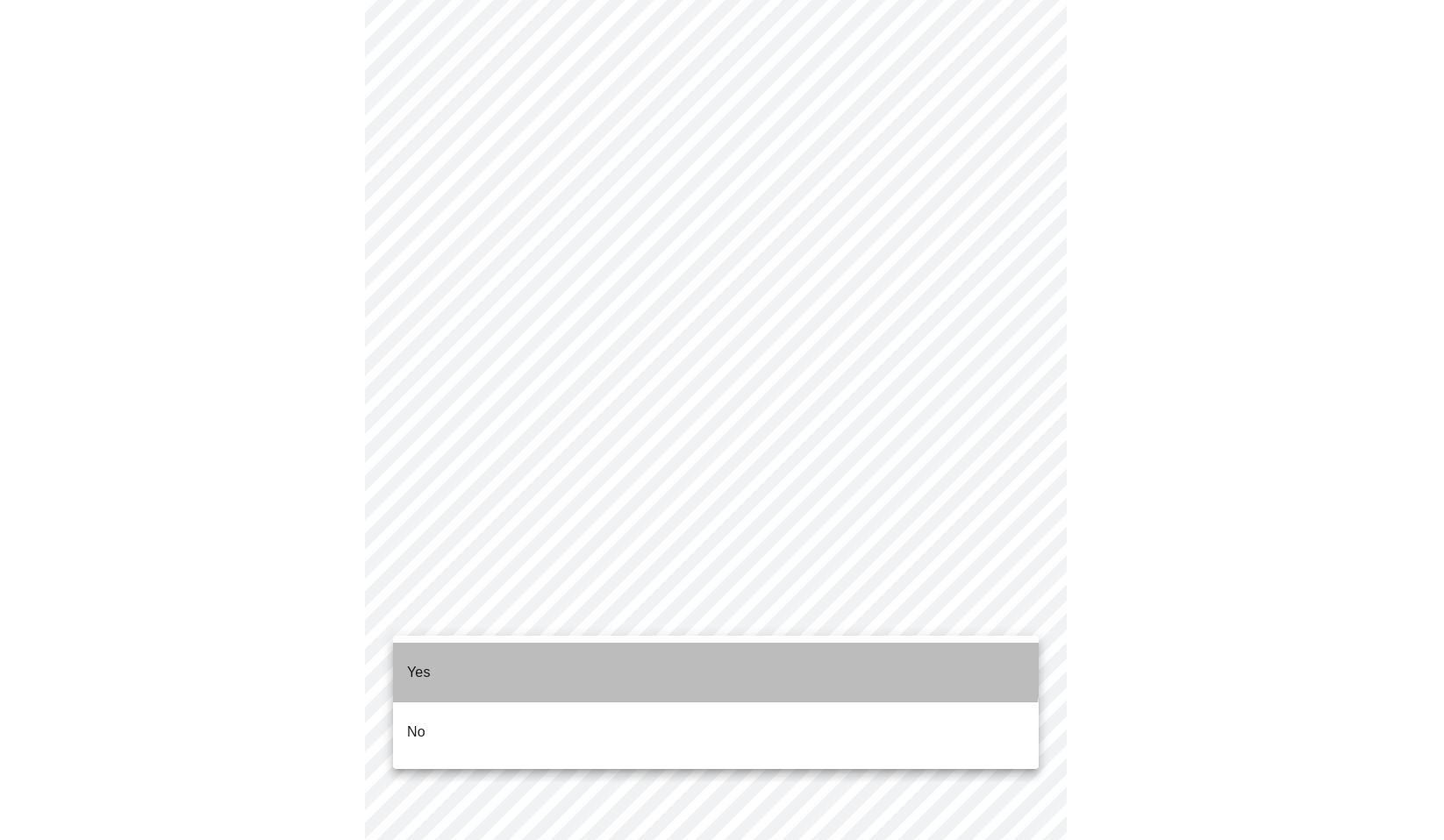
click at [569, 647] on li "Yes" at bounding box center [716, 673] width 646 height 60
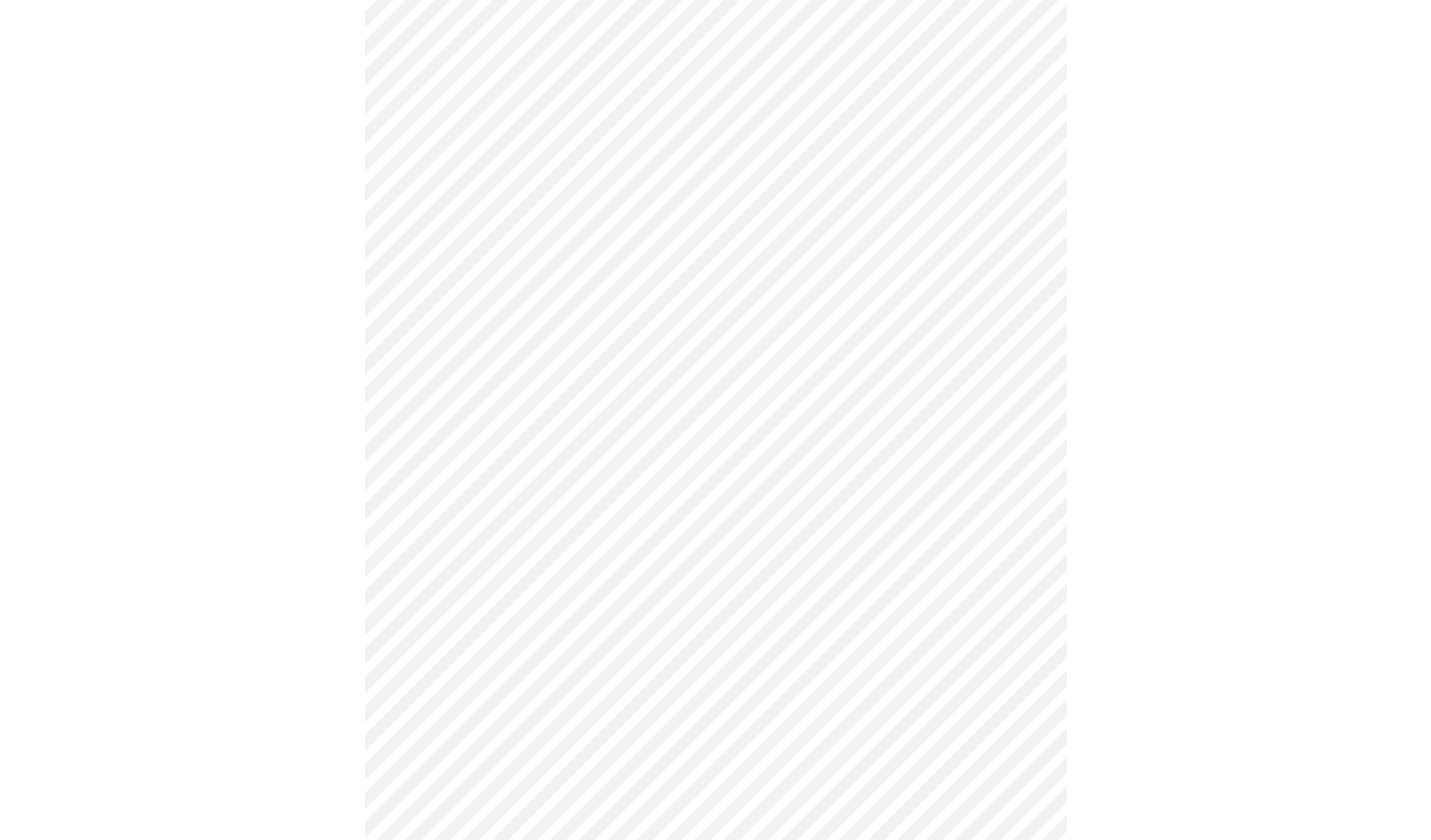
scroll to position [0, 0]
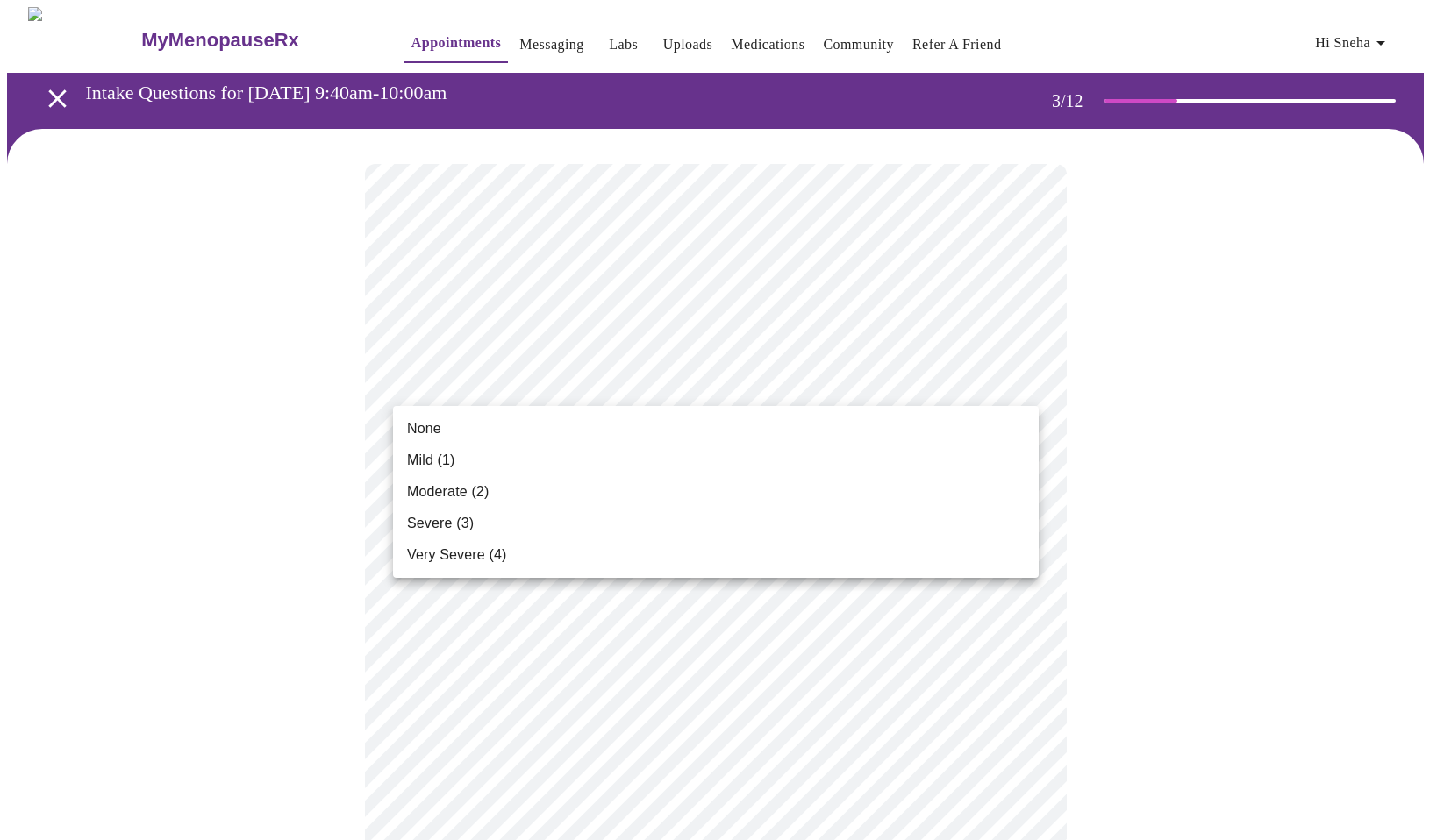
click at [560, 471] on li "Mild (1)" at bounding box center [716, 460] width 646 height 31
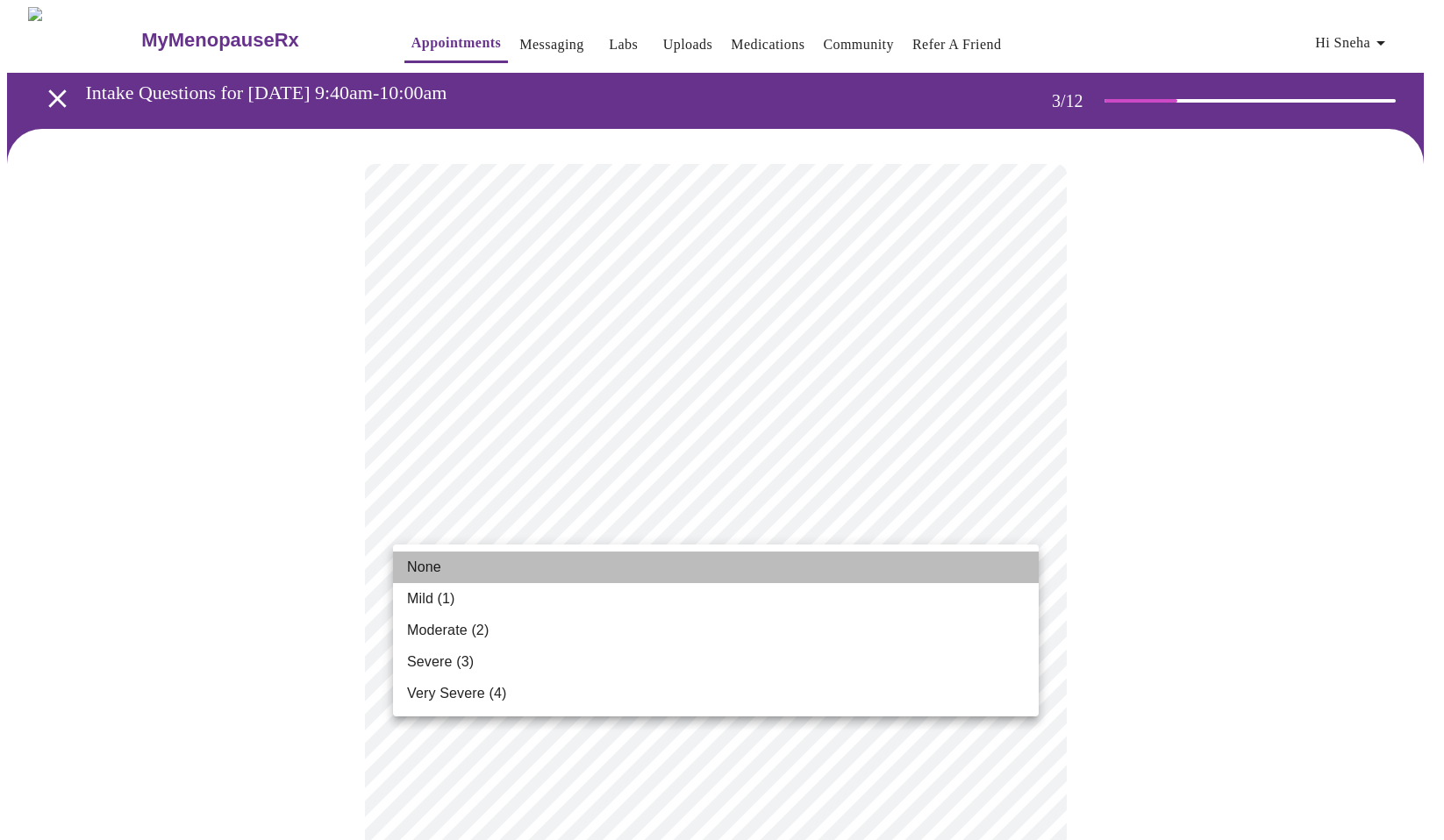
click at [555, 564] on li "None" at bounding box center [716, 567] width 646 height 31
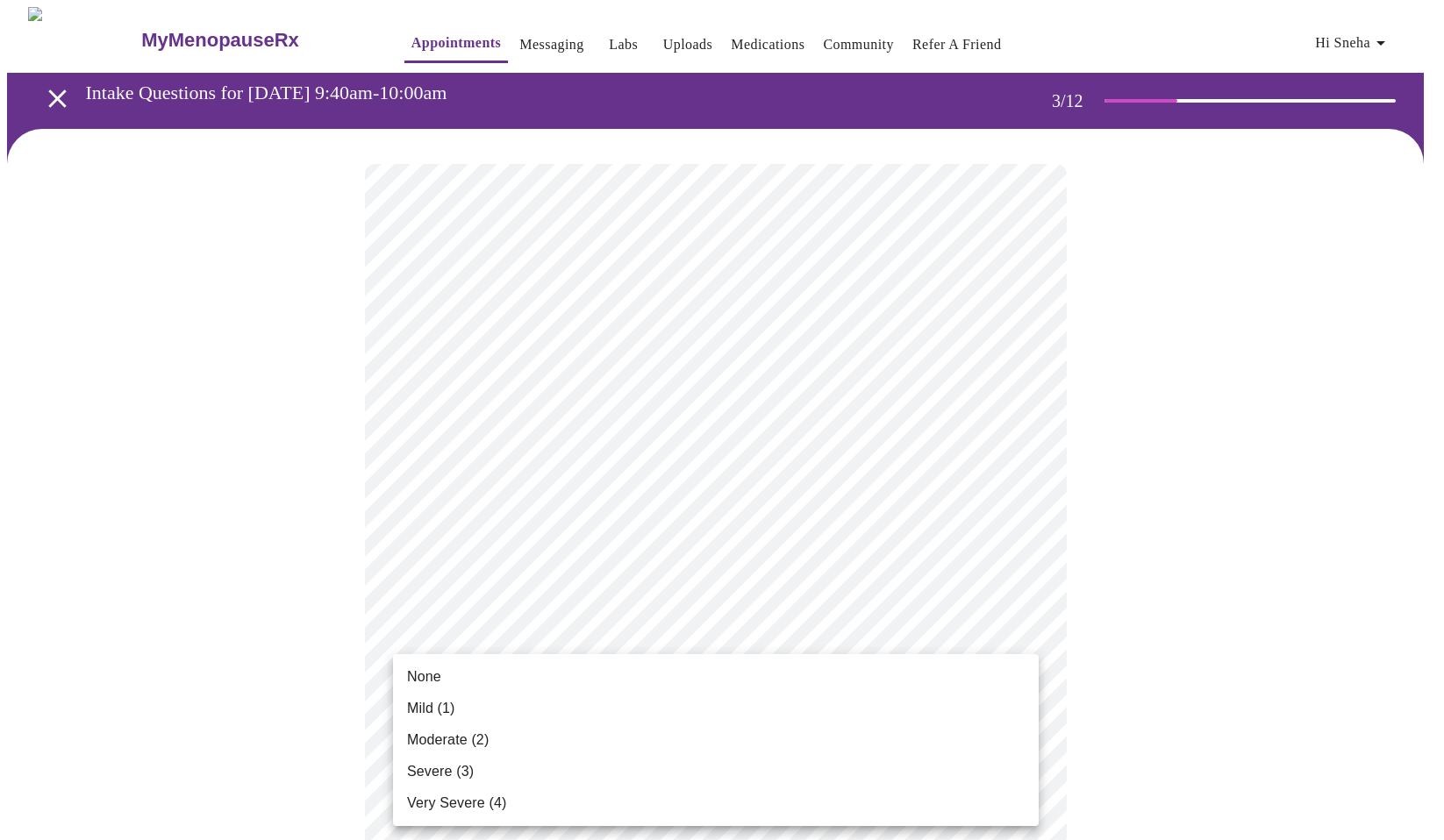
click at [532, 686] on li "None" at bounding box center [716, 676] width 646 height 31
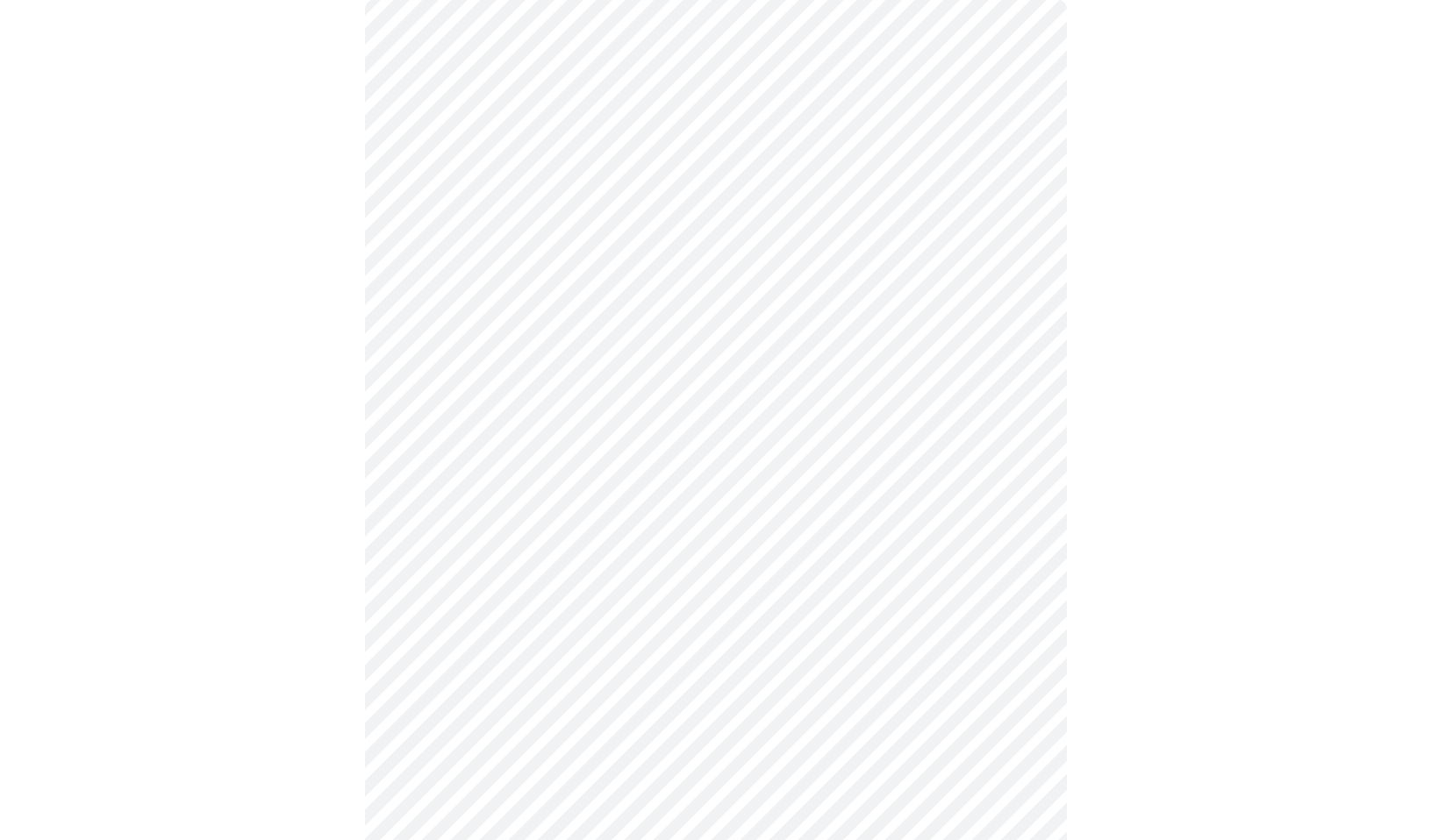
scroll to position [175, 0]
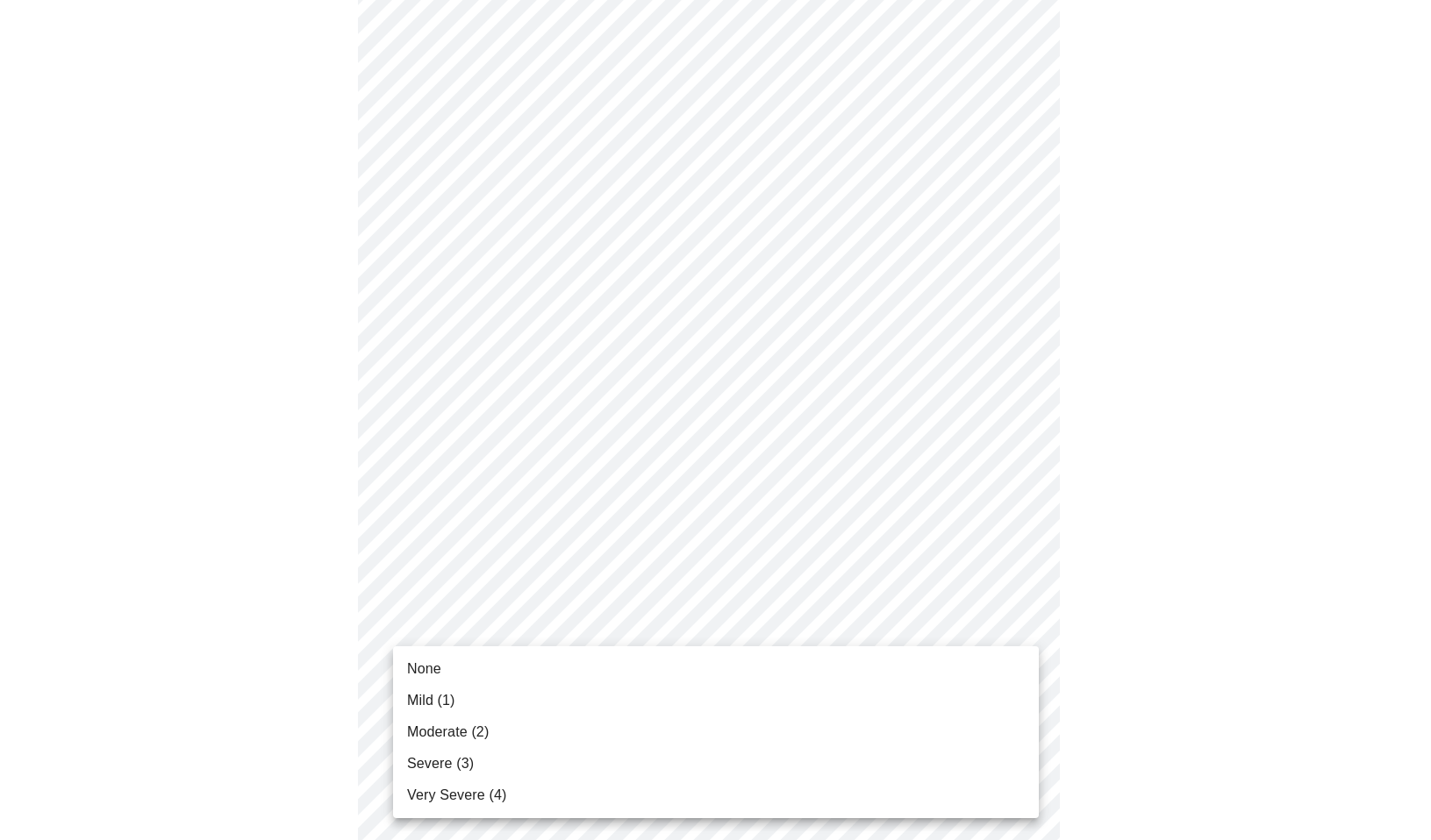
click at [511, 704] on li "Mild (1)" at bounding box center [716, 700] width 646 height 31
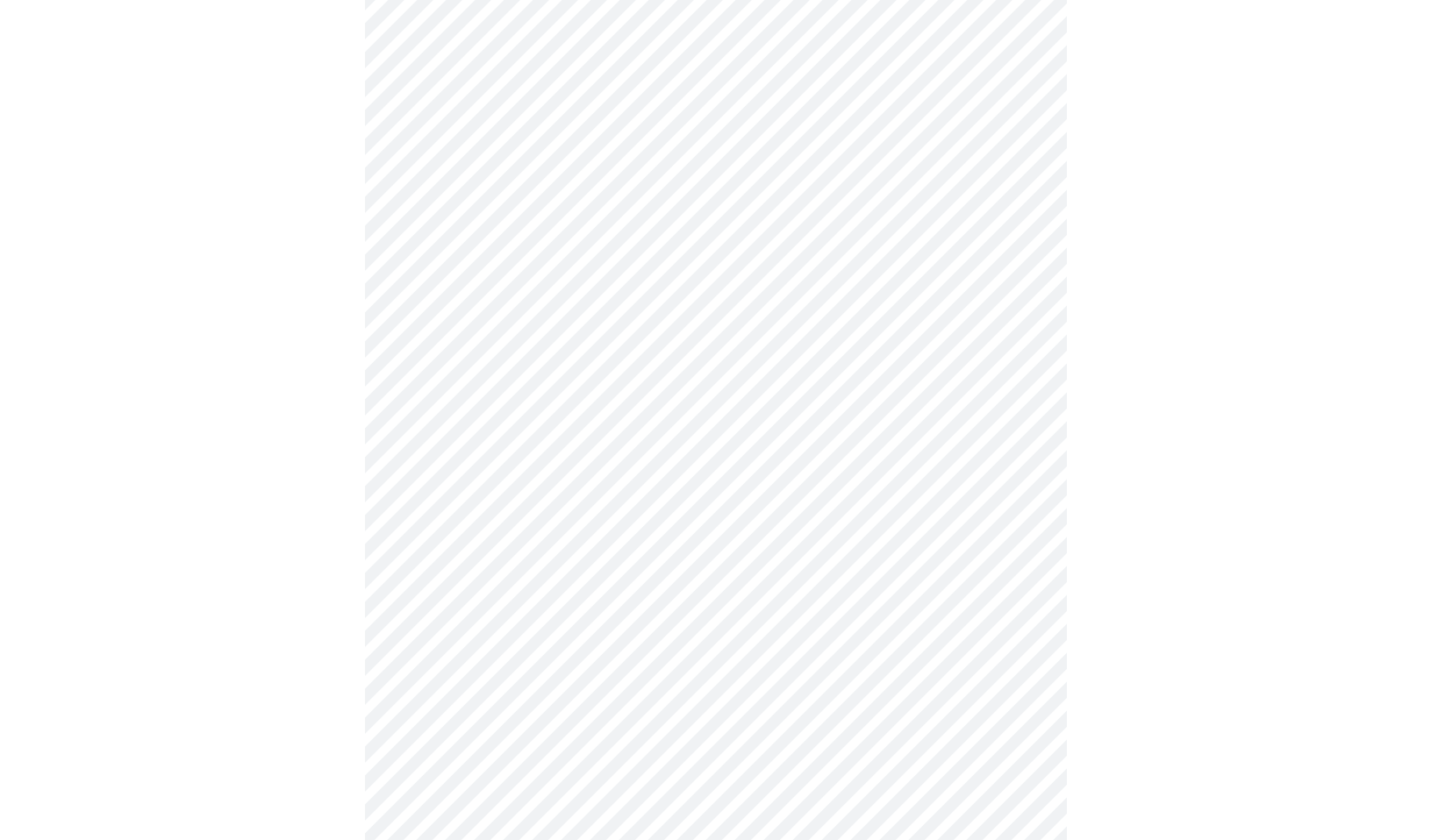
scroll to position [351, 0]
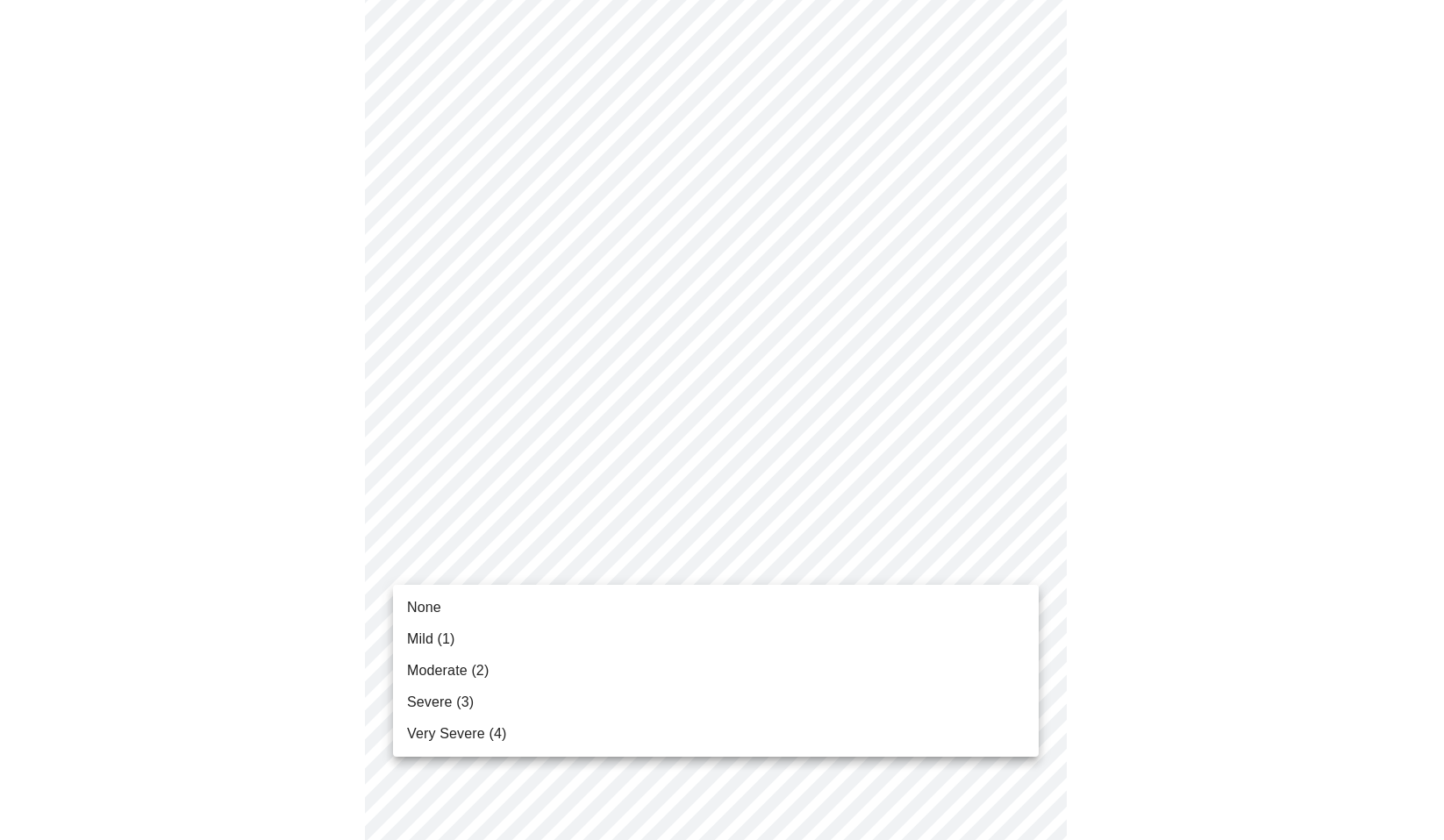
click at [508, 575] on body "MyMenopauseRx Appointments Messaging Labs Uploads Medications Community Refer a…" at bounding box center [722, 774] width 1430 height 2236
drag, startPoint x: 497, startPoint y: 649, endPoint x: 515, endPoint y: 607, distance: 45.7
click at [515, 607] on ul "None Mild (1) Moderate (2) Severe (3) Very Severe (4)" at bounding box center [716, 671] width 646 height 172
click at [507, 636] on li "Mild (1)" at bounding box center [716, 639] width 646 height 31
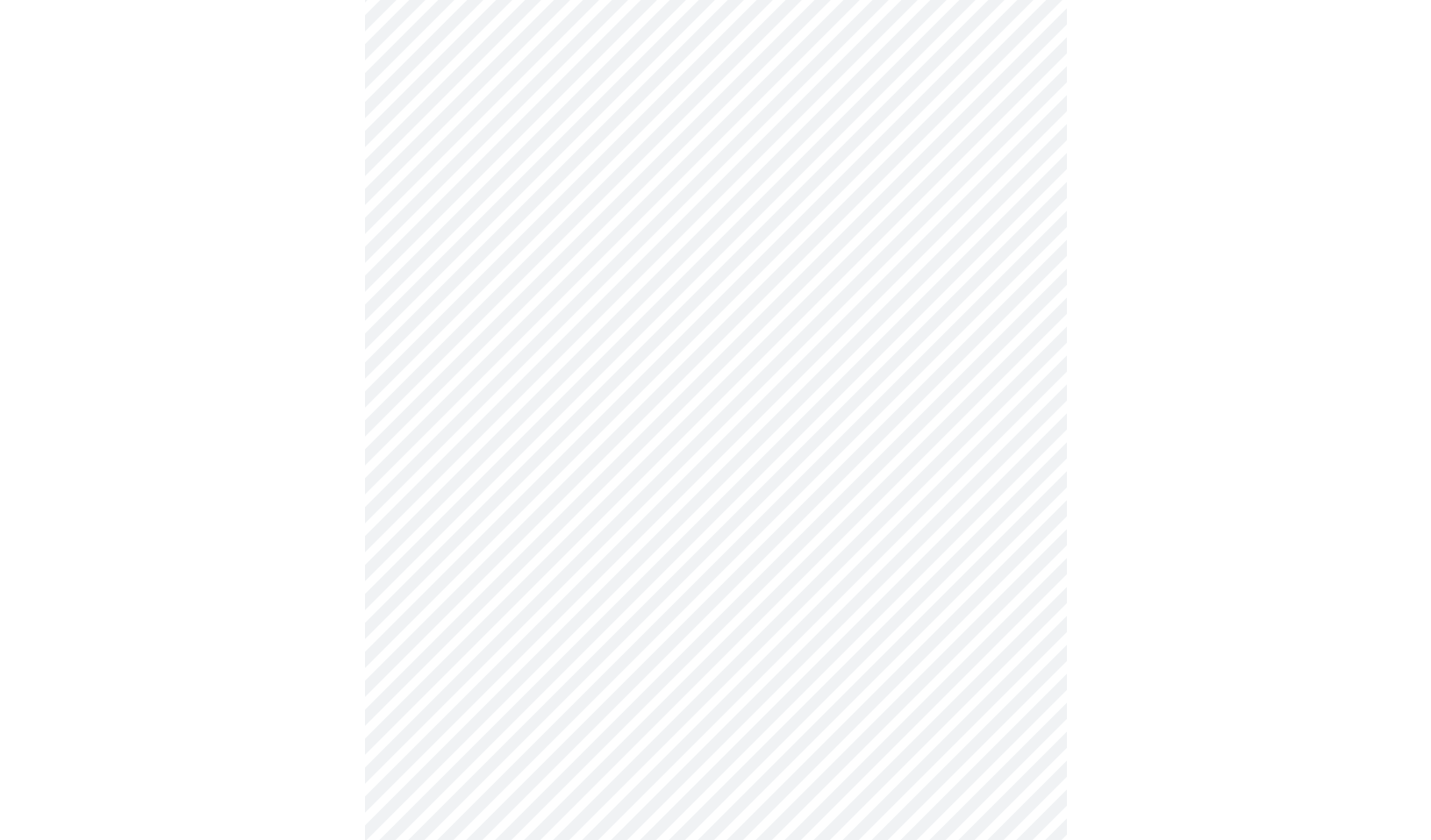
scroll to position [526, 0]
click at [554, 522] on body "MyMenopauseRx Appointments Messaging Labs Uploads Medications Community Refer a…" at bounding box center [716, 585] width 1418 height 2210
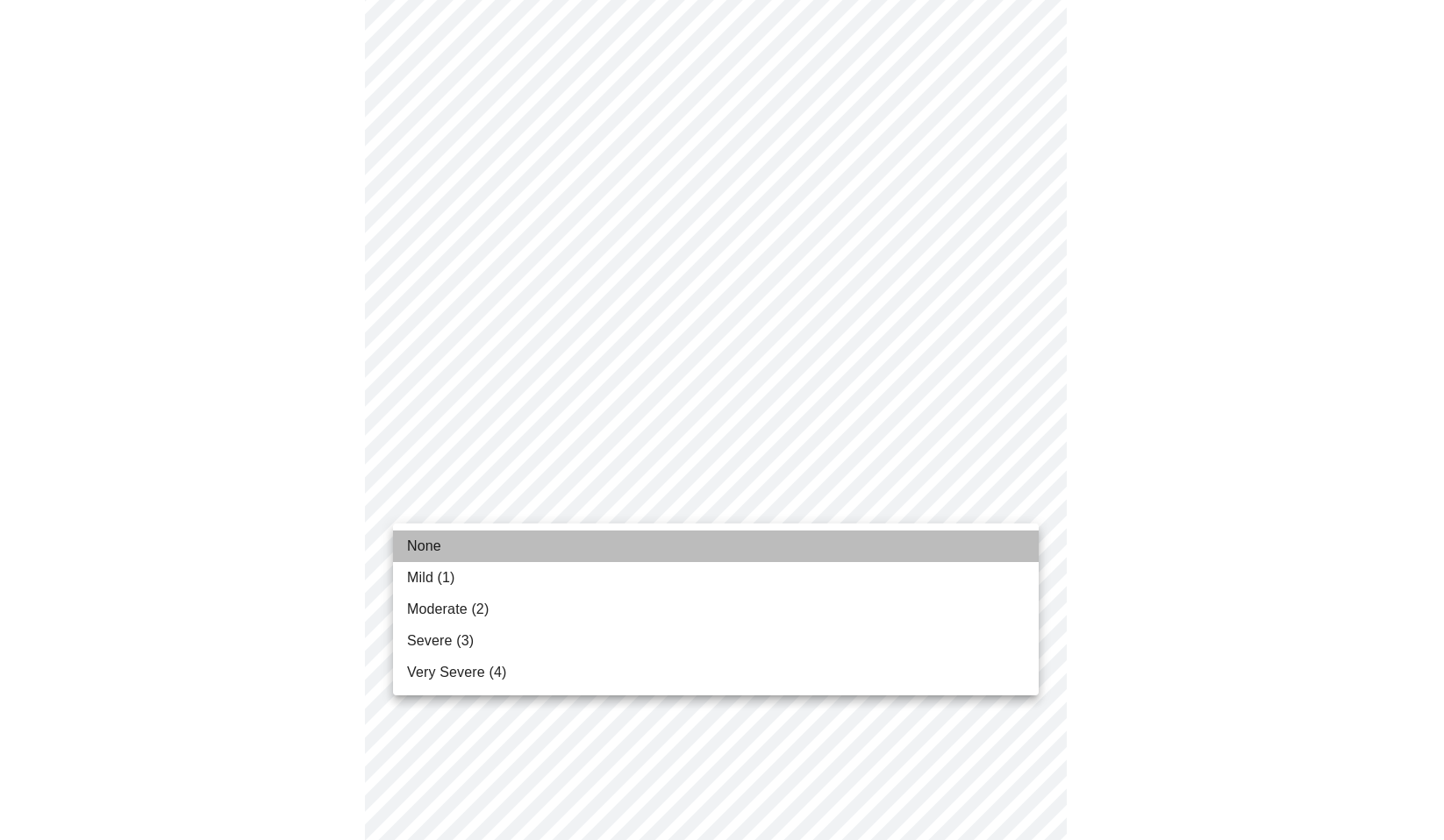
click at [534, 547] on li "None" at bounding box center [716, 546] width 646 height 31
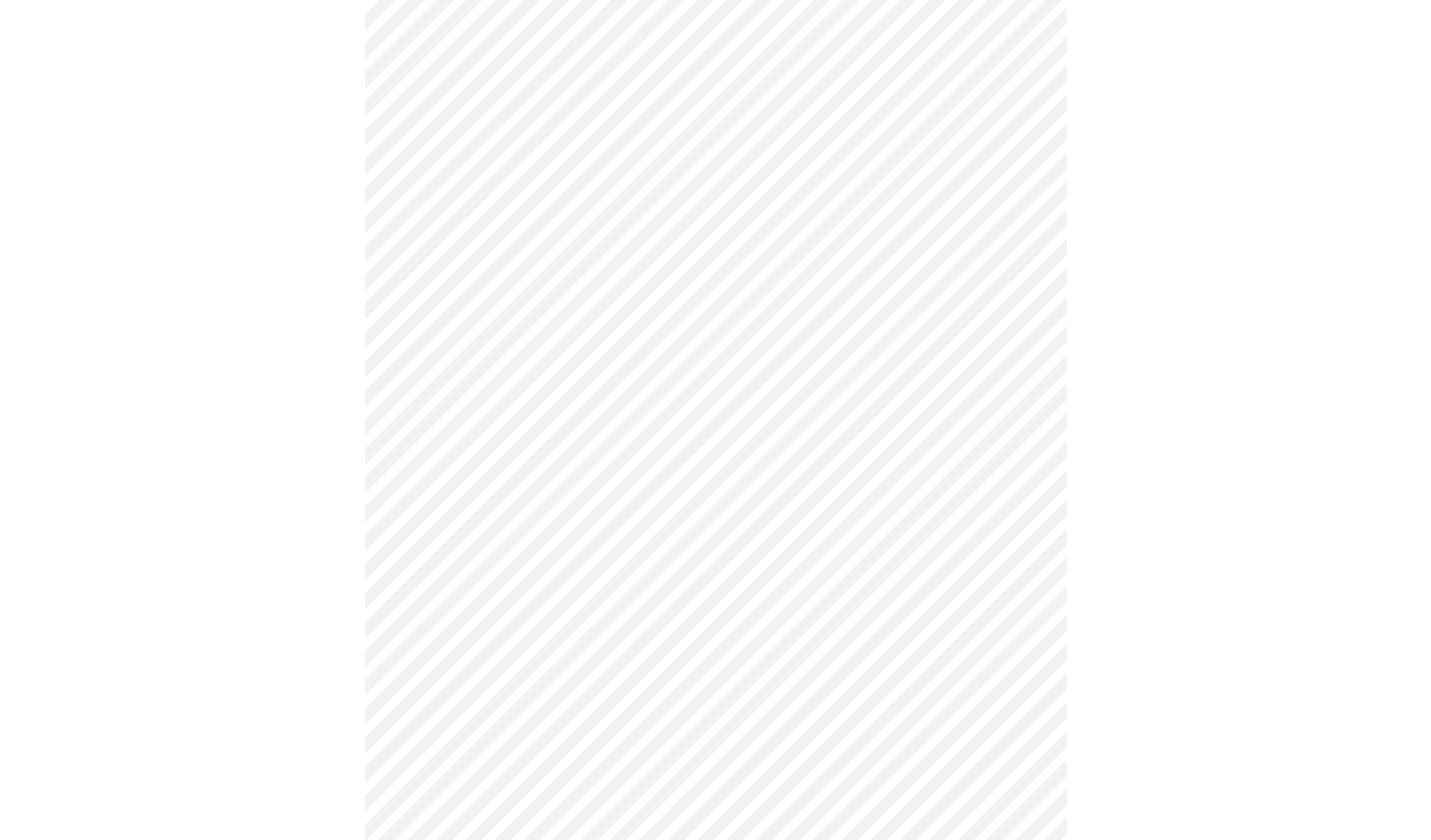
scroll to position [614, 0]
click at [554, 548] on body "MyMenopauseRx Appointments Messaging Labs Uploads Medications Community Refer a…" at bounding box center [722, 486] width 1430 height 2186
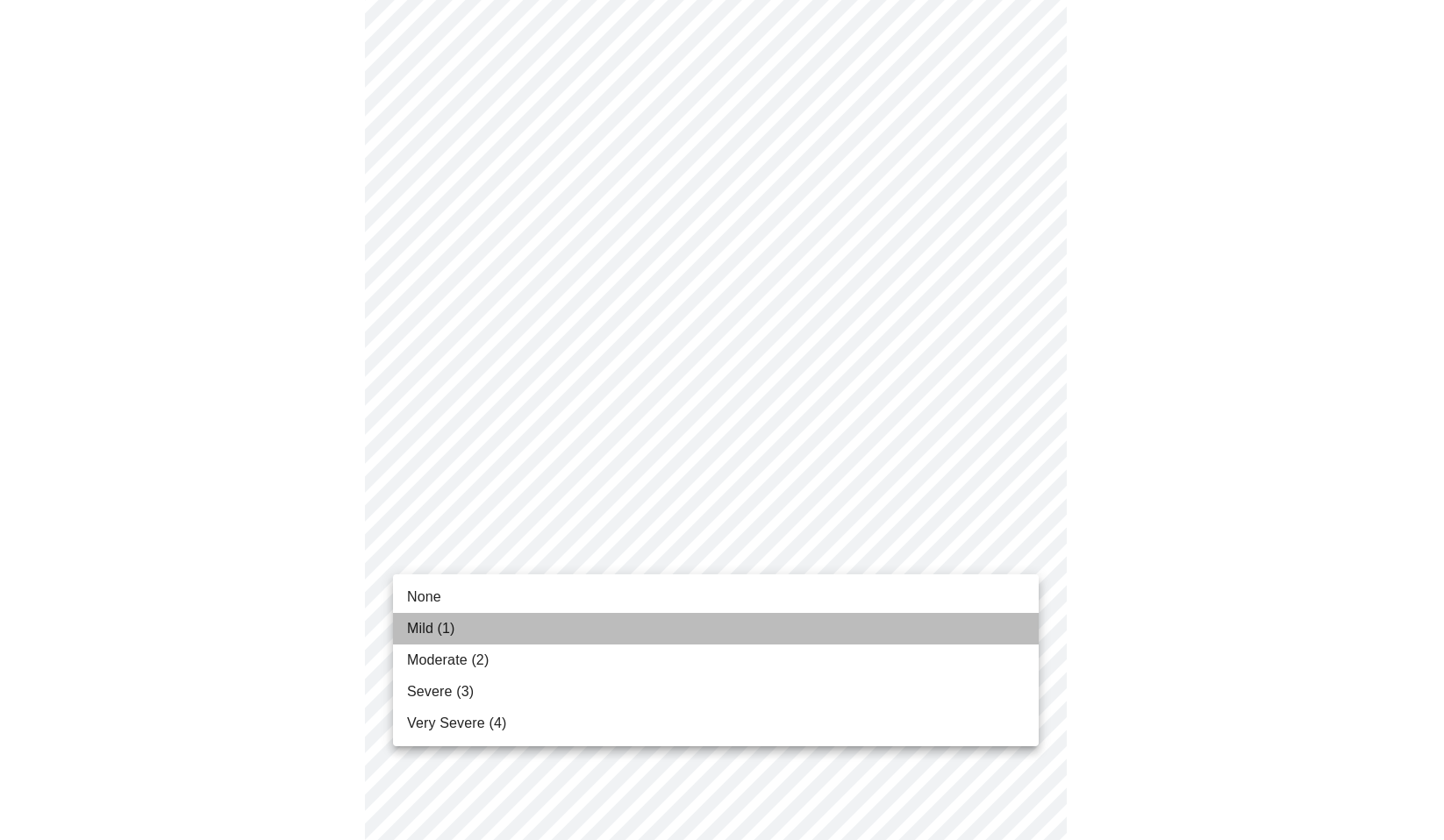
click at [539, 623] on li "Mild (1)" at bounding box center [716, 628] width 646 height 31
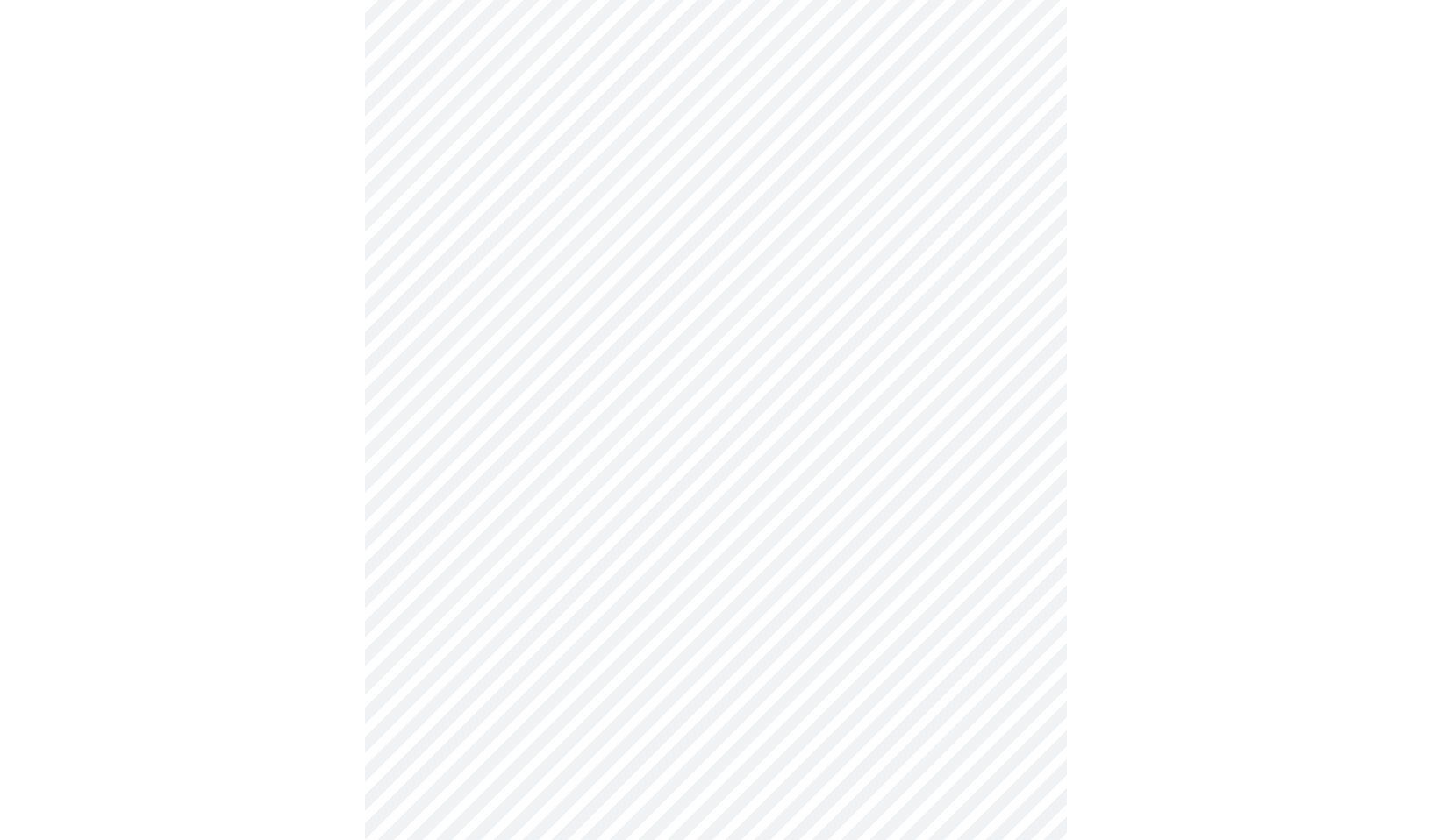
scroll to position [702, 0]
click at [549, 594] on body "MyMenopauseRx Appointments Messaging Labs Uploads Medications Community Refer a…" at bounding box center [722, 386] width 1430 height 2161
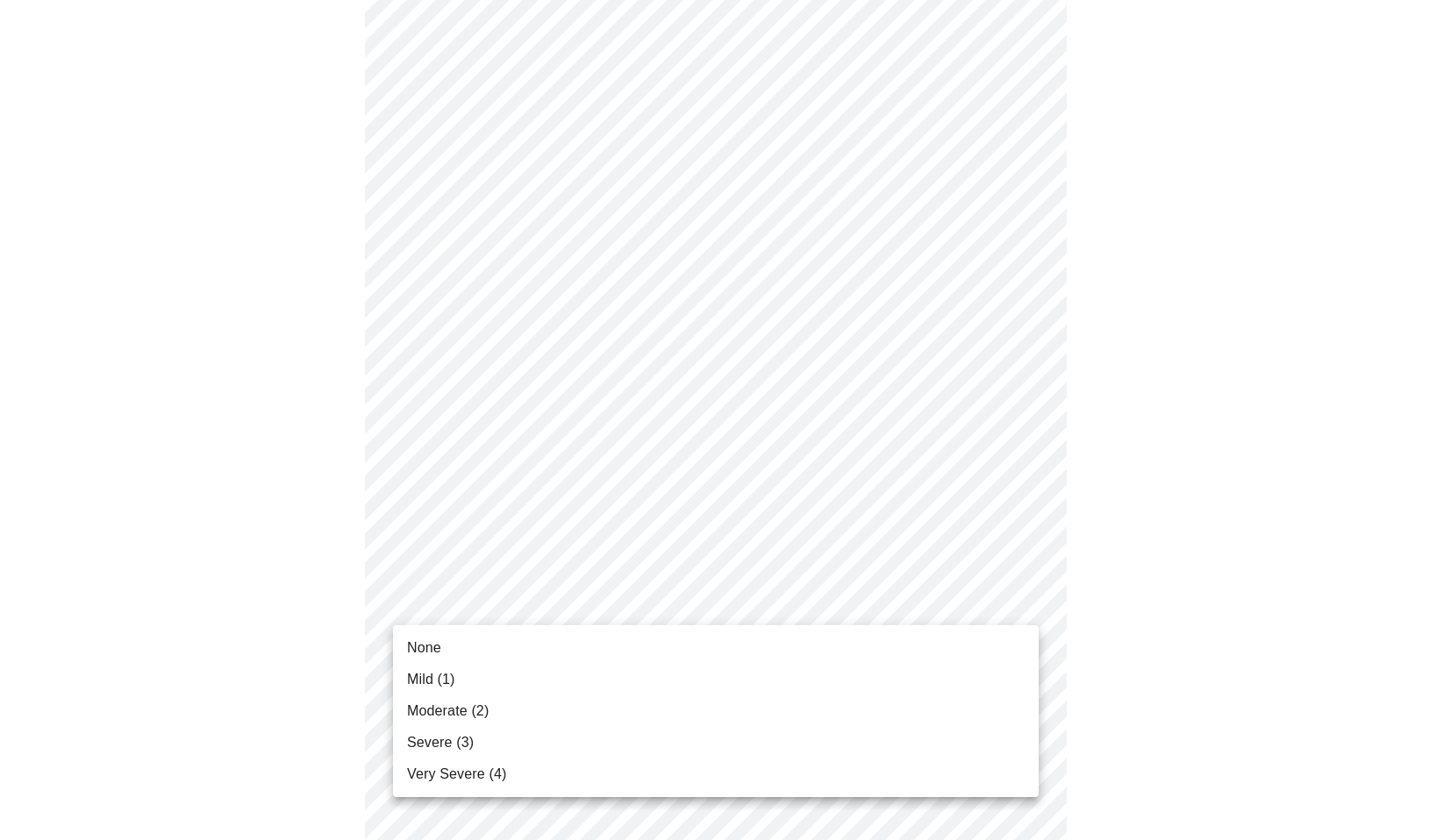
click at [538, 740] on li "Severe (3)" at bounding box center [716, 742] width 646 height 31
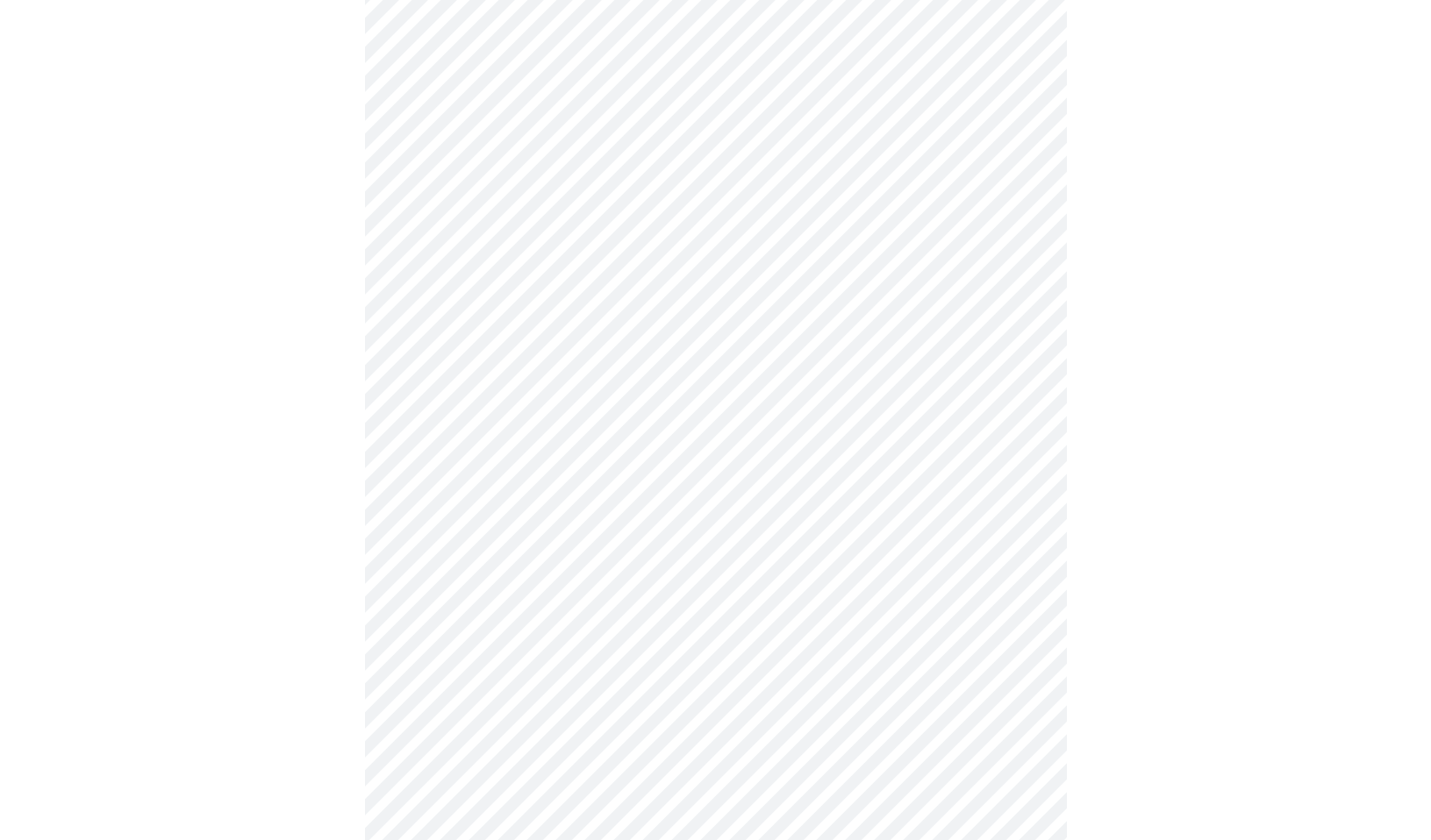
scroll to position [878, 0]
click at [596, 579] on body "MyMenopauseRx Appointments Messaging Labs Uploads Medications Community Refer a…" at bounding box center [722, 198] width 1430 height 2137
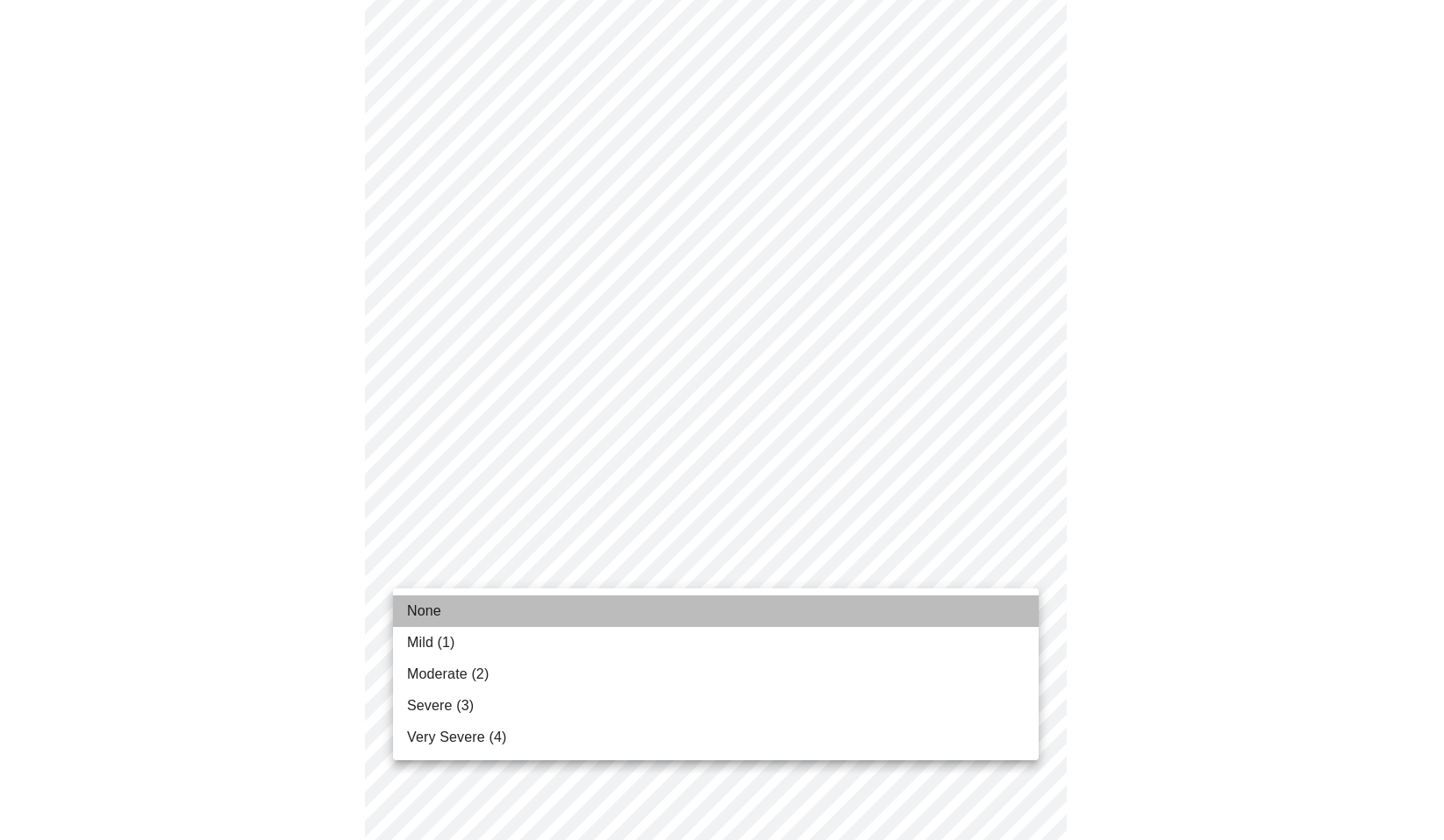
click at [565, 599] on li "None" at bounding box center [716, 611] width 646 height 31
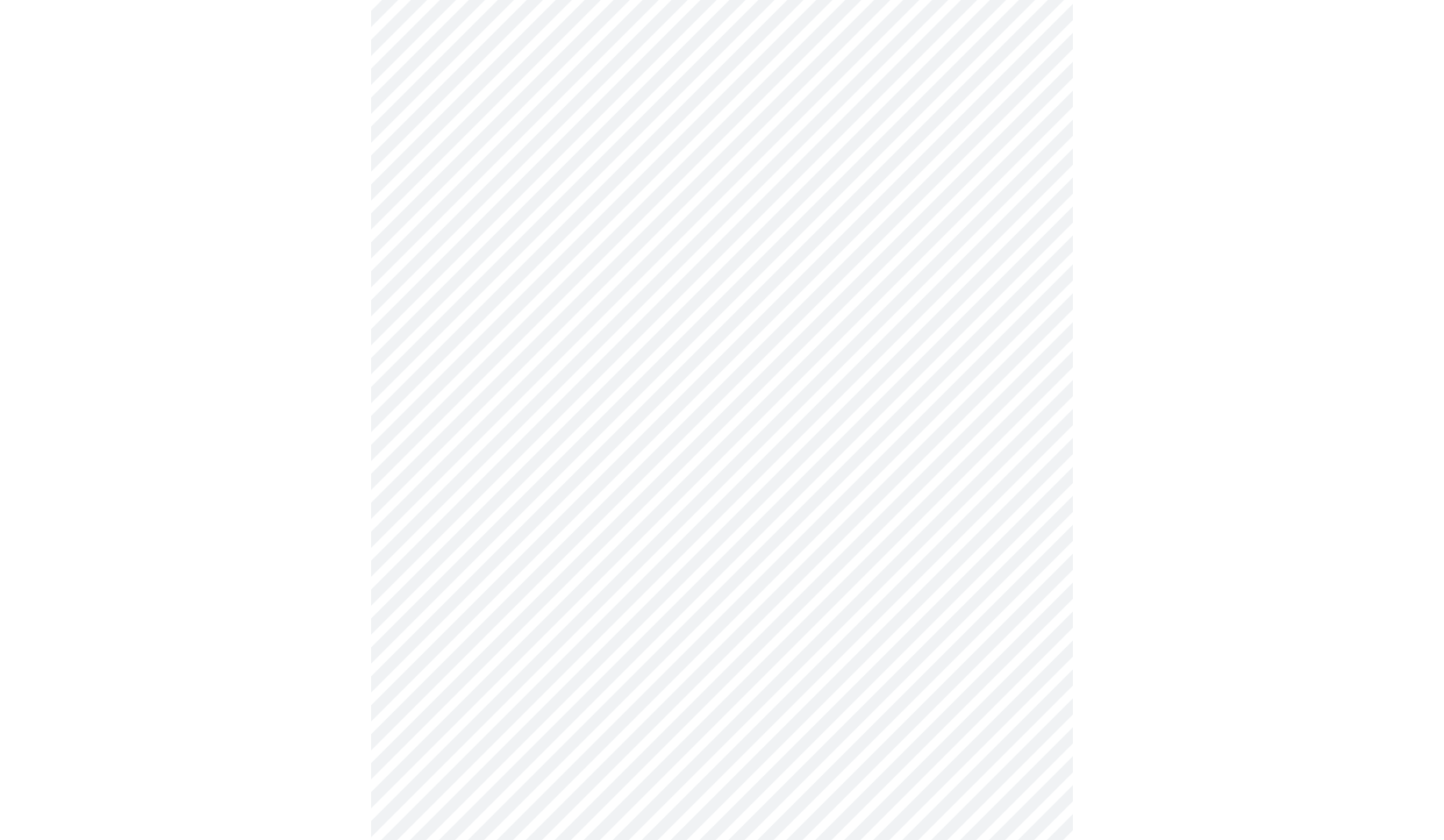
click at [571, 700] on body "MyMenopauseRx Appointments Messaging Labs Uploads Medications Community Refer a…" at bounding box center [722, 185] width 1430 height 2112
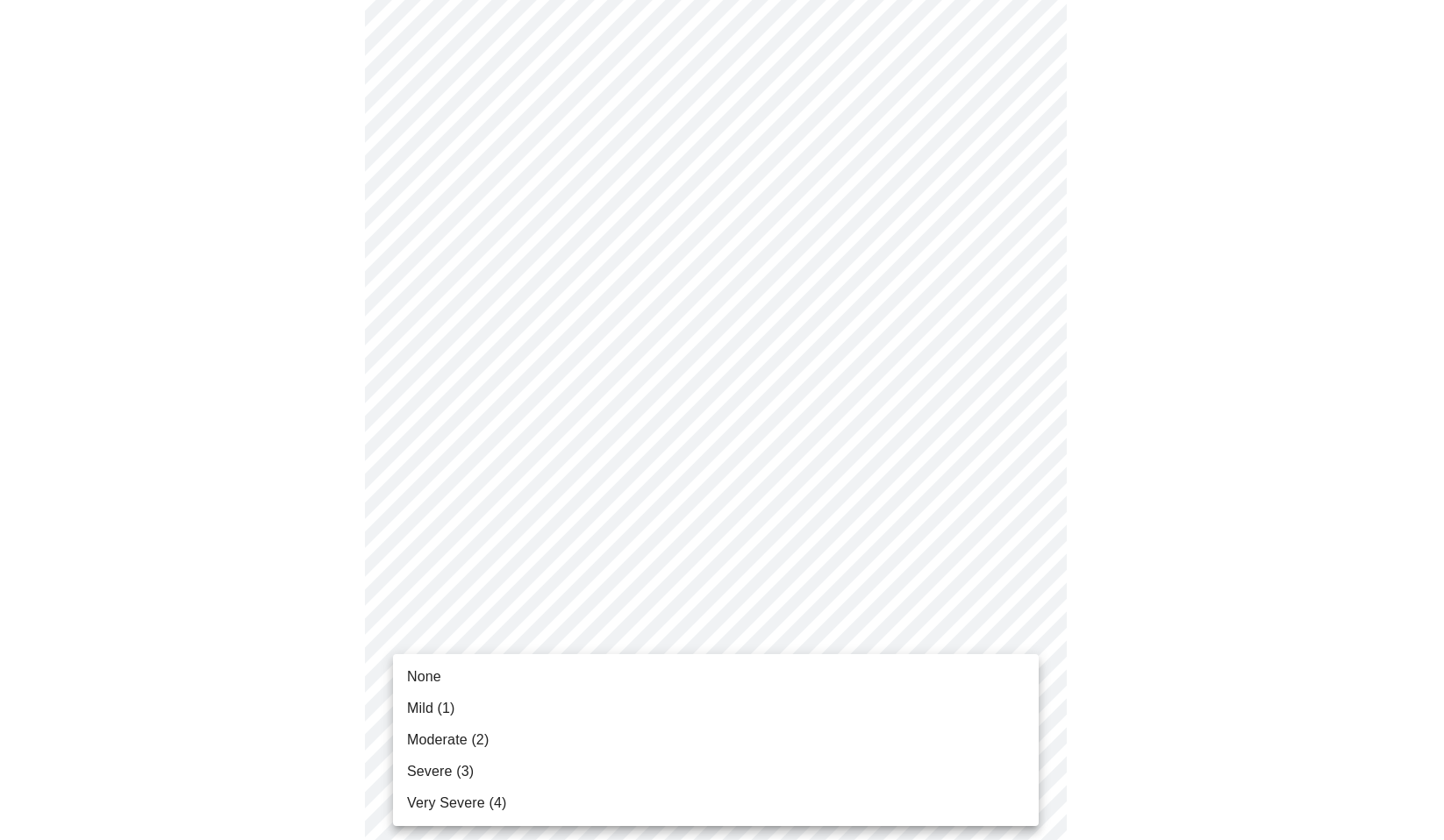
click at [565, 675] on li "None" at bounding box center [716, 676] width 646 height 31
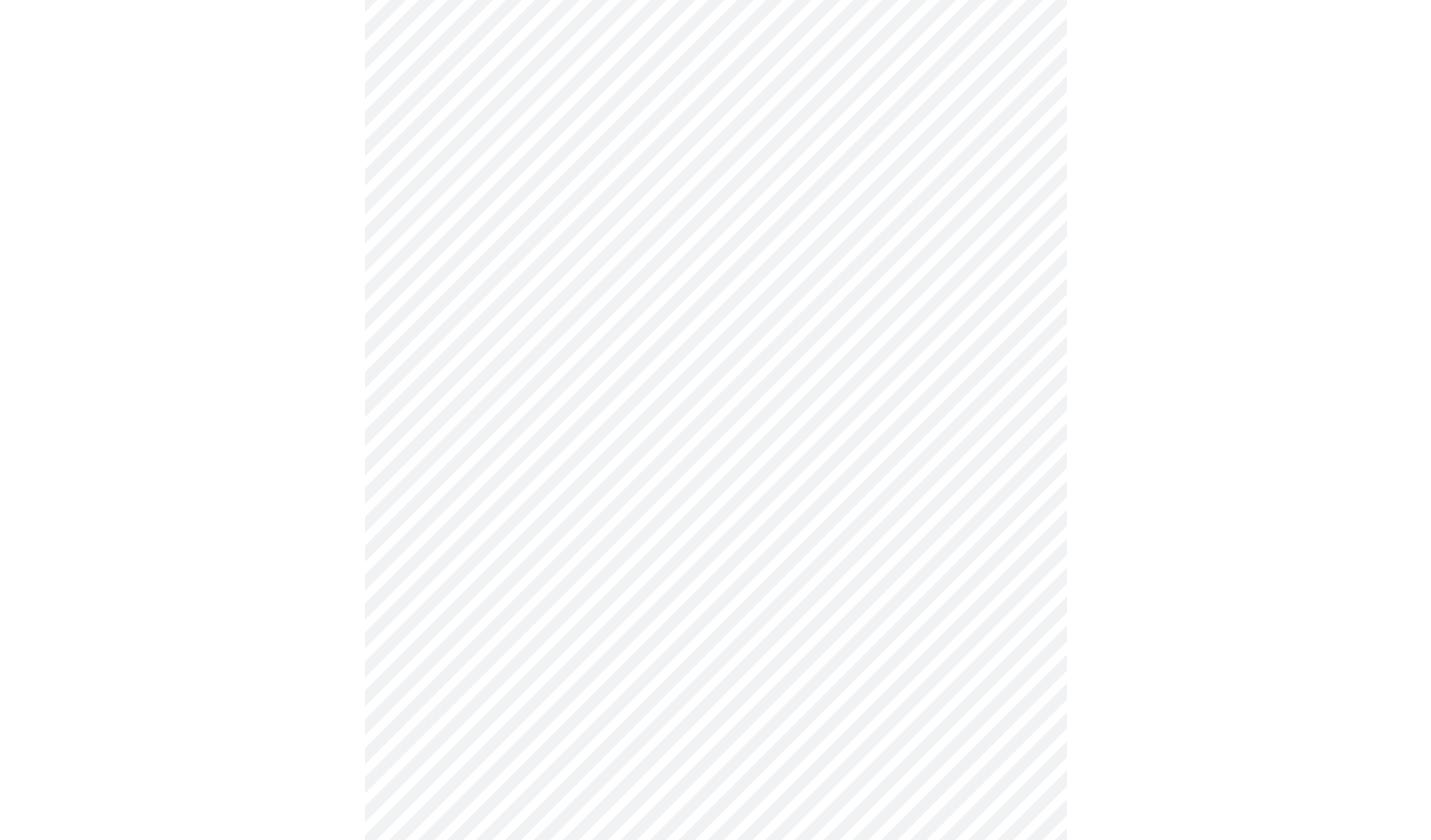
scroll to position [1053, 0]
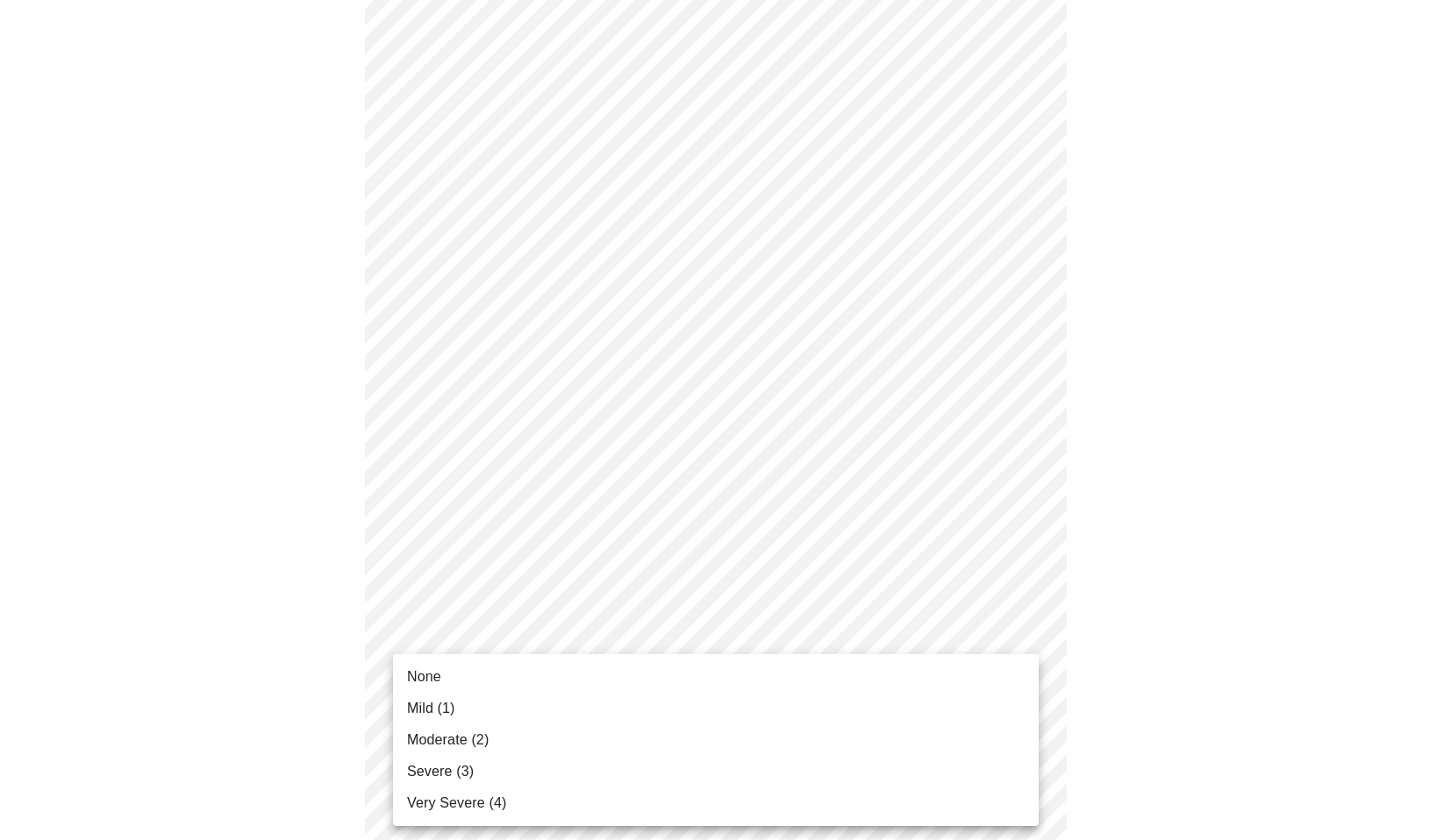
click at [555, 699] on li "Mild (1)" at bounding box center [716, 708] width 646 height 31
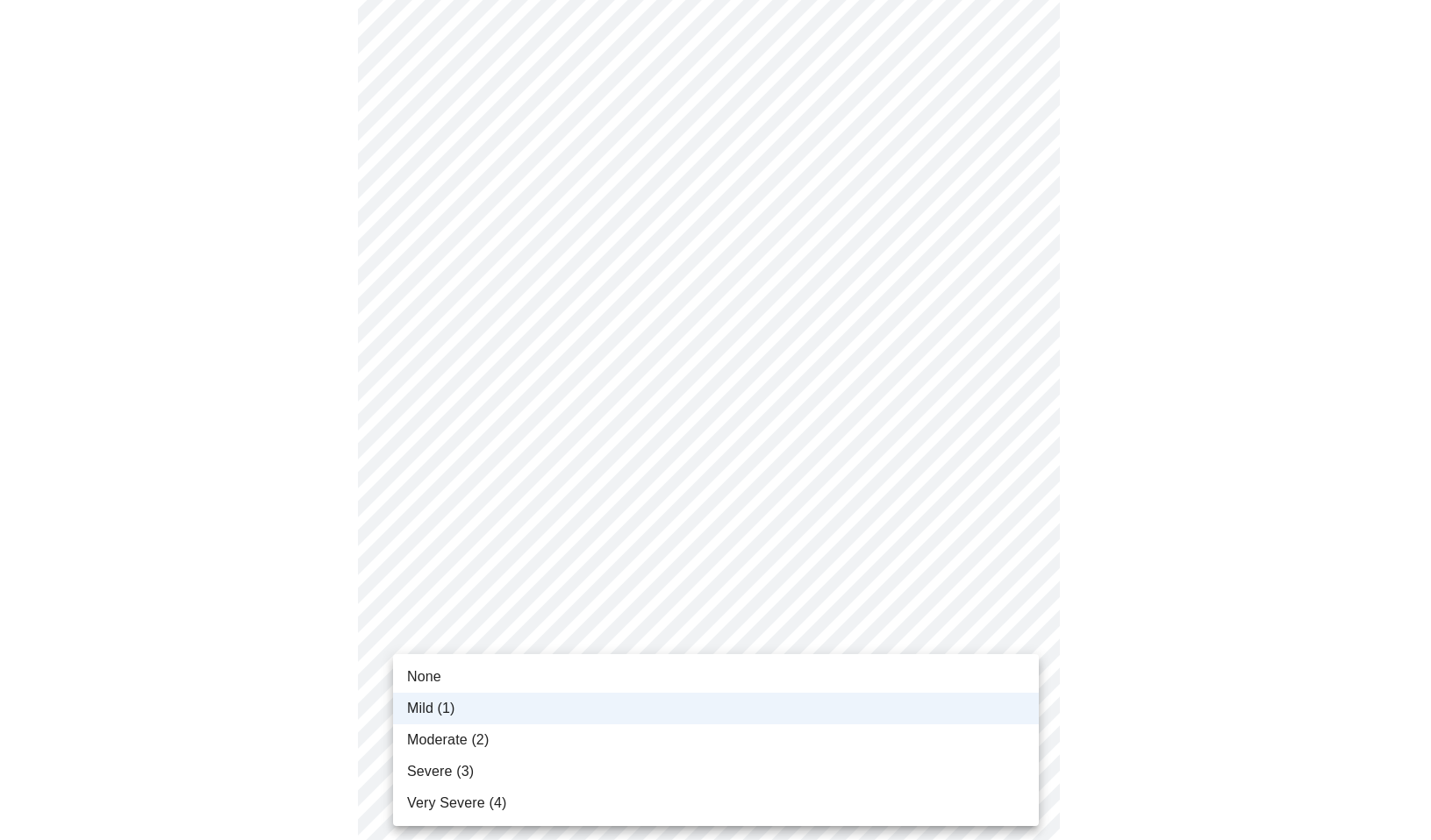
click at [592, 600] on div at bounding box center [722, 420] width 1444 height 840
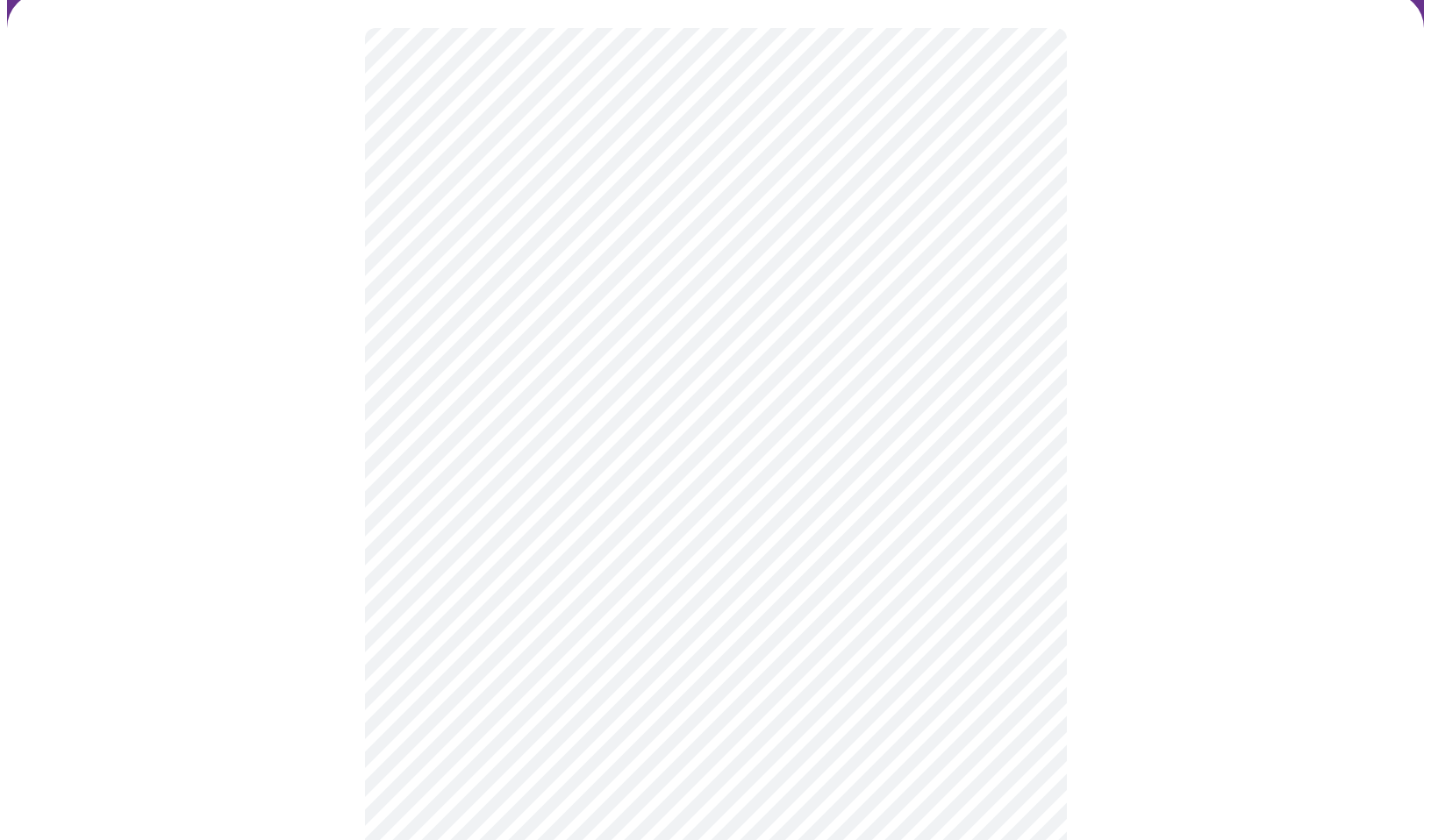
scroll to position [175, 0]
click at [243, 239] on div at bounding box center [716, 759] width 1418 height 1610
click at [507, 649] on body "MyMenopauseRx Appointments Messaging Labs Uploads Medications Community Refer a…" at bounding box center [722, 435] width 1430 height 1732
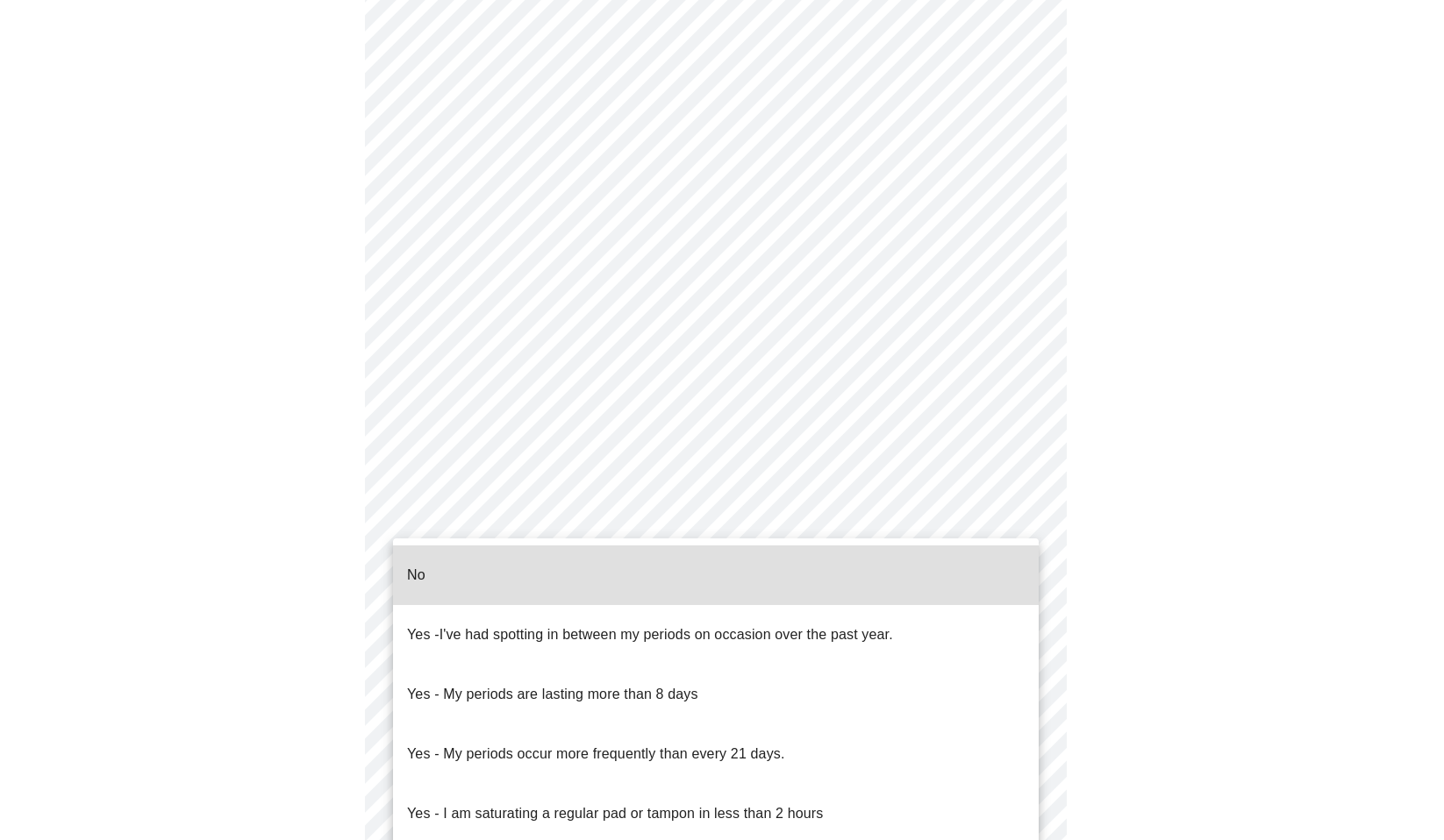
click at [514, 575] on li "No" at bounding box center [716, 575] width 646 height 60
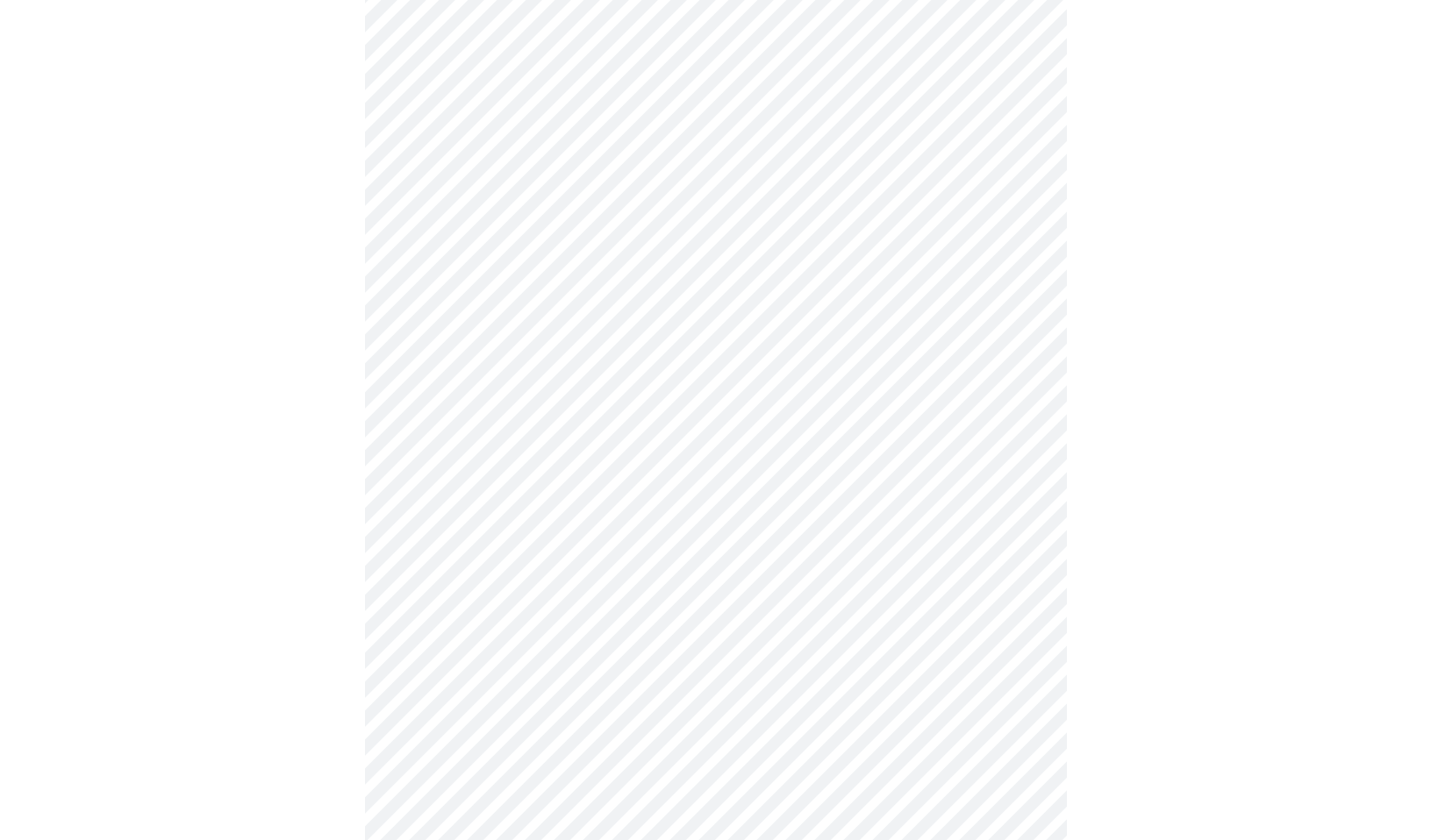
scroll to position [526, 0]
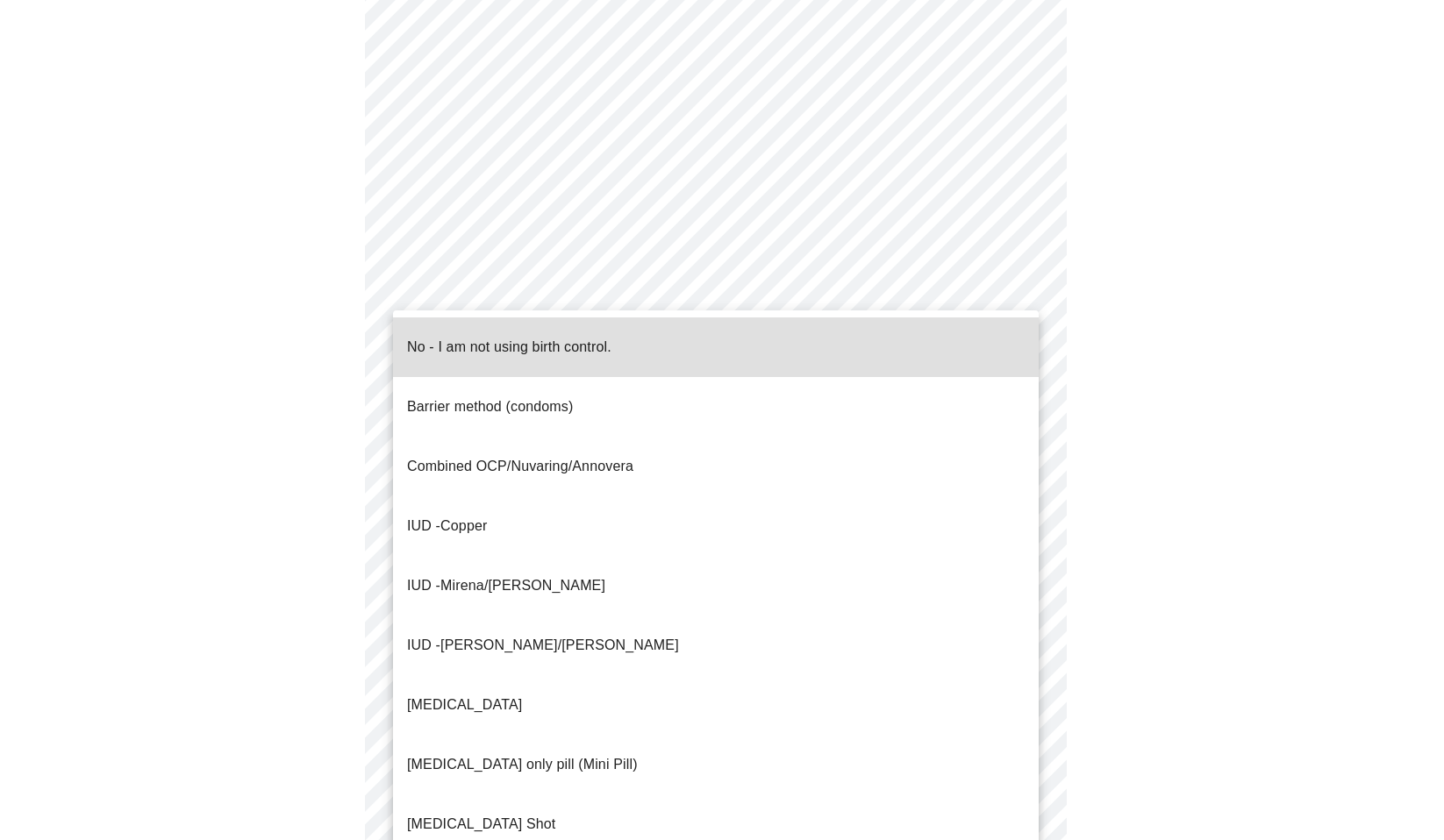
click at [567, 666] on body "MyMenopauseRx Appointments Messaging Labs Uploads Medications Community Refer a…" at bounding box center [722, 341] width 1430 height 1721
drag, startPoint x: 574, startPoint y: 335, endPoint x: 573, endPoint y: 391, distance: 56.0
click at [575, 337] on p "No - I am not using birth control." at bounding box center [509, 348] width 204 height 21
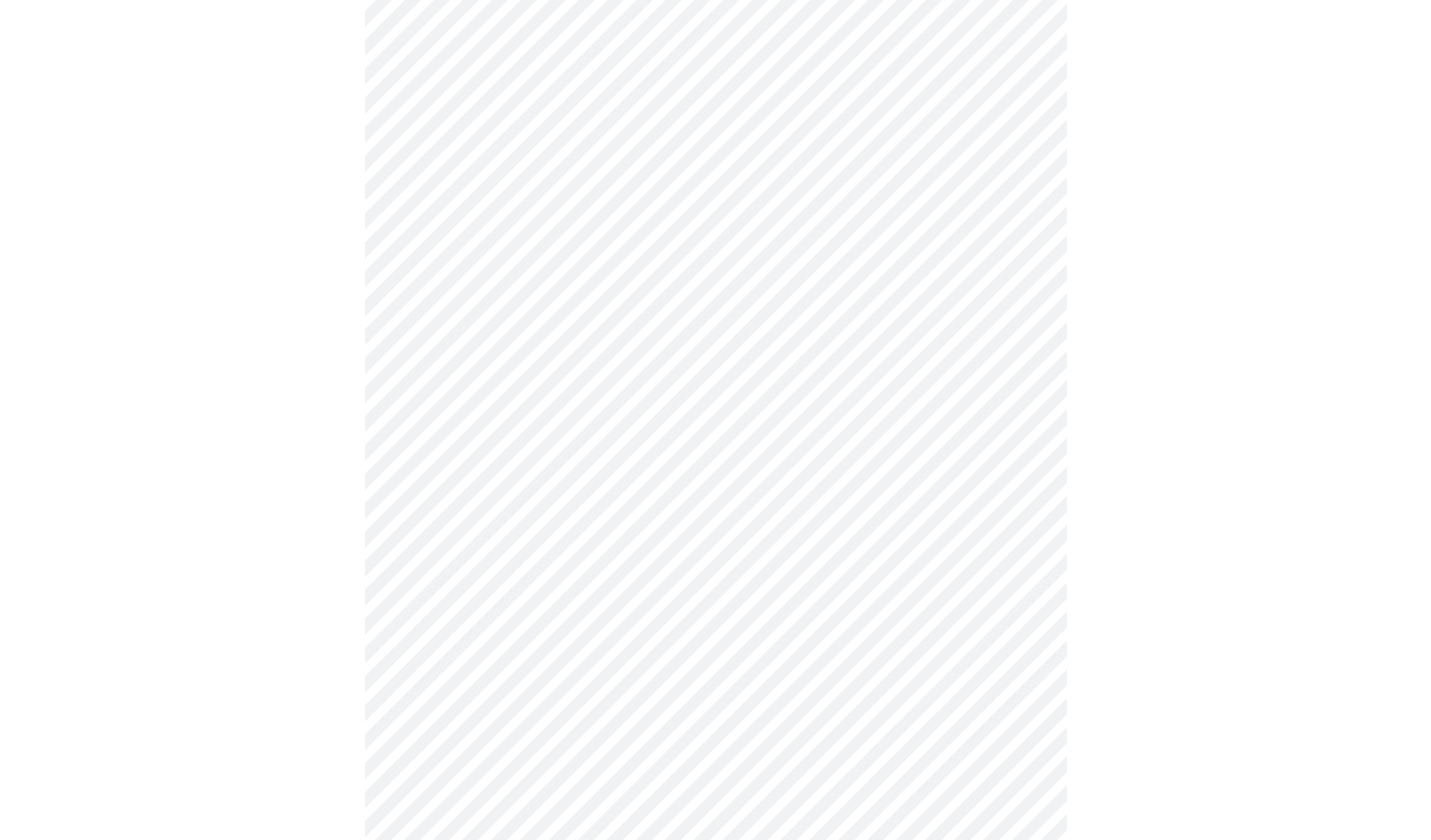
scroll to position [702, 0]
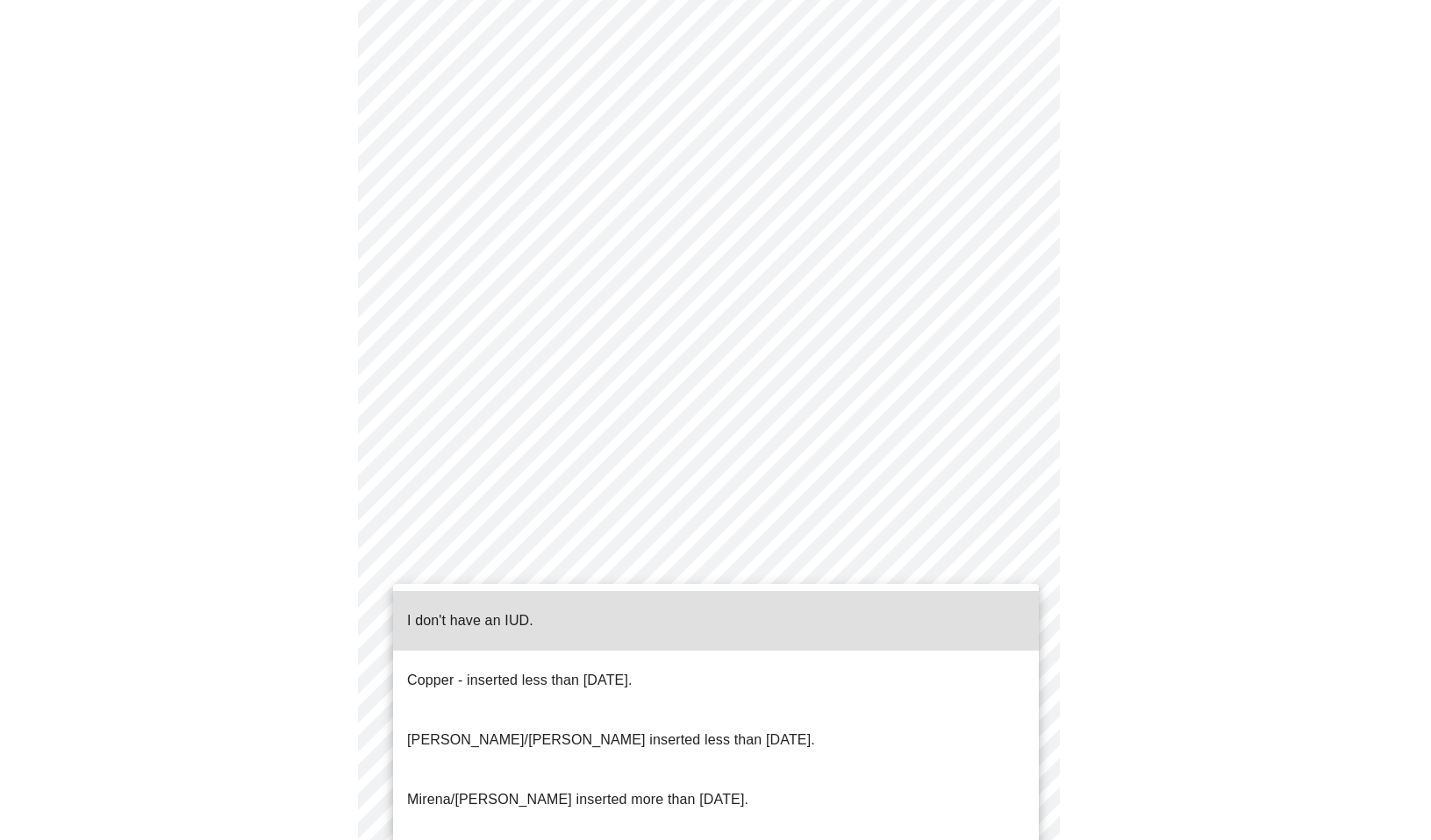
click at [562, 636] on body "MyMenopauseRx Appointments Messaging Labs Uploads Medications Community Refer a…" at bounding box center [716, 160] width 1418 height 1710
click at [552, 651] on li "Copper - inserted less than [DATE]." at bounding box center [716, 681] width 646 height 60
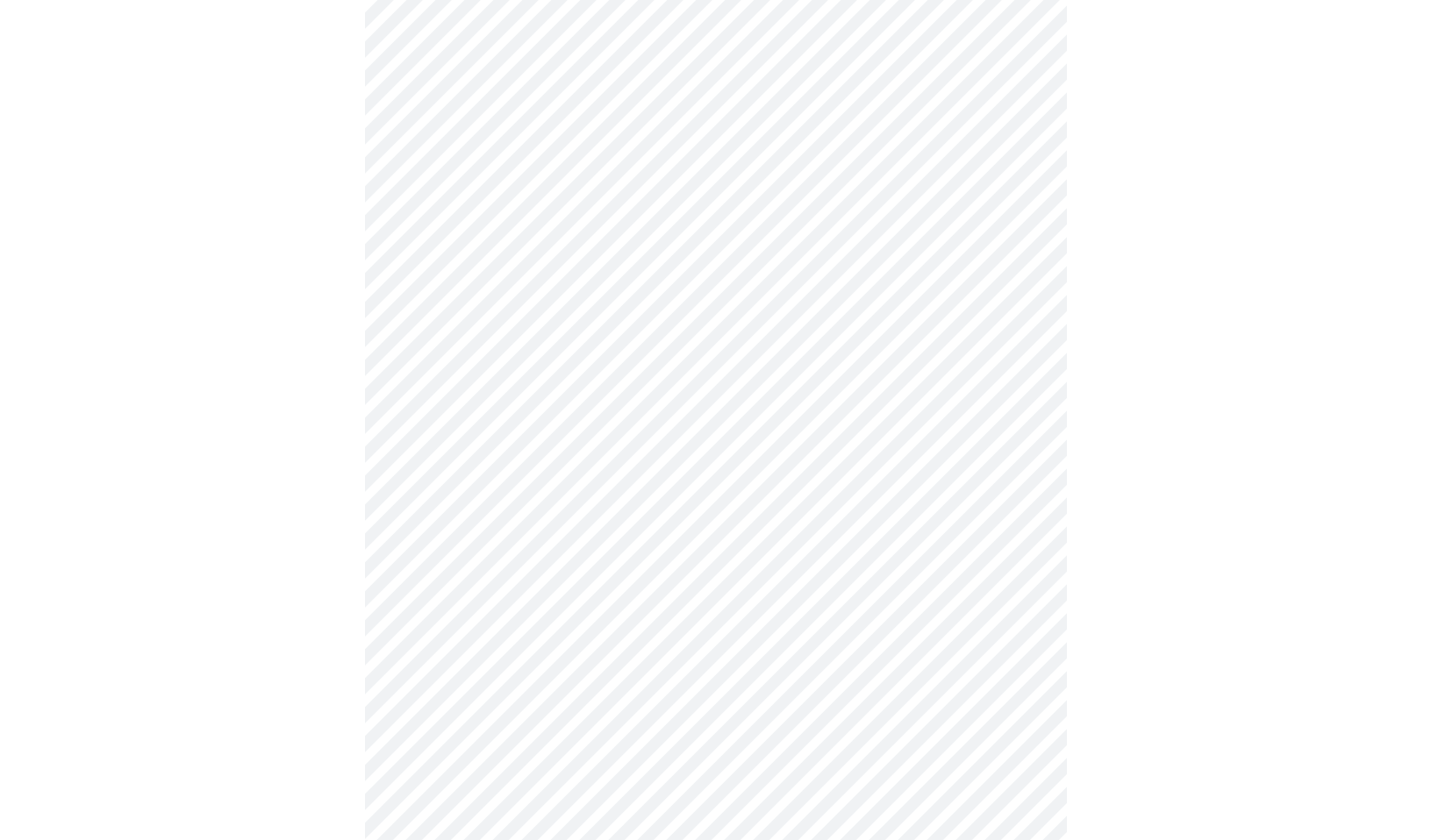
click at [553, 632] on li "I don't have an IUD." at bounding box center [716, 632] width 484 height 33
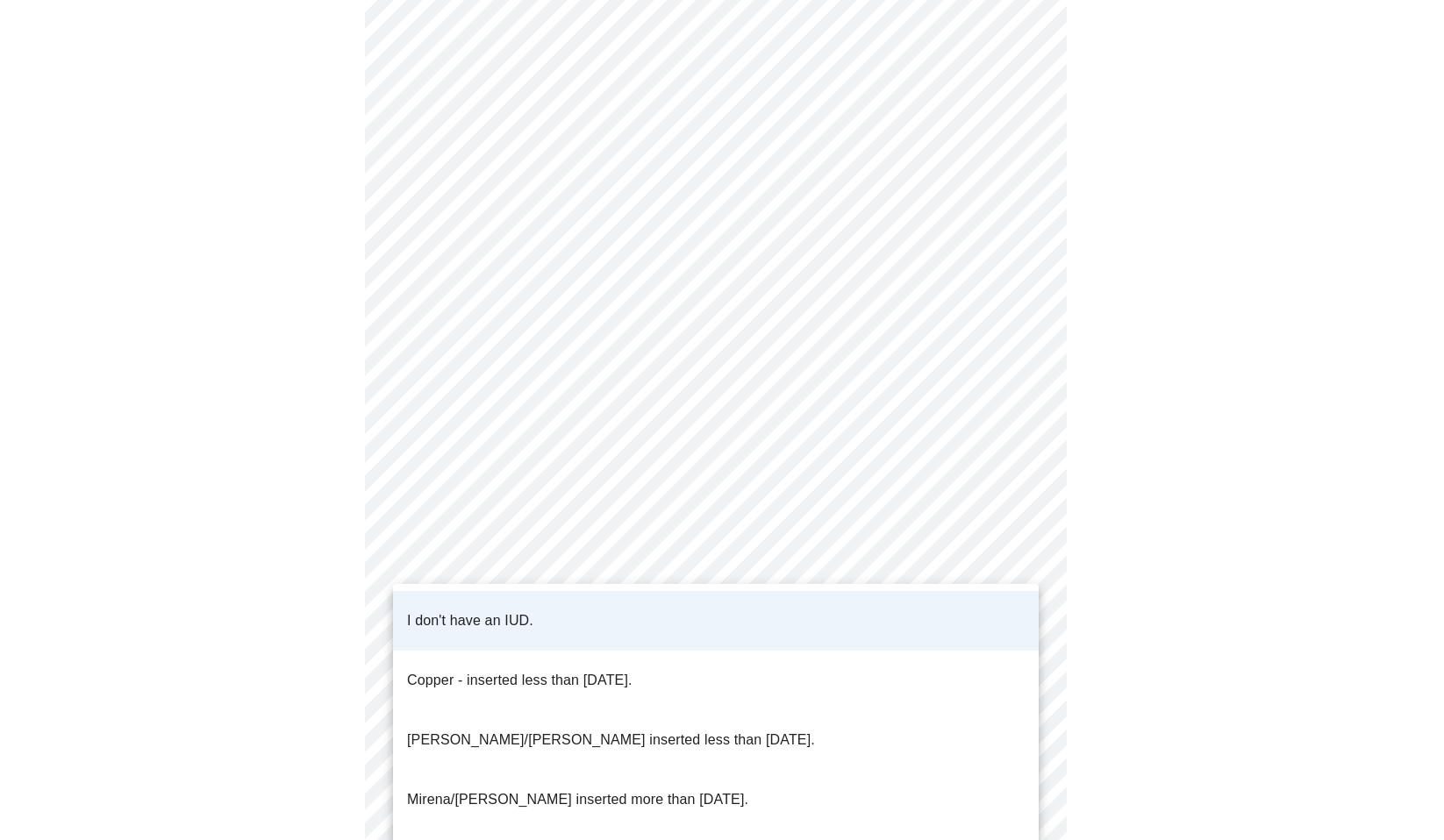
click at [556, 625] on body "MyMenopauseRx Appointments Messaging Labs Uploads Medications Community Refer a…" at bounding box center [722, 155] width 1430 height 1701
click at [547, 609] on li "I don't have an IUD." at bounding box center [716, 621] width 646 height 60
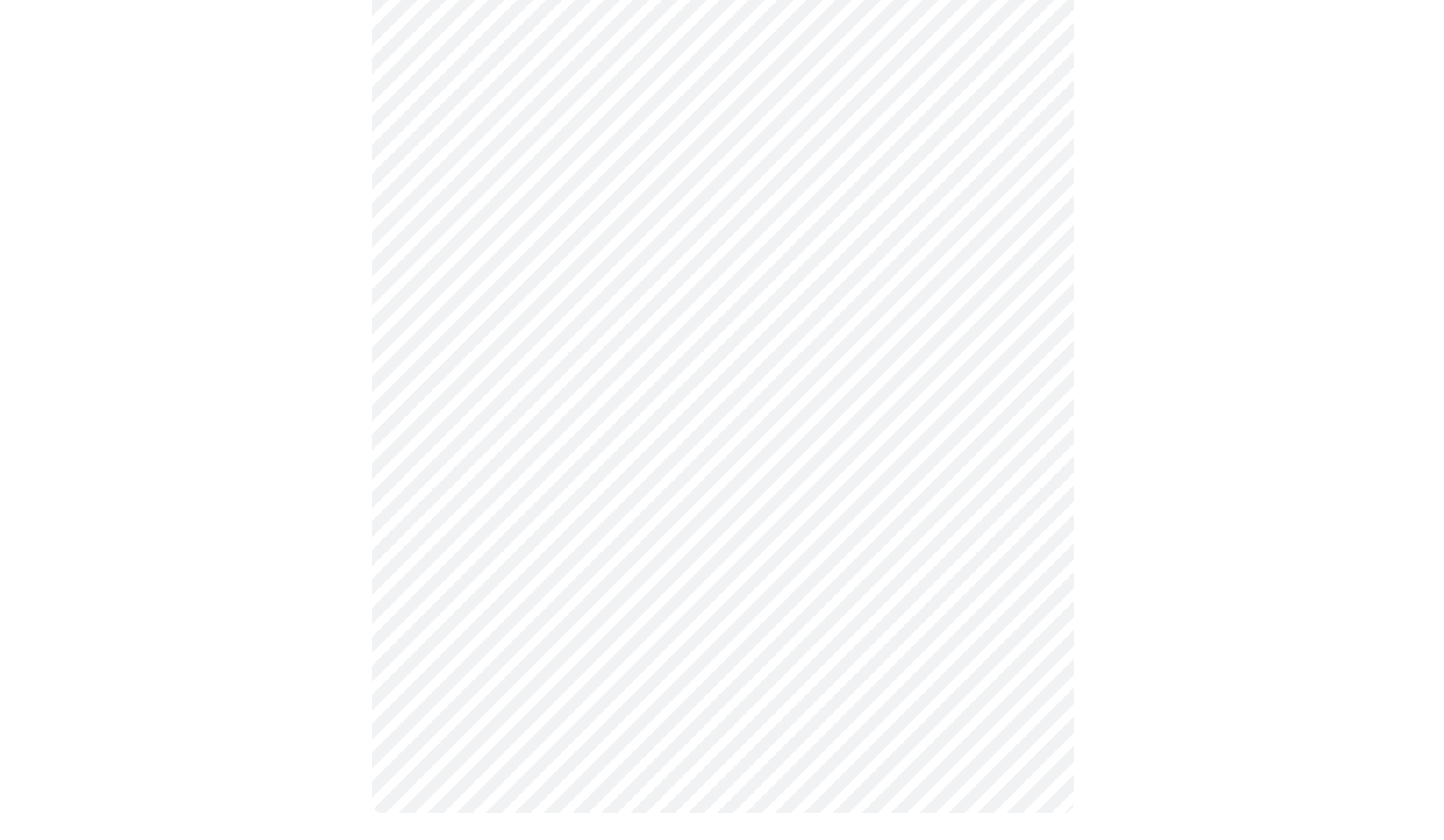
scroll to position [860, 0]
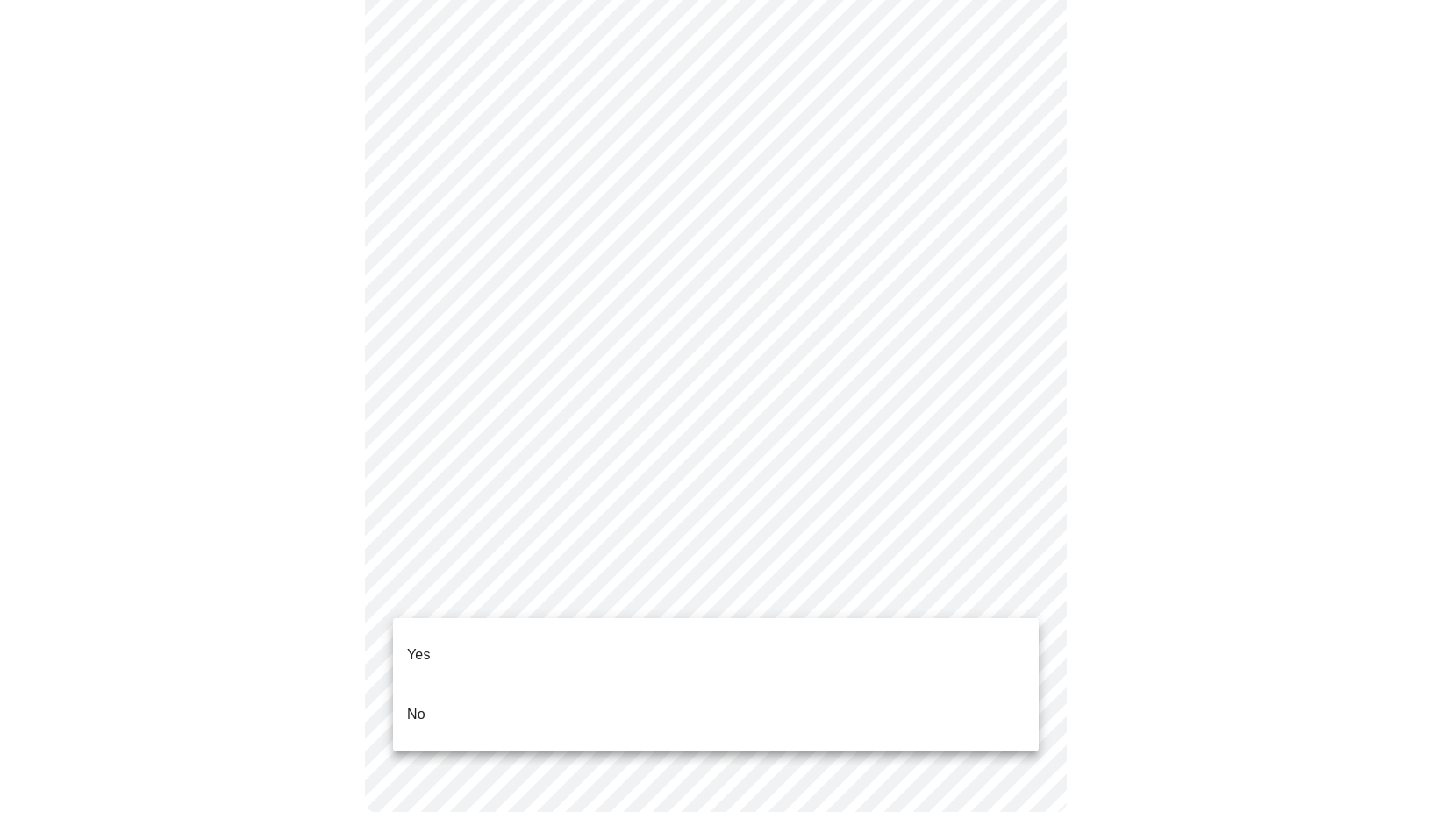
click at [522, 655] on li "Yes" at bounding box center [716, 655] width 646 height 60
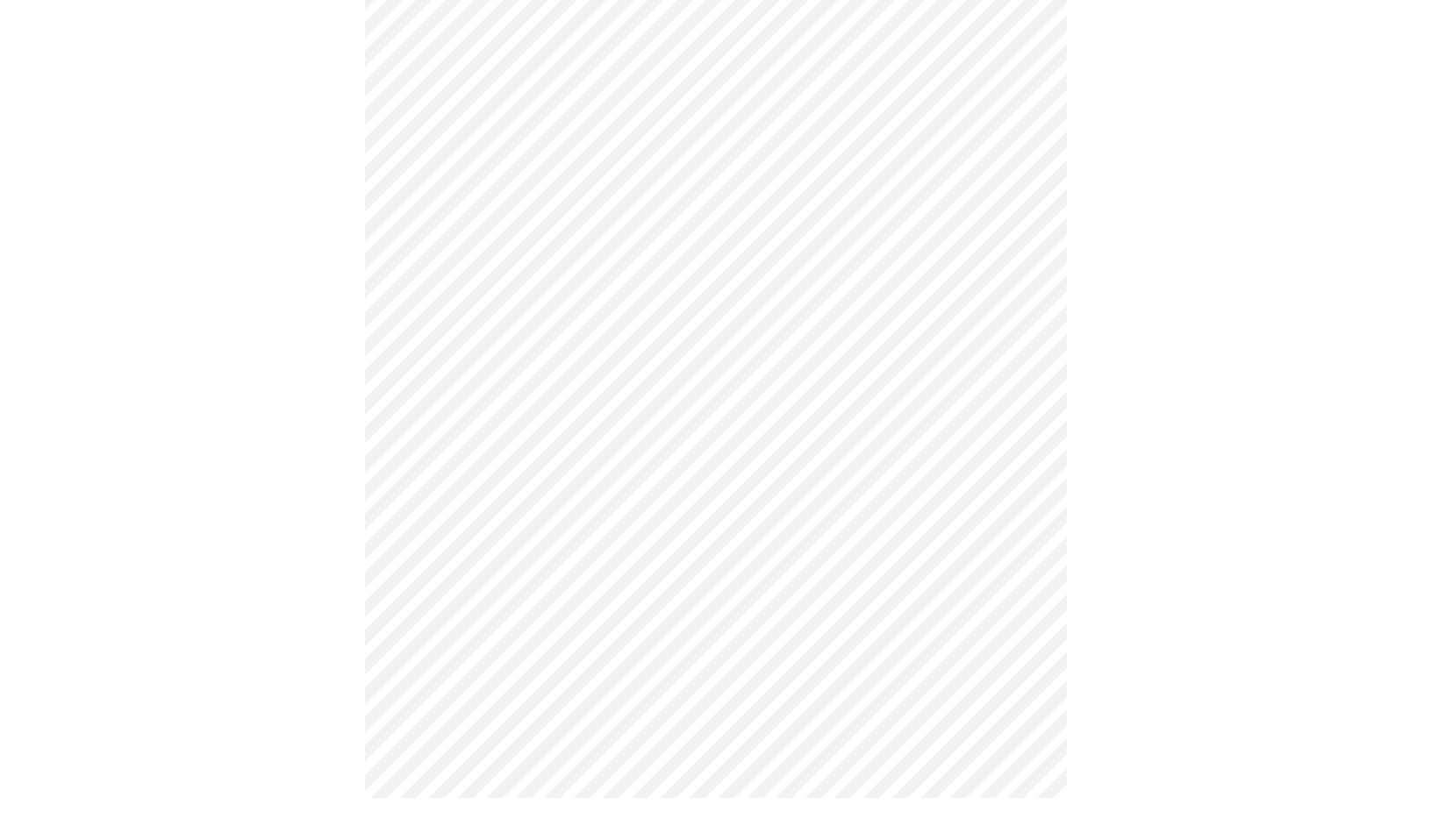
scroll to position [0, 0]
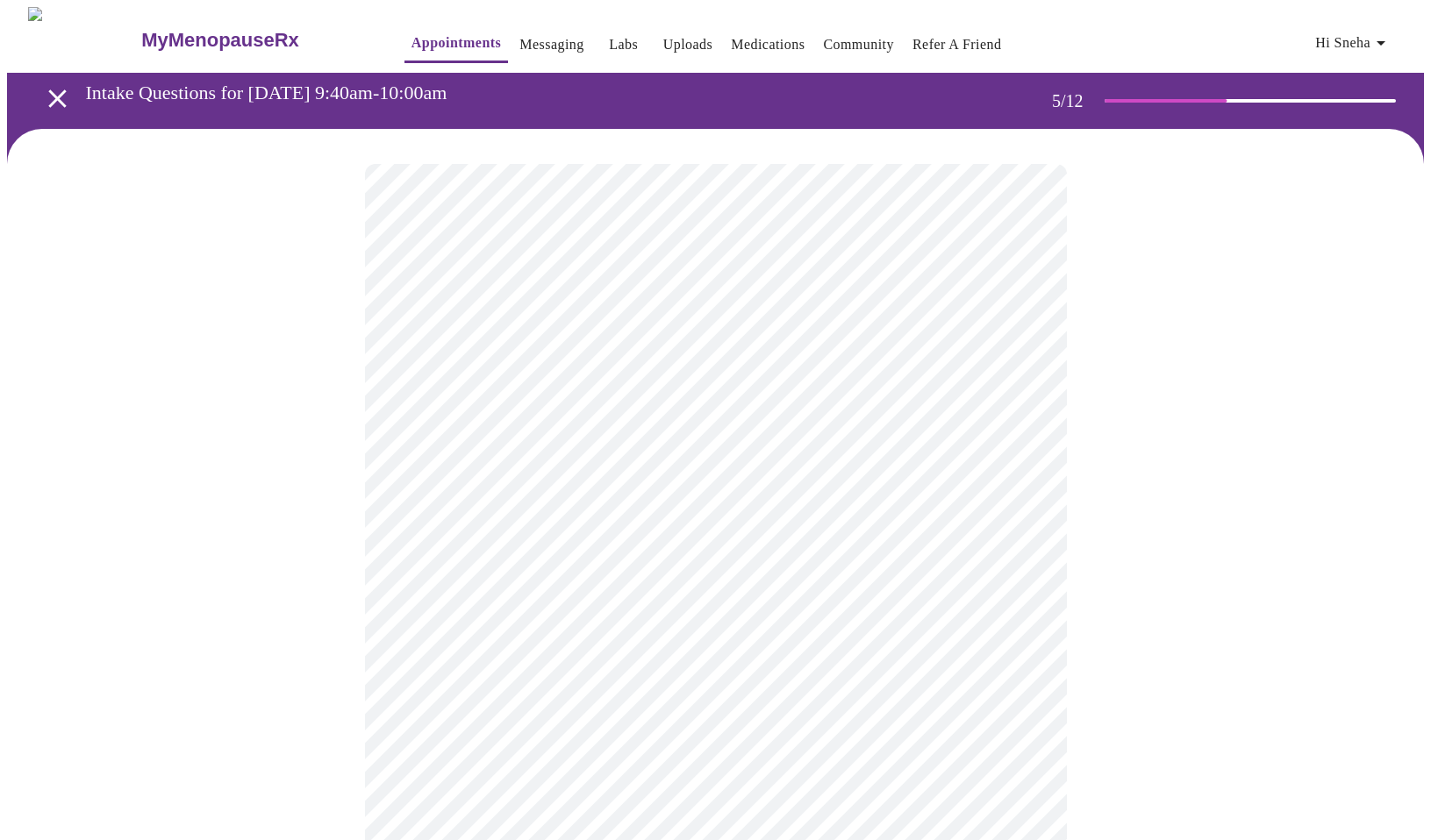
click at [589, 483] on body "MyMenopauseRx Appointments Messaging Labs Uploads Medications Community Refer a…" at bounding box center [716, 650] width 1418 height 1287
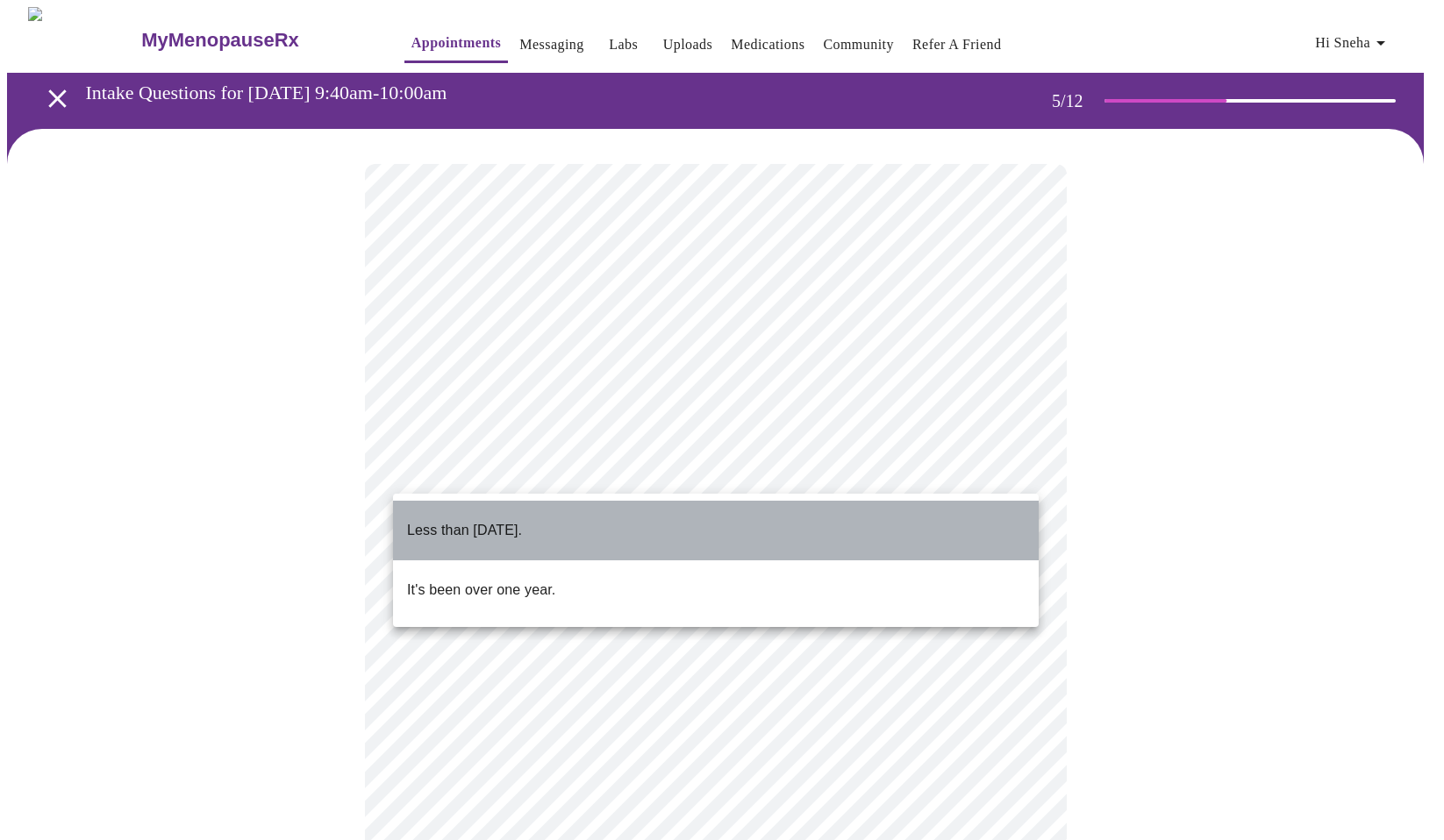
click at [563, 530] on li "Less than [DATE]." at bounding box center [716, 530] width 646 height 60
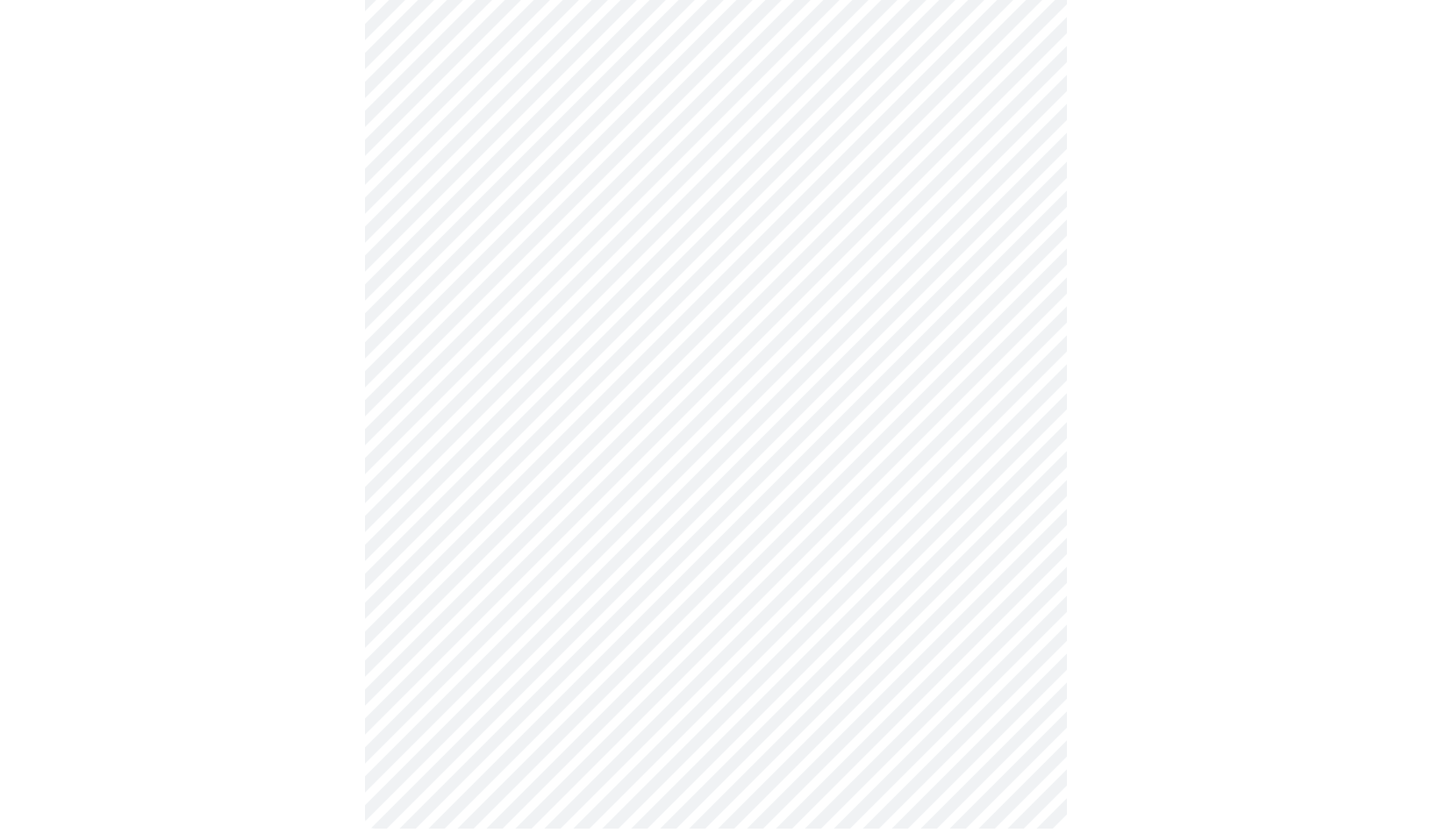
scroll to position [446, 0]
click at [292, 478] on div at bounding box center [716, 265] width 1418 height 1165
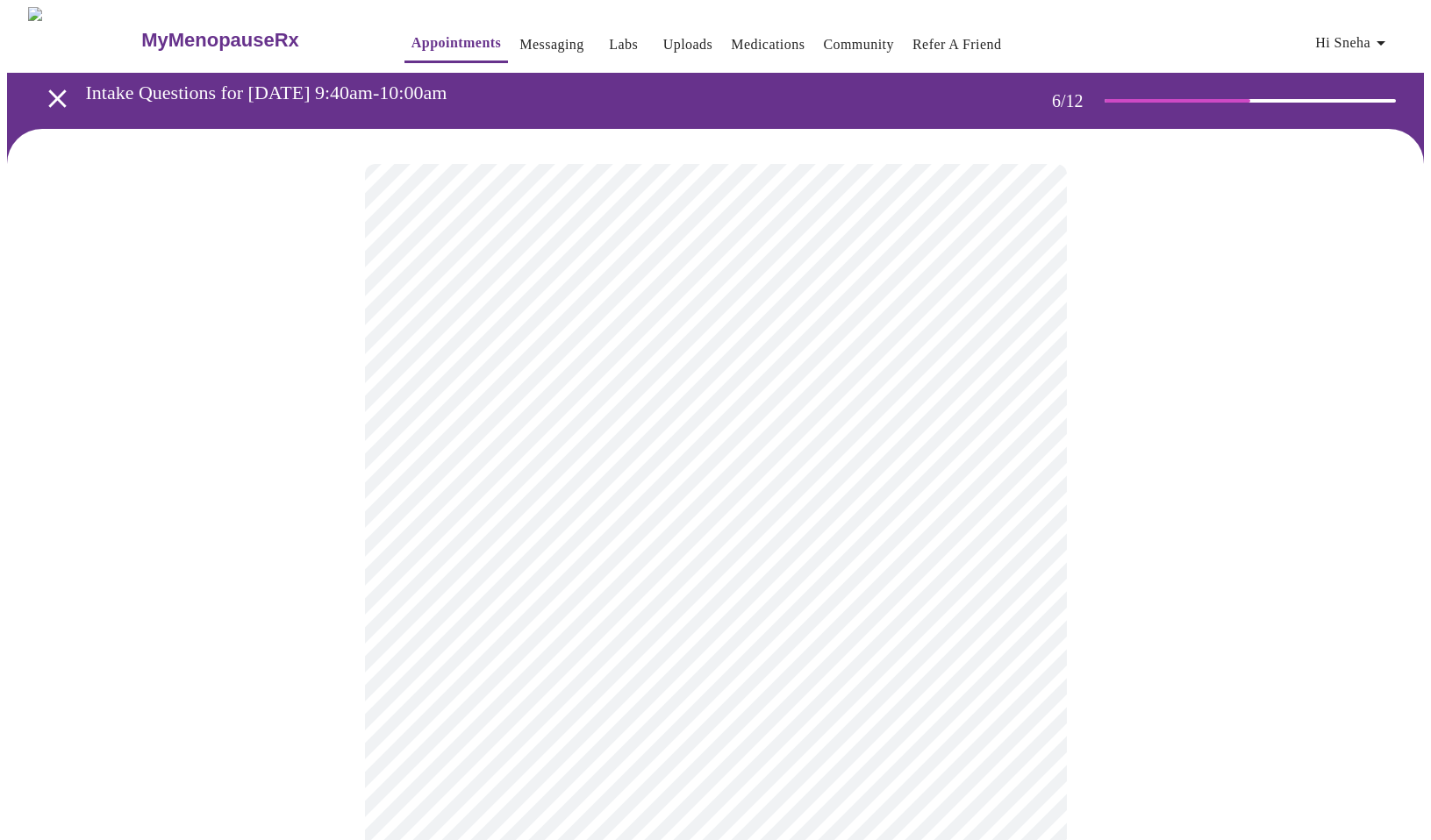
click at [350, 661] on div at bounding box center [716, 512] width 1418 height 767
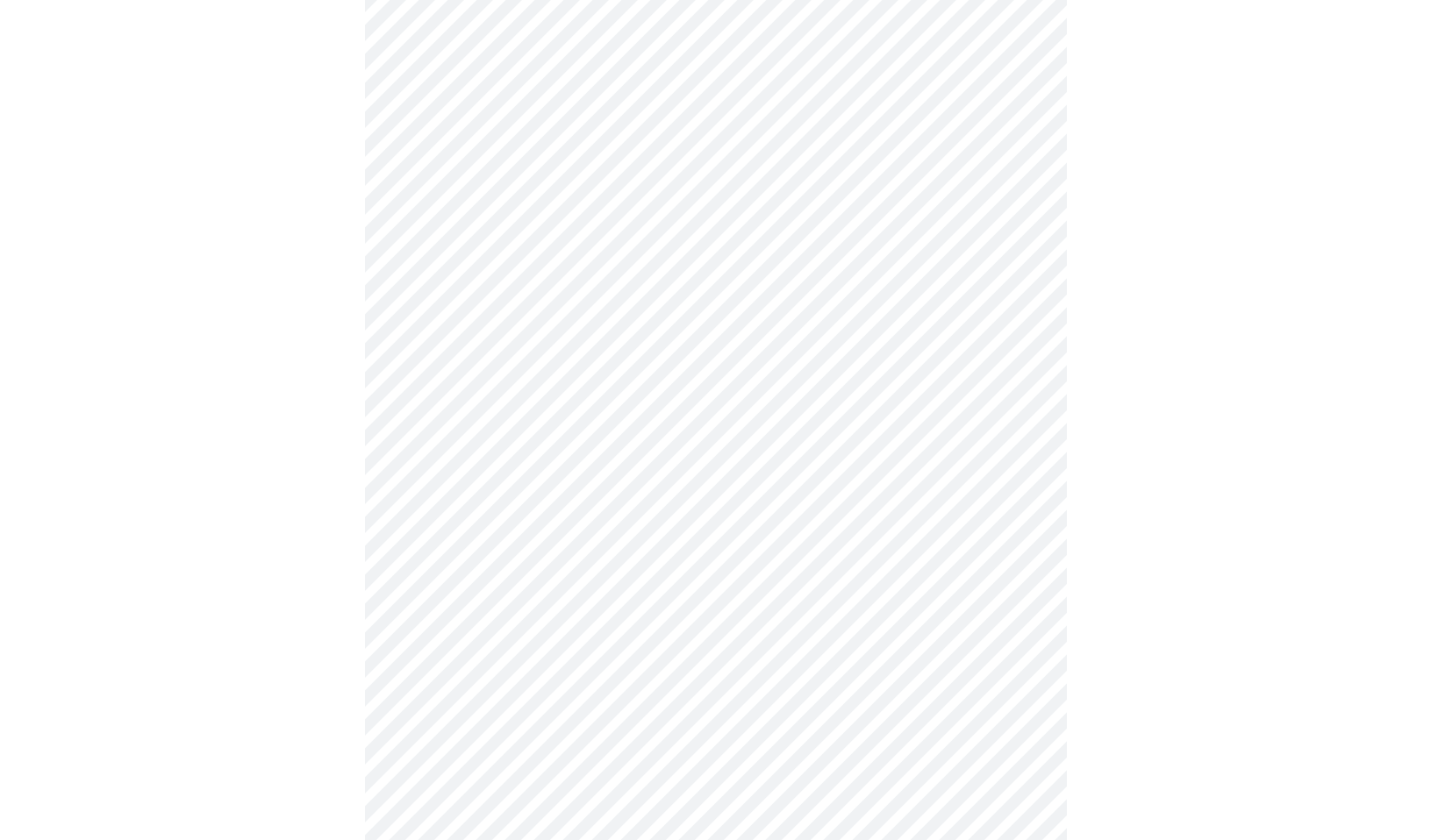
scroll to position [4561, 0]
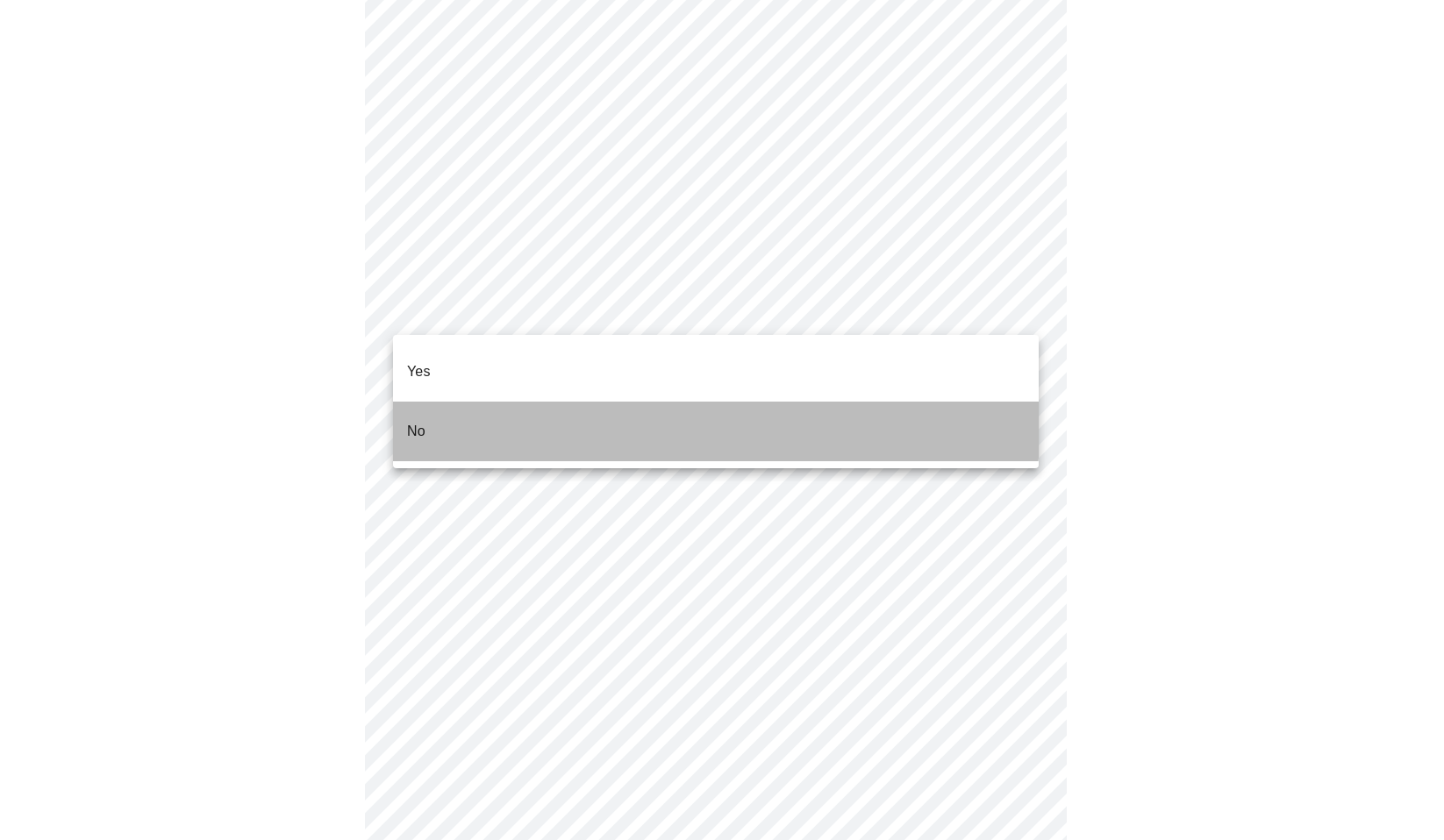
click at [592, 404] on li "No" at bounding box center [716, 431] width 646 height 60
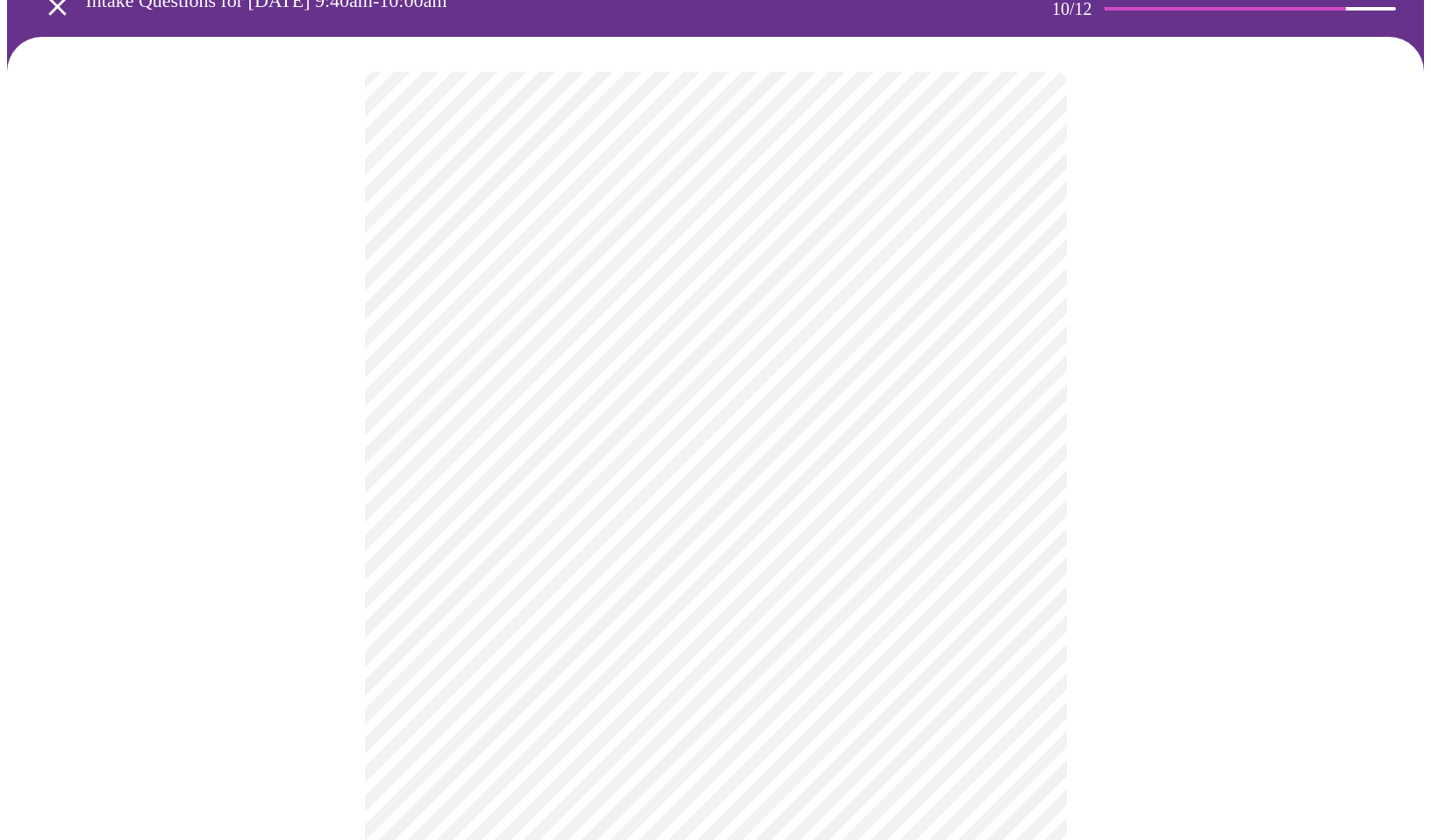
scroll to position [88, 0]
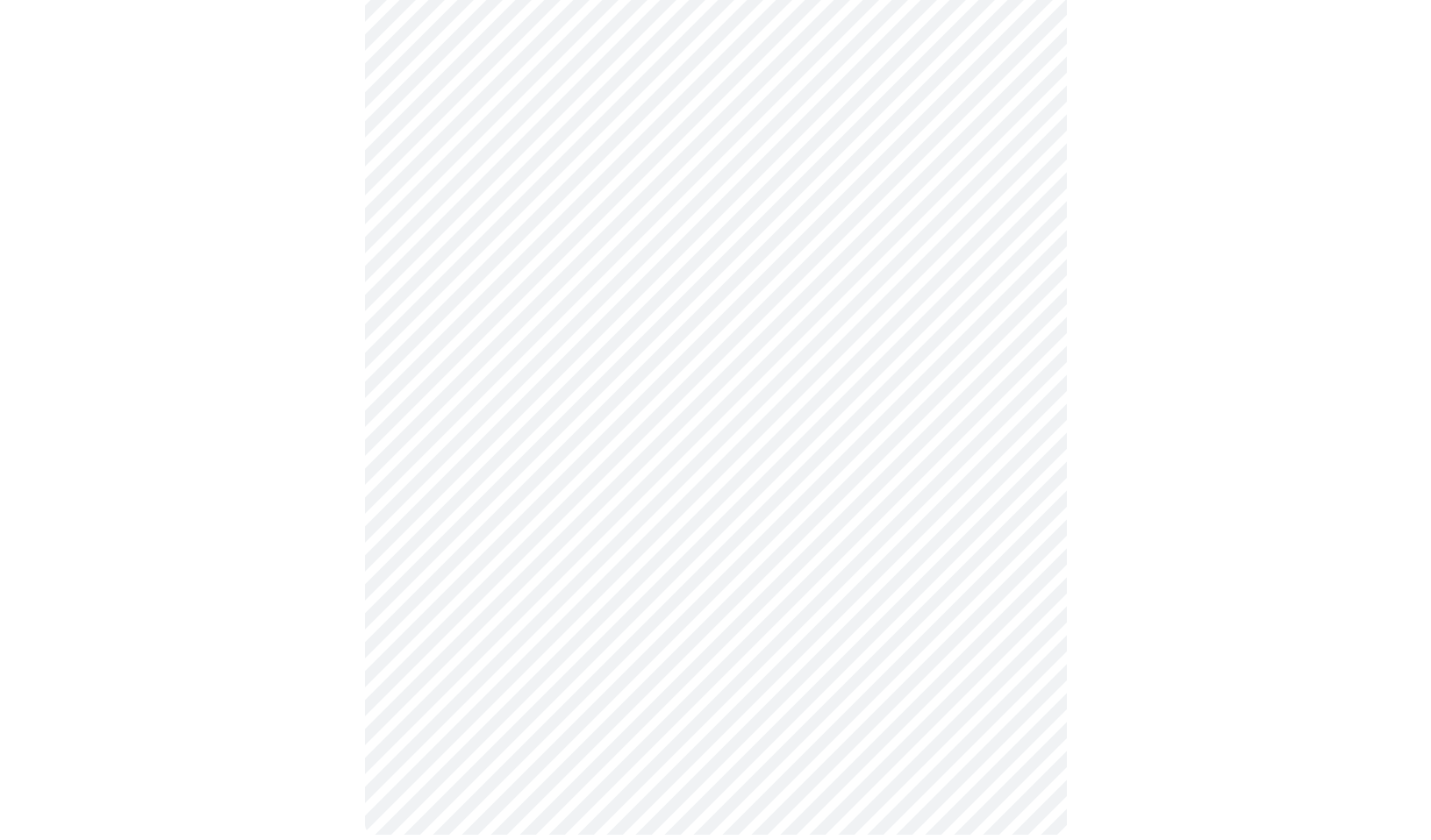
scroll to position [0, 0]
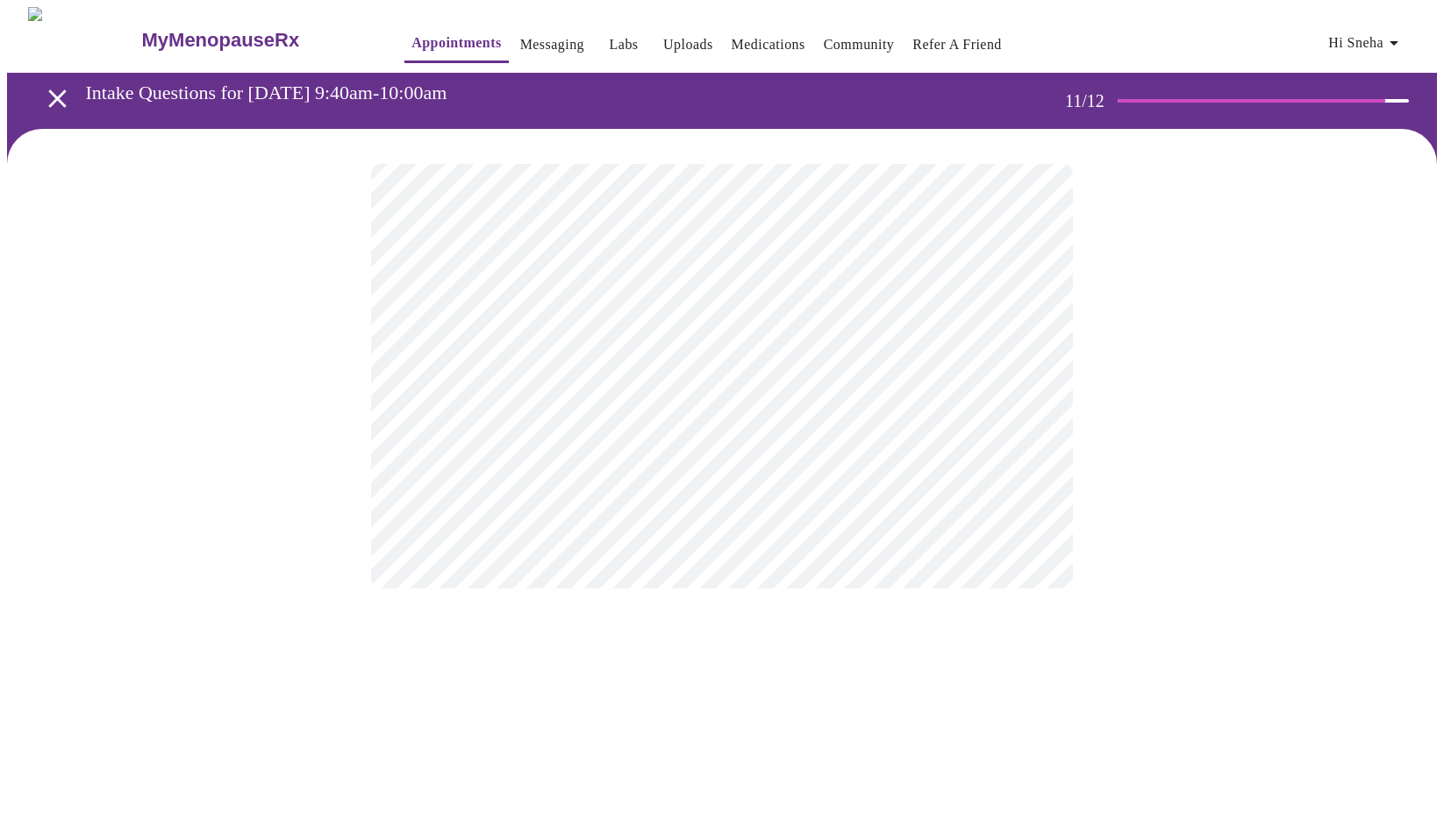
click at [1206, 380] on div at bounding box center [722, 376] width 1430 height 495
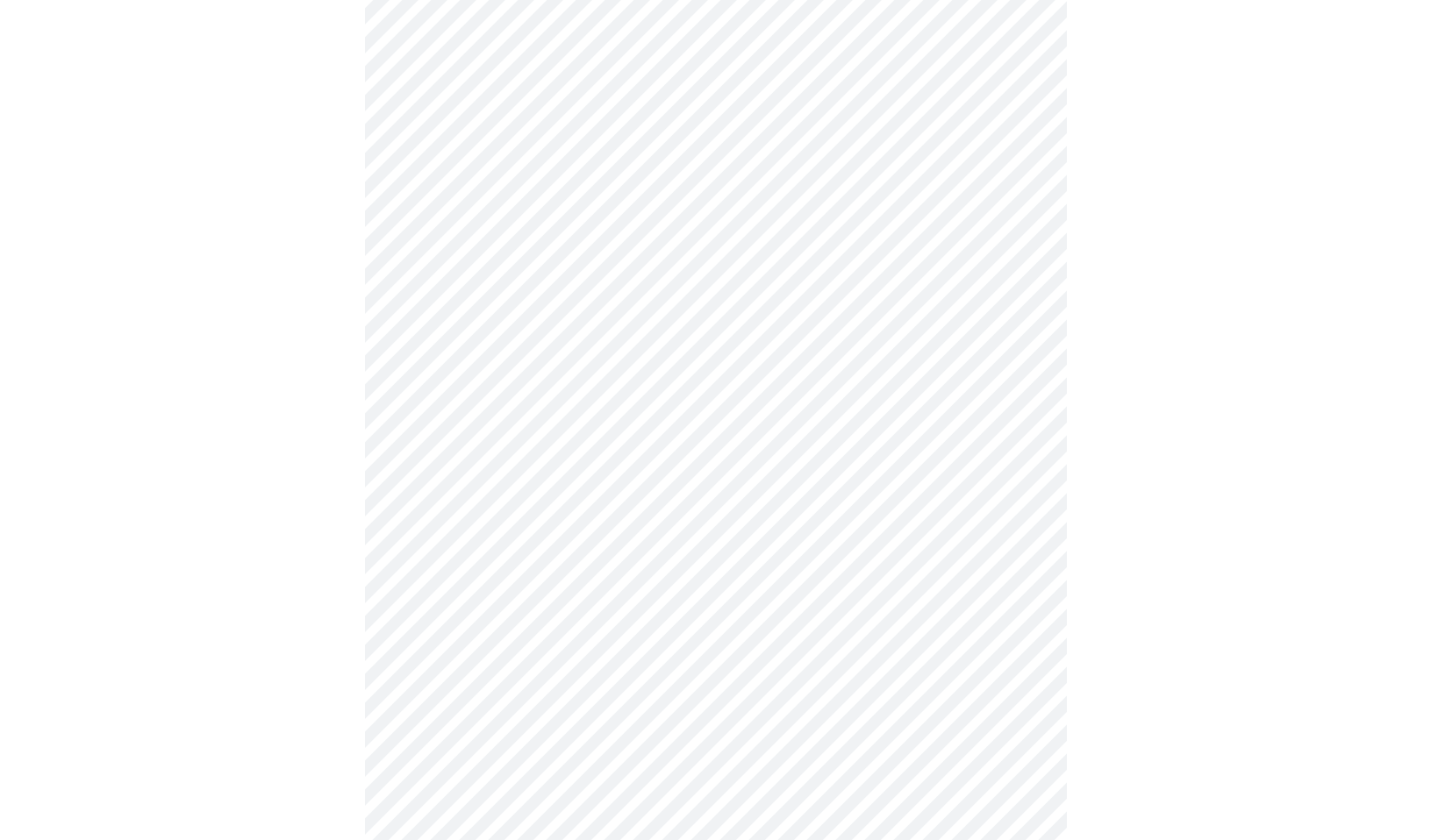
scroll to position [837, 0]
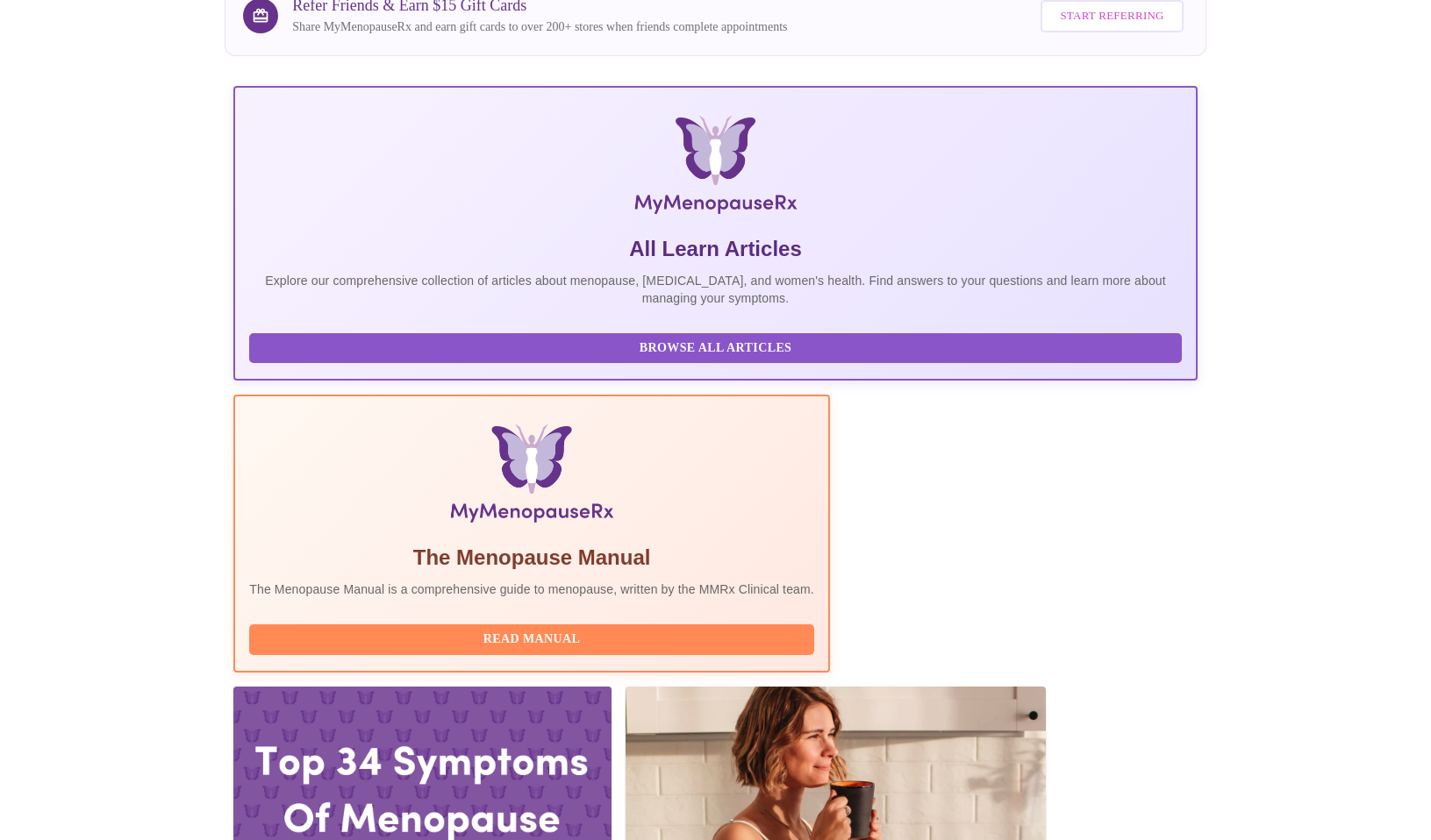
scroll to position [526, 0]
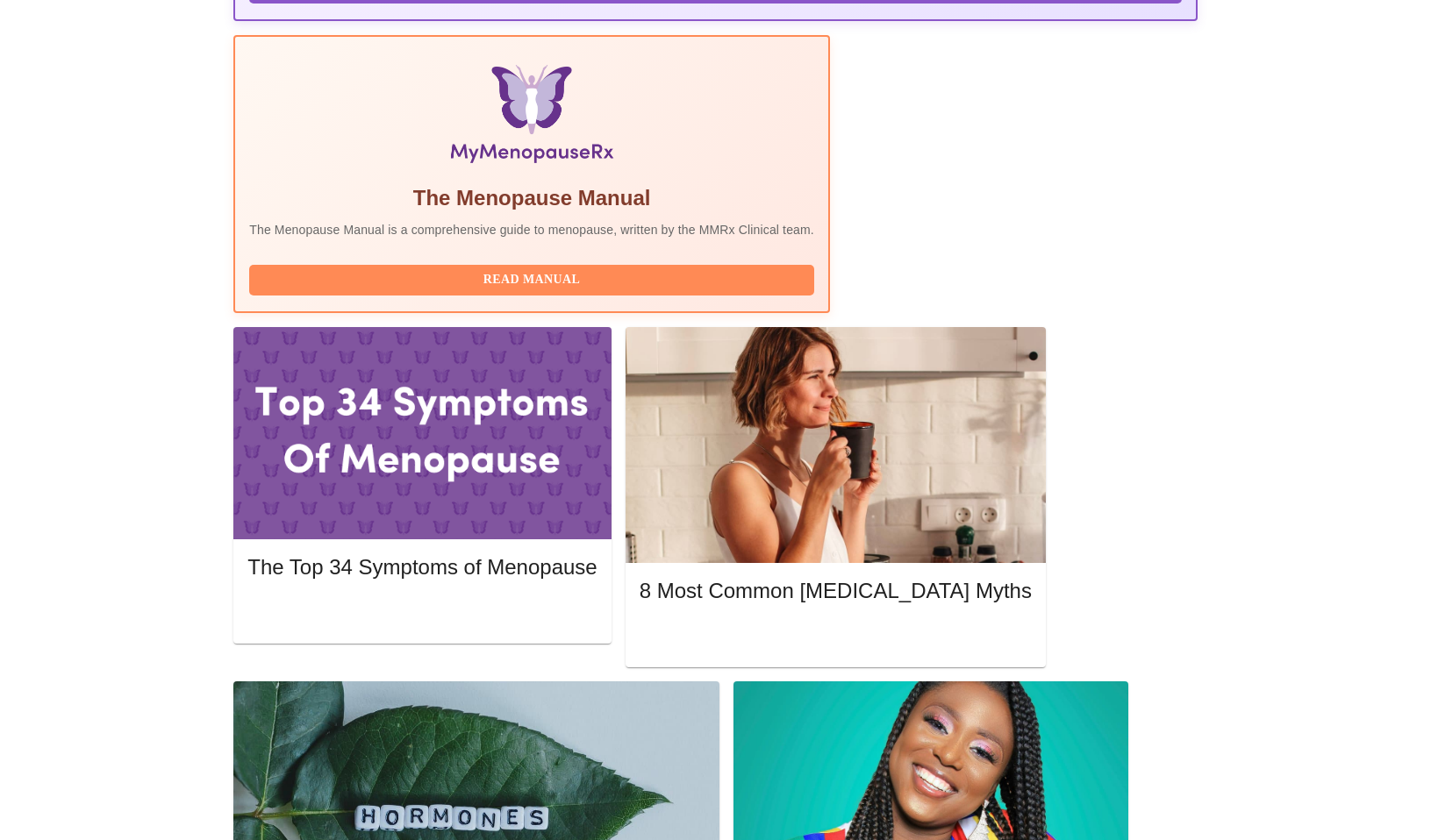
drag, startPoint x: 427, startPoint y: 440, endPoint x: 627, endPoint y: 502, distance: 209.4
drag, startPoint x: 613, startPoint y: 500, endPoint x: 601, endPoint y: 500, distance: 12.0
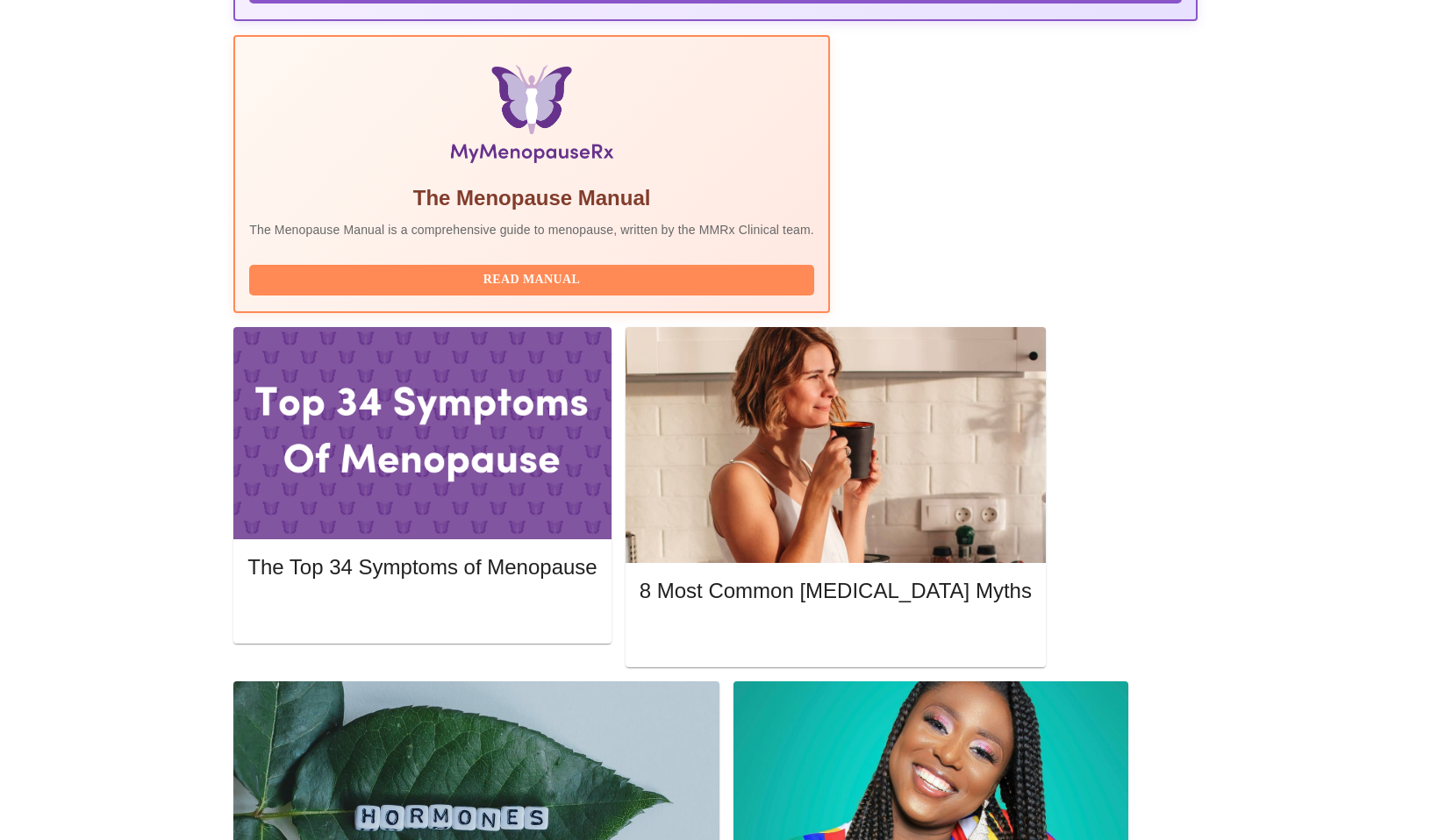
drag, startPoint x: 454, startPoint y: 464, endPoint x: 960, endPoint y: 504, distance: 507.6
drag, startPoint x: 657, startPoint y: 546, endPoint x: 470, endPoint y: 469, distance: 202.2
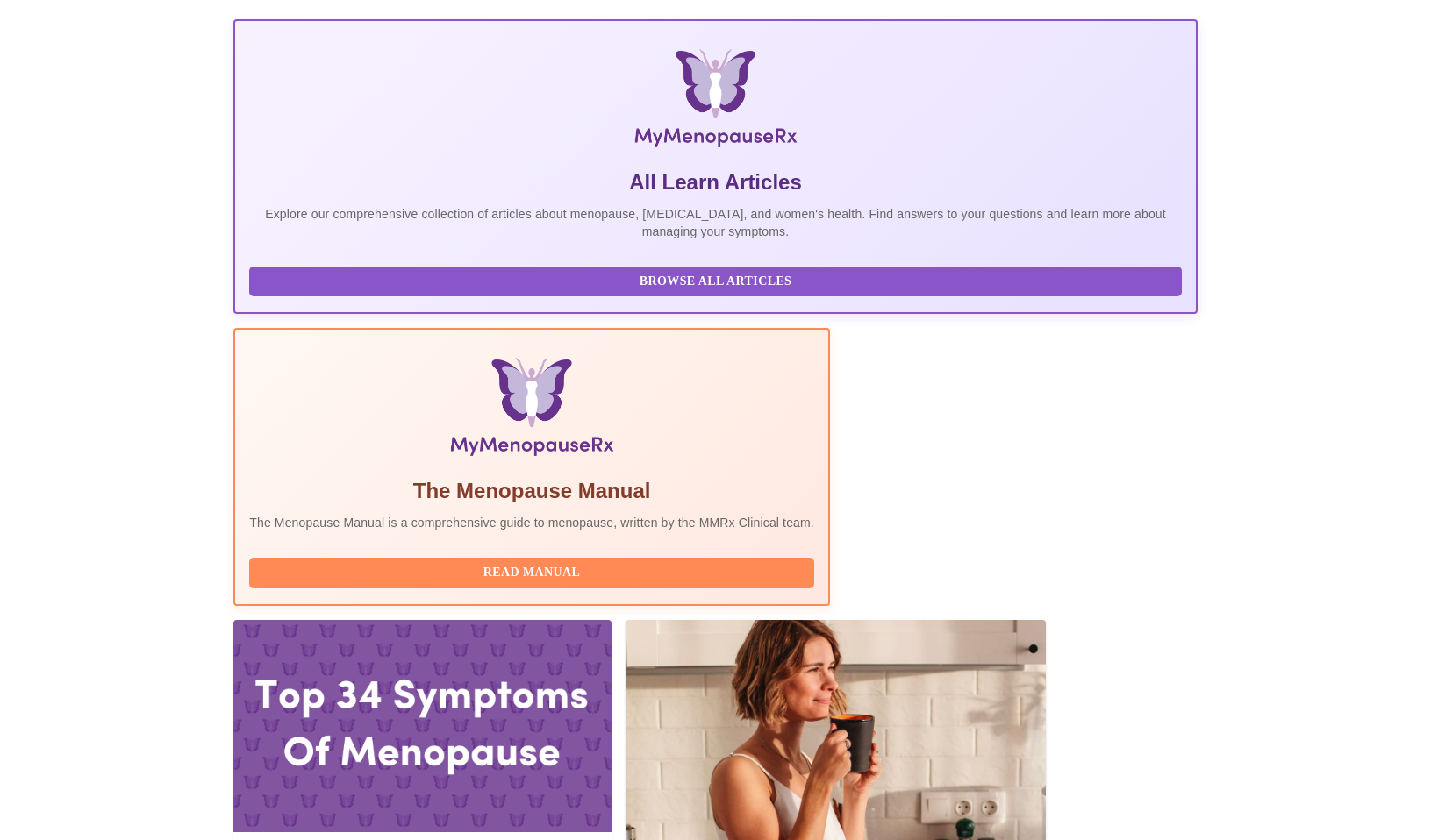
scroll to position [0, 0]
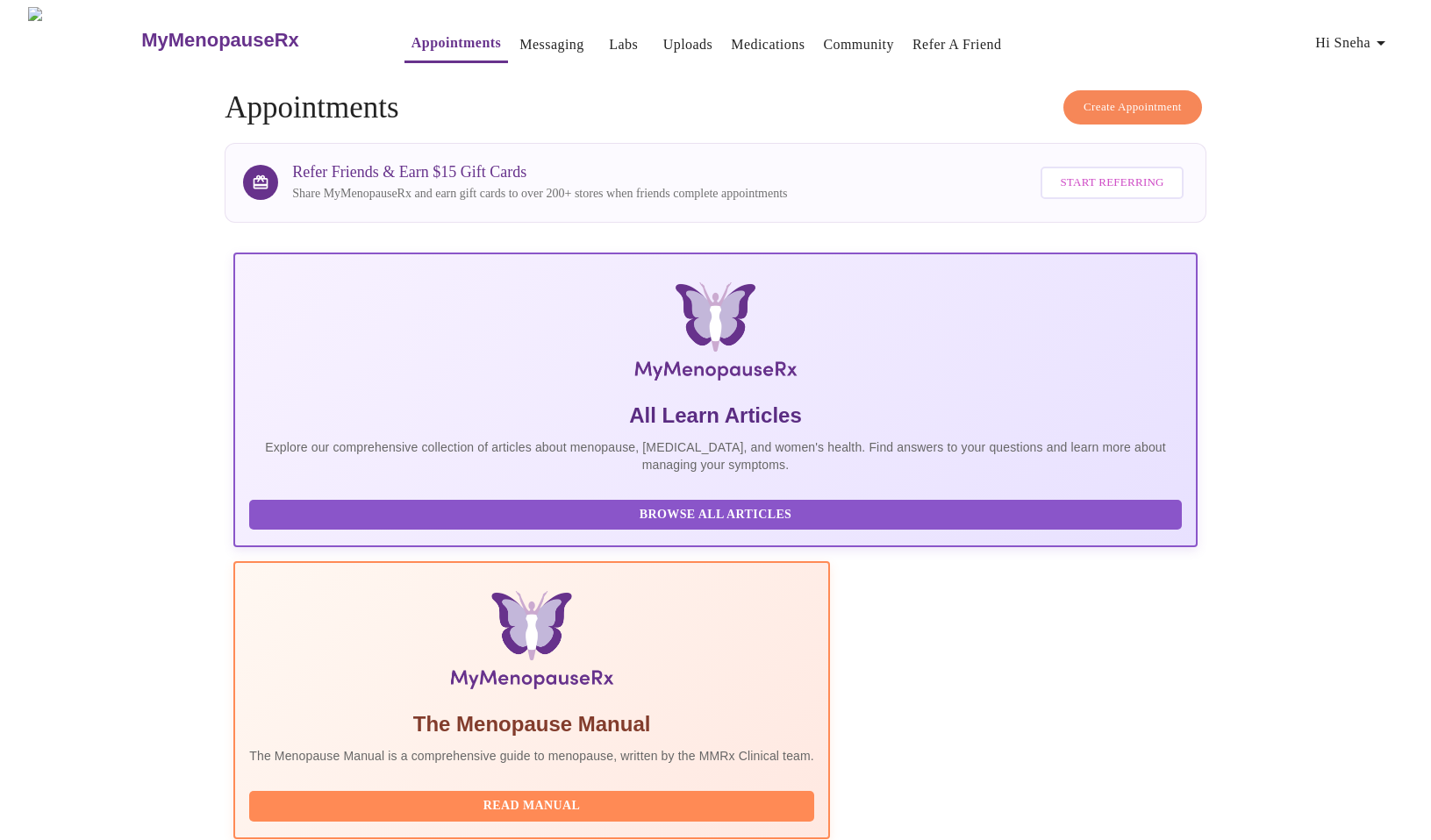
click at [853, 33] on link "Community" at bounding box center [858, 44] width 71 height 24
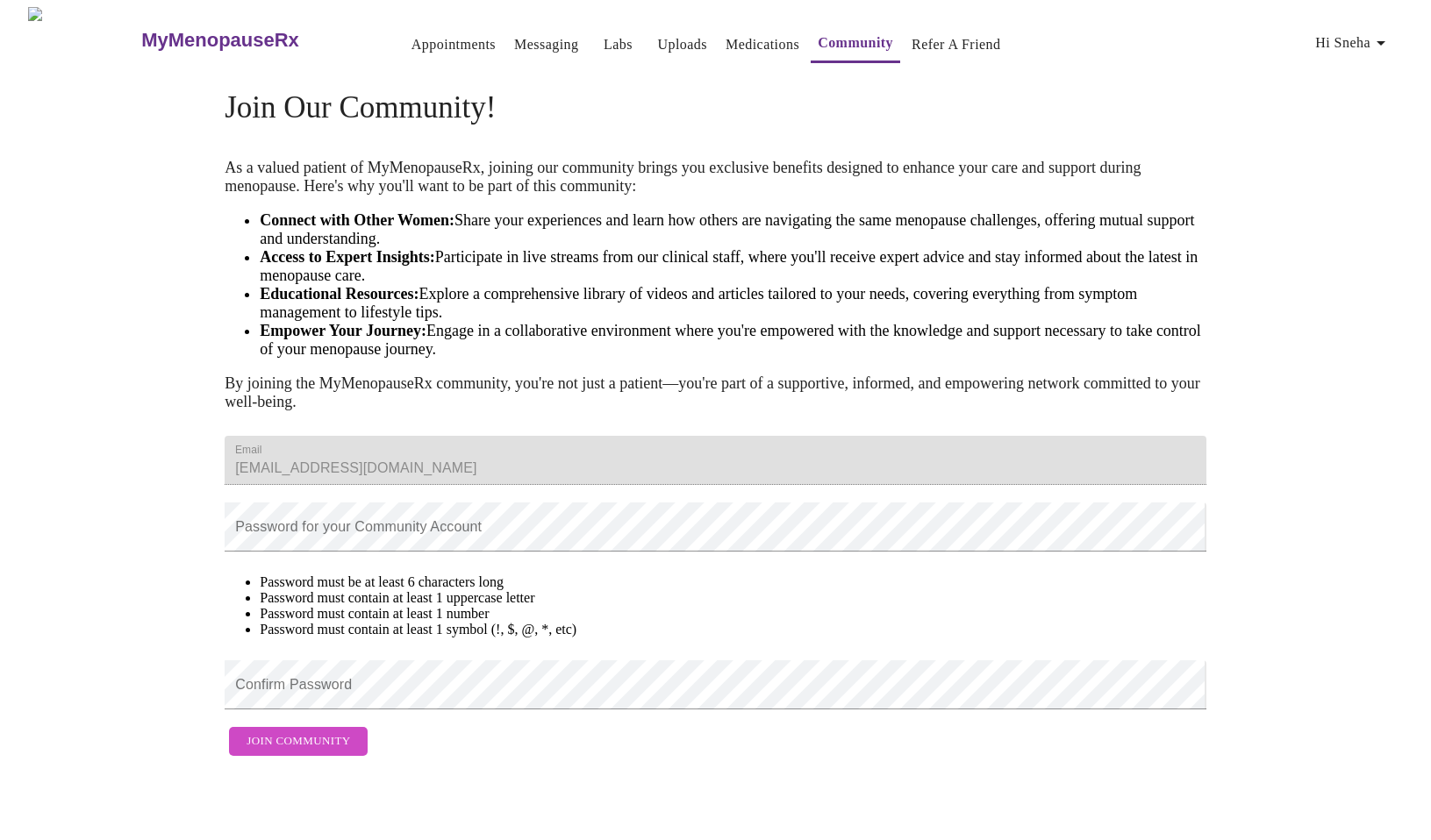
click at [1403, 30] on span "Hi Sneha" at bounding box center [1356, 37] width 95 height 15
click at [416, 36] on link "Appointments" at bounding box center [454, 44] width 84 height 24
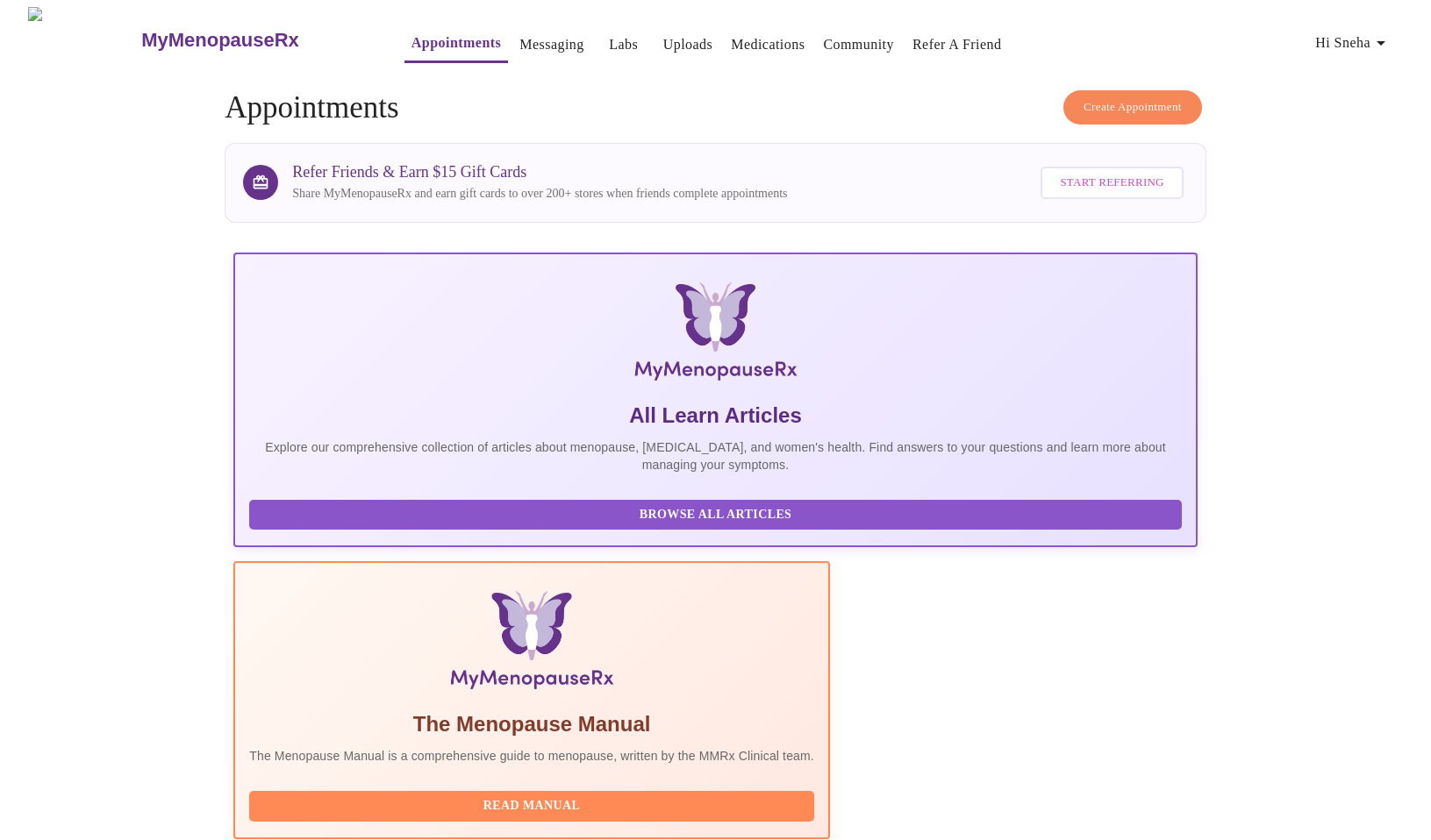
click at [538, 47] on link "Messaging" at bounding box center [552, 44] width 64 height 24
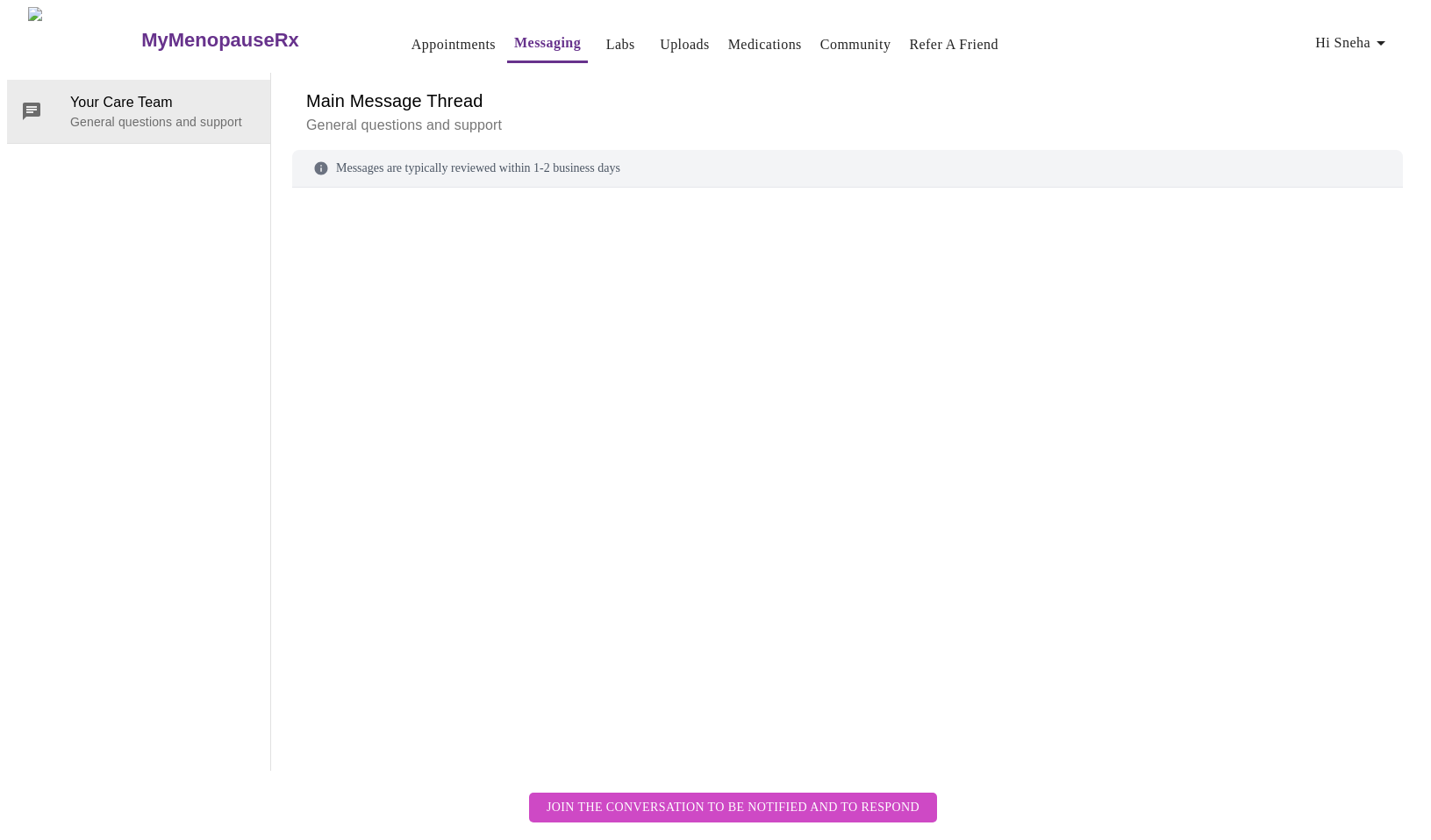
scroll to position [66, 0]
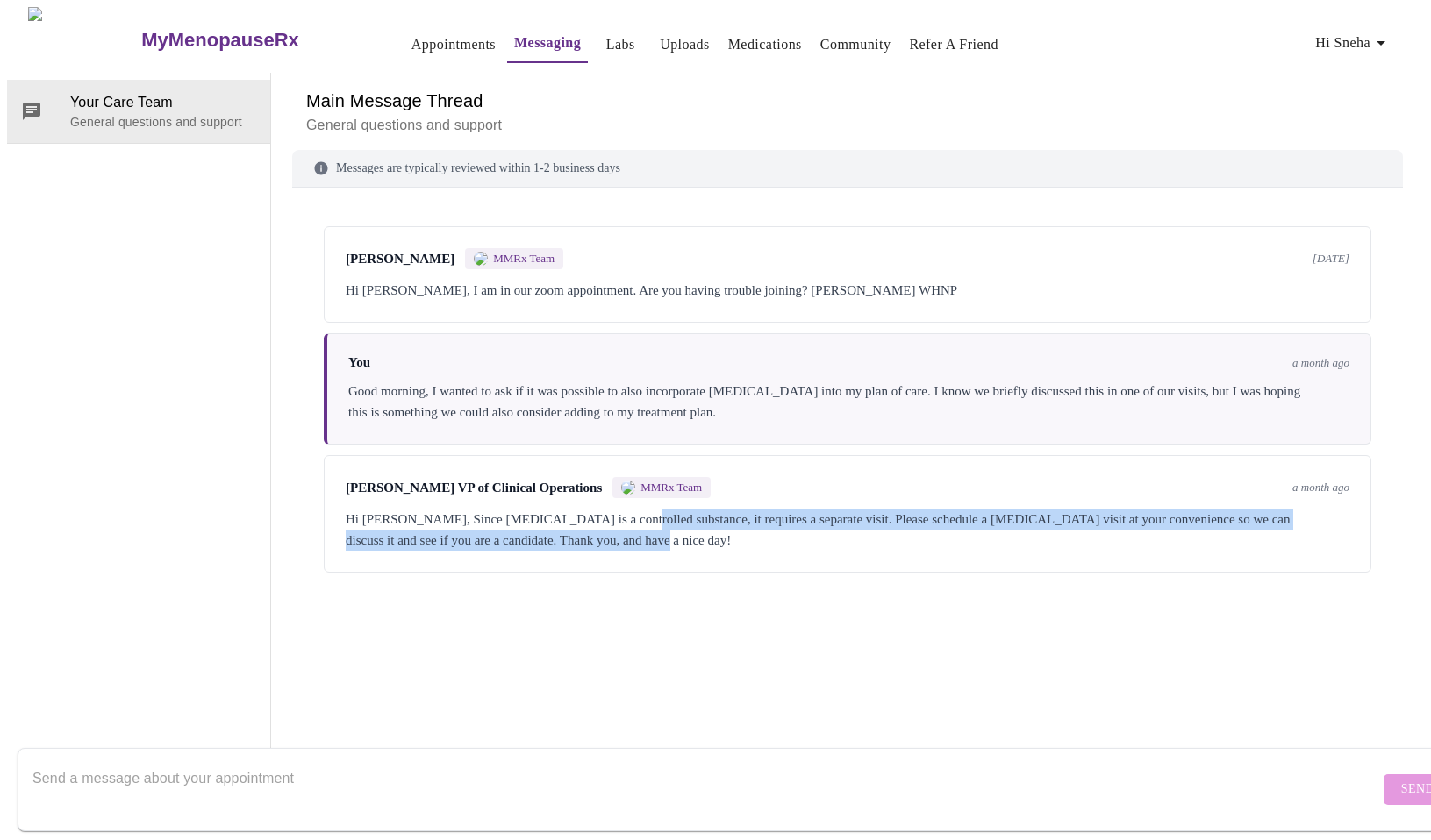
drag, startPoint x: 633, startPoint y: 464, endPoint x: 675, endPoint y: 486, distance: 47.4
click at [675, 509] on div "Hi [PERSON_NAME], Since [MEDICAL_DATA] is a controlled substance, it requires a…" at bounding box center [848, 530] width 1004 height 42
click at [674, 509] on div "Hi [PERSON_NAME], Since [MEDICAL_DATA] is a controlled substance, it requires a…" at bounding box center [848, 530] width 1004 height 42
drag, startPoint x: 686, startPoint y: 485, endPoint x: 311, endPoint y: 441, distance: 377.6
click at [311, 441] on div "[PERSON_NAME] MMRx Team [DATE] Hi [PERSON_NAME], I am in our zoom appointment. …" at bounding box center [848, 454] width 1112 height 492
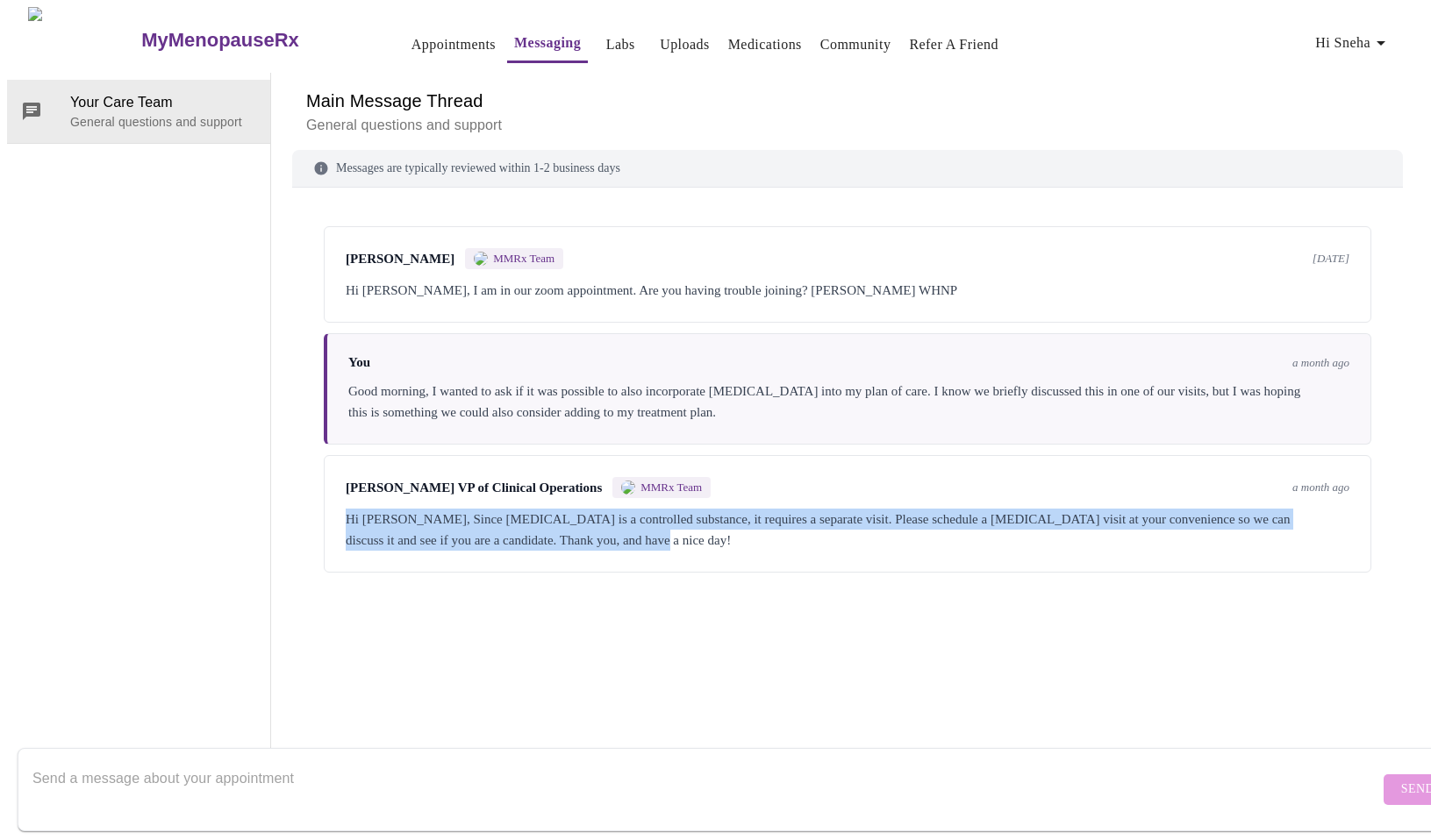
scroll to position [0, 0]
click at [412, 47] on link "Appointments" at bounding box center [454, 44] width 84 height 24
